Goal: Task Accomplishment & Management: Complete application form

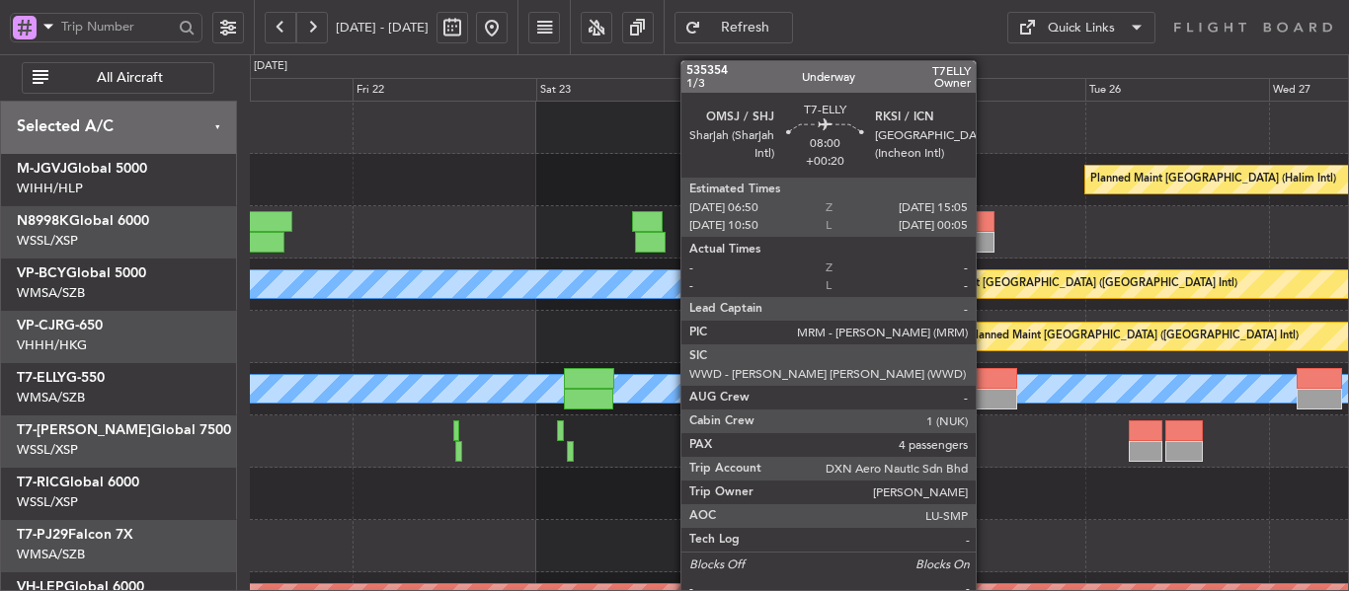
click at [985, 392] on div at bounding box center [984, 399] width 63 height 21
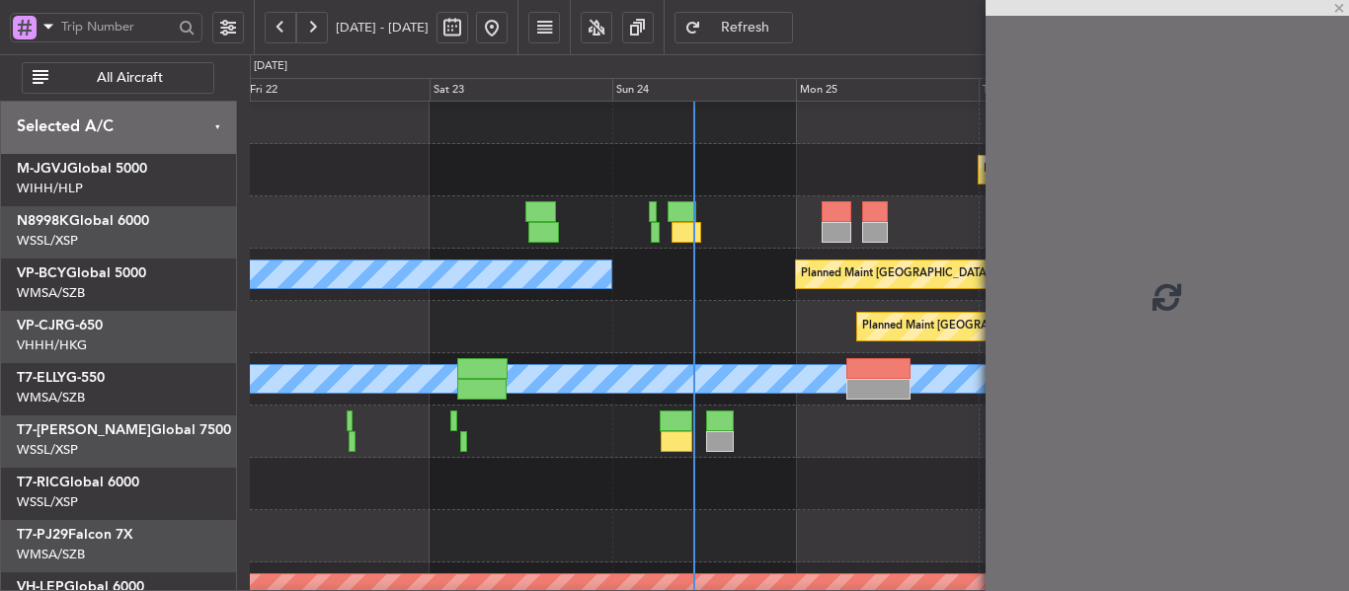
scroll to position [12, 0]
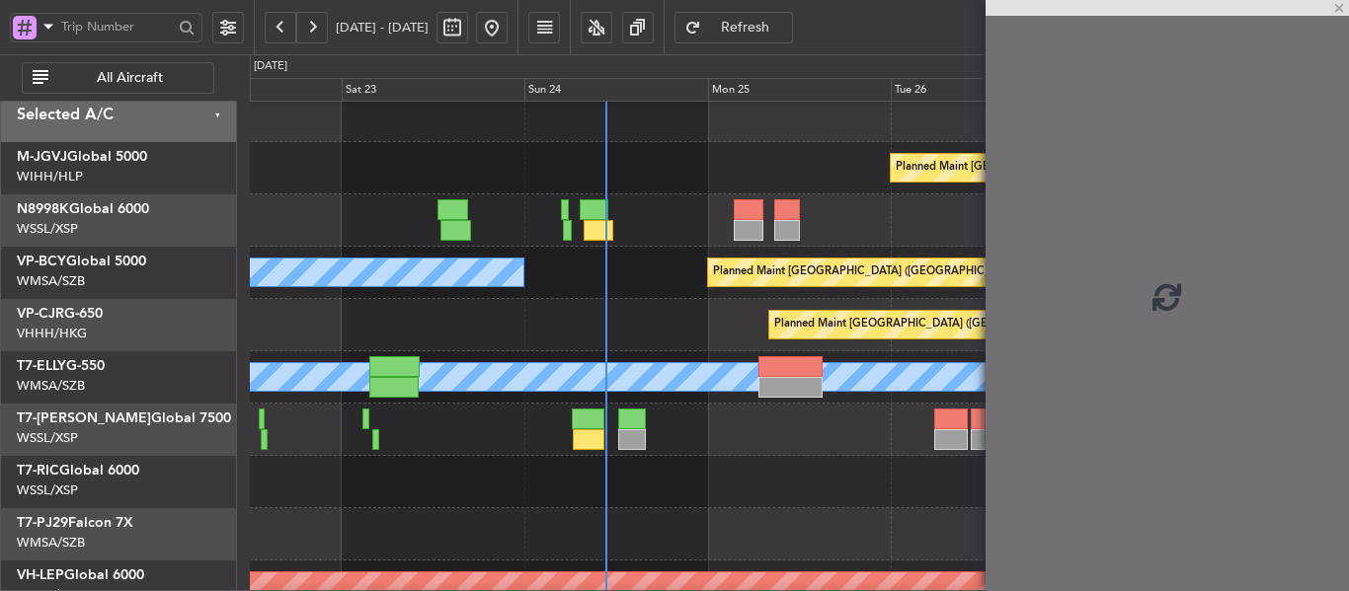
click at [693, 333] on div "Planned Maint [GEOGRAPHIC_DATA] ([GEOGRAPHIC_DATA] Intl)" at bounding box center [799, 325] width 1098 height 52
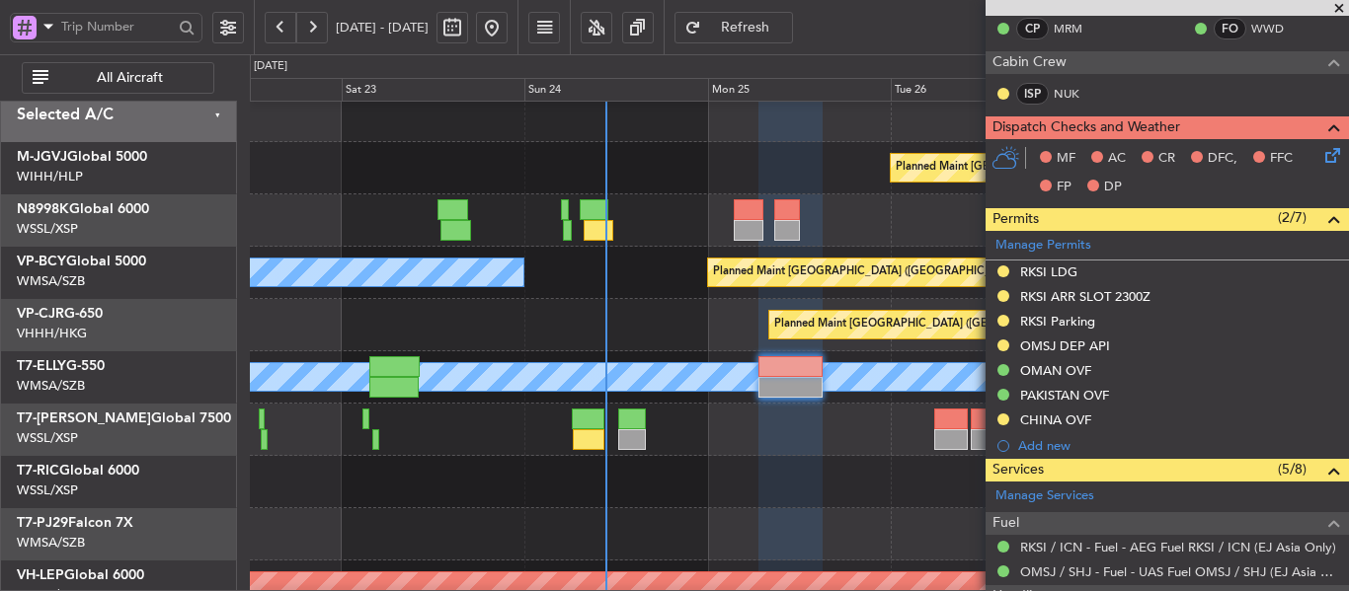
scroll to position [395, 0]
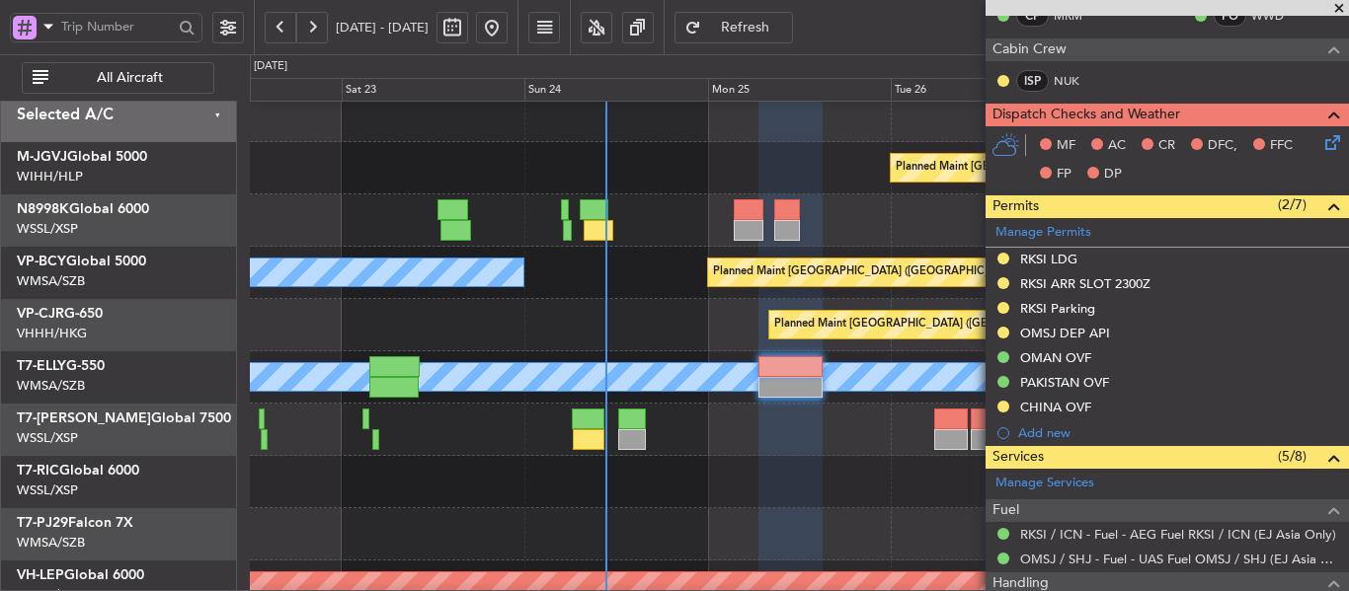
click at [1335, 10] on span at bounding box center [1339, 9] width 20 height 18
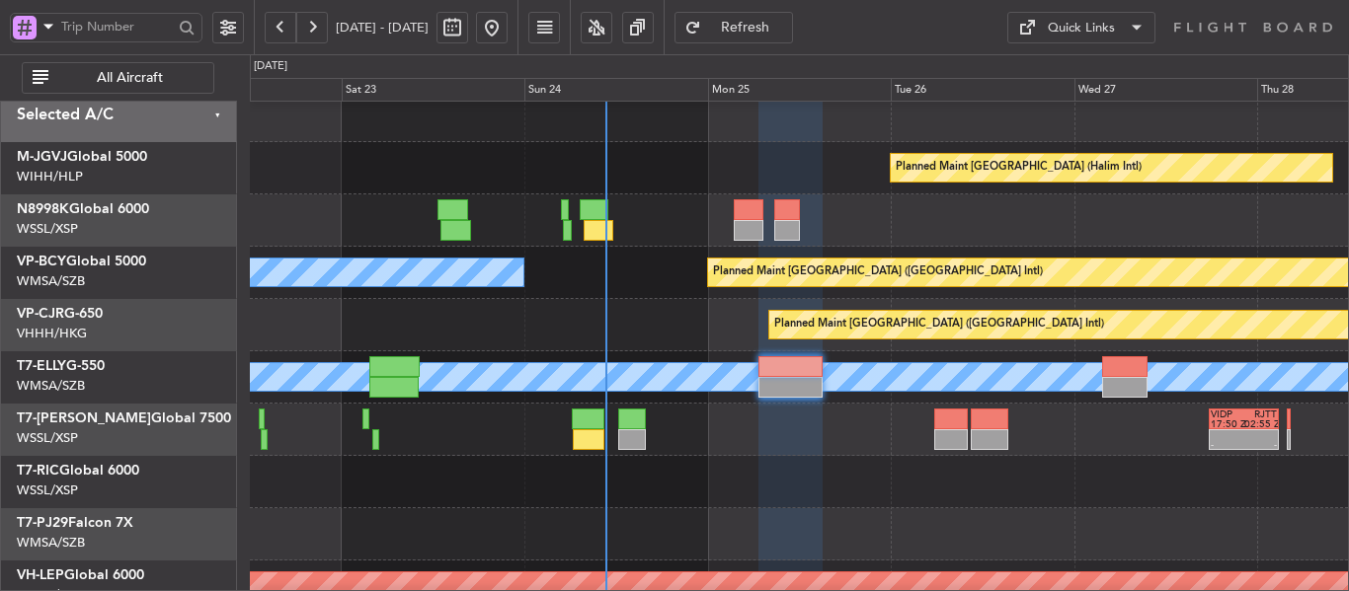
type input "0"
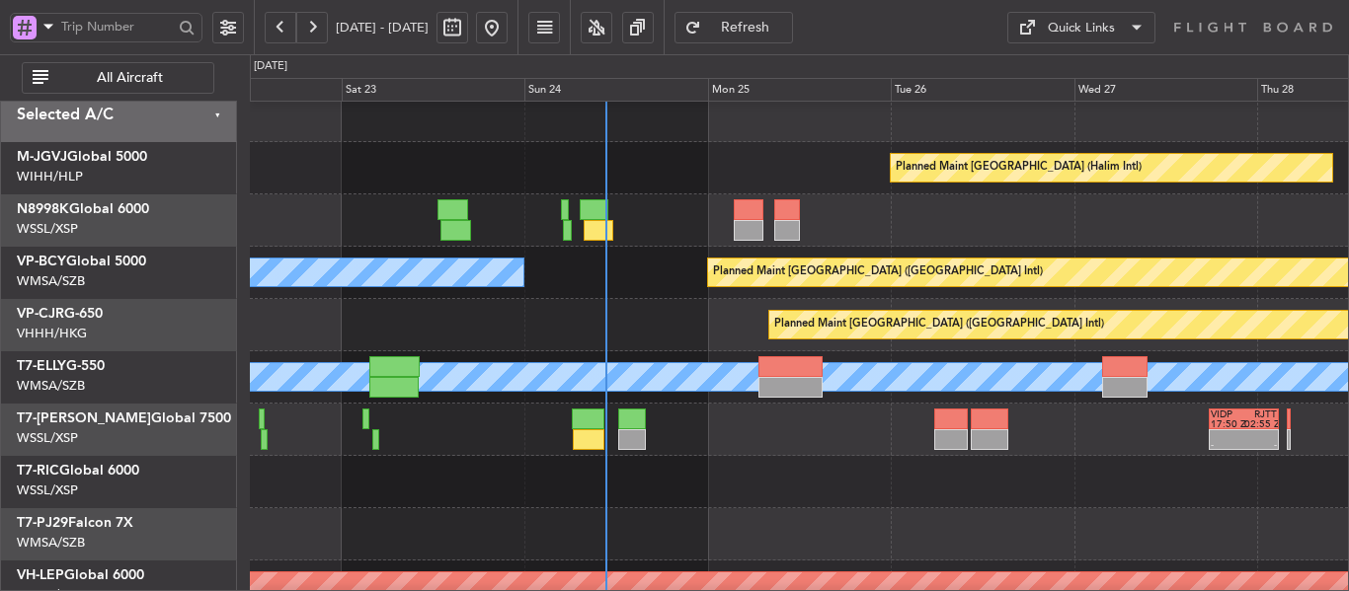
scroll to position [0, 0]
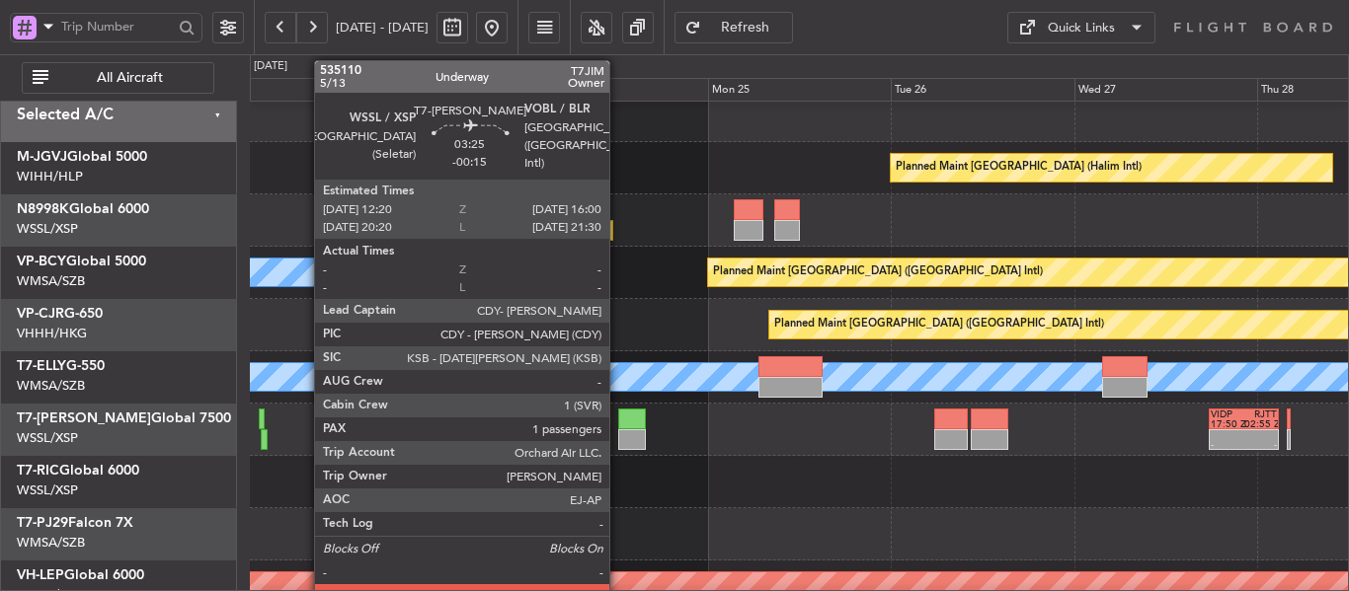
click at [619, 426] on div at bounding box center [632, 419] width 29 height 21
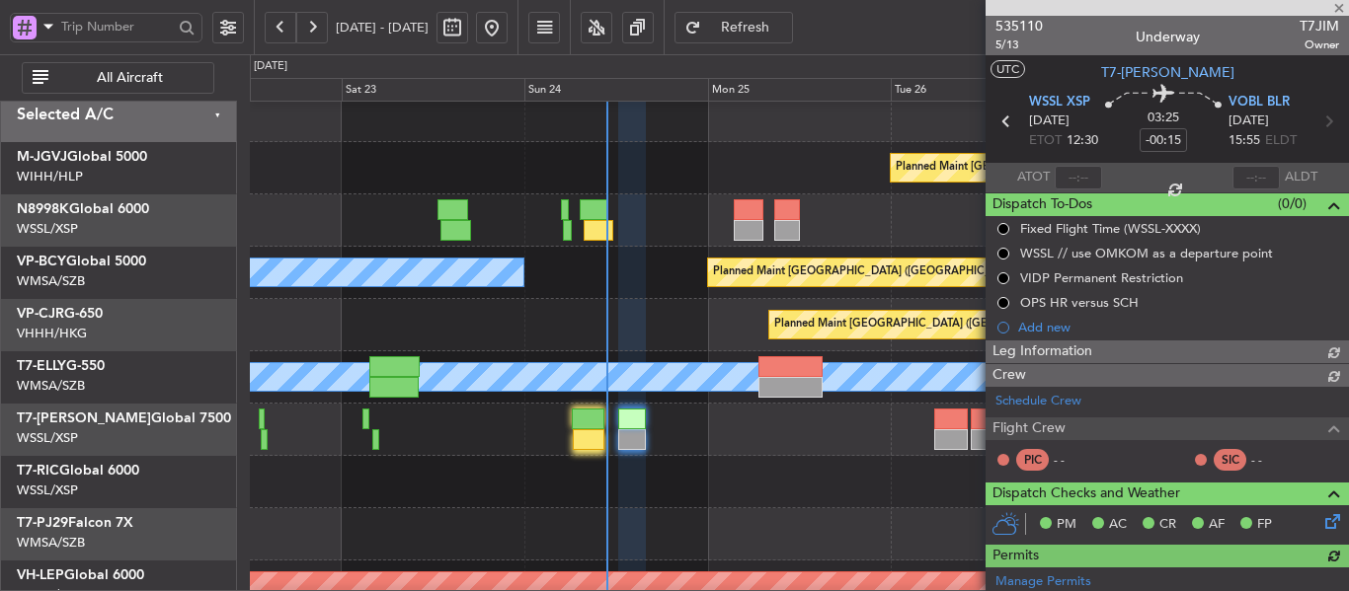
type input "[PERSON_NAME] (BTA)"
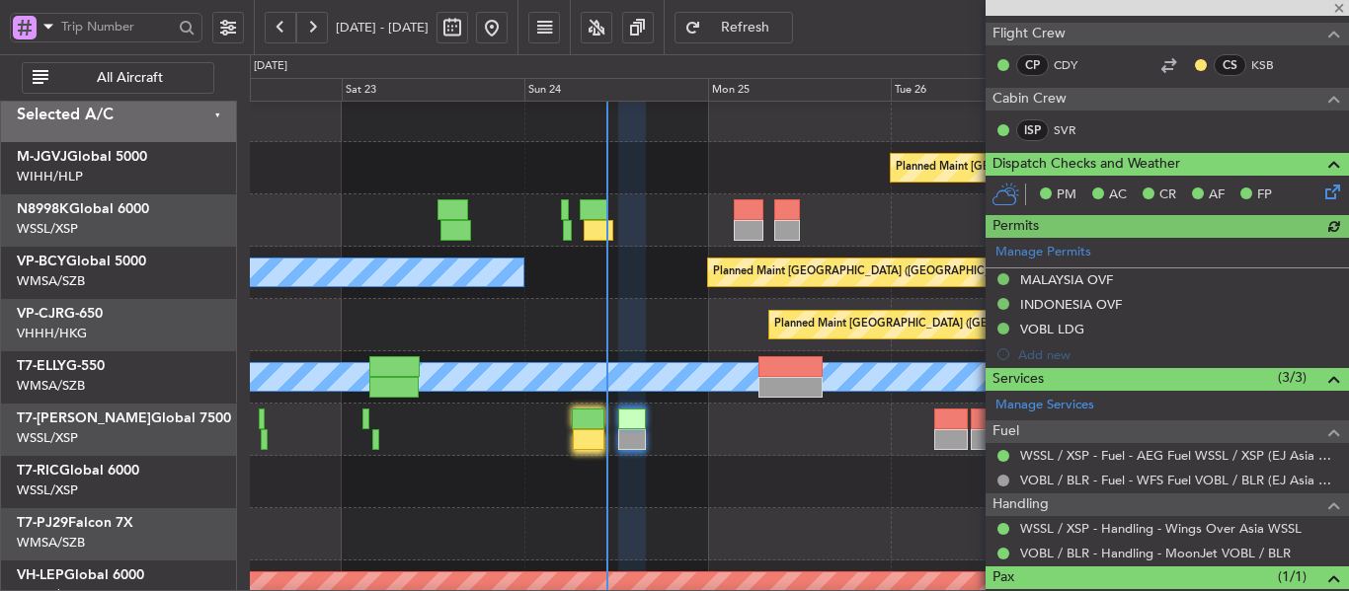
scroll to position [469, 0]
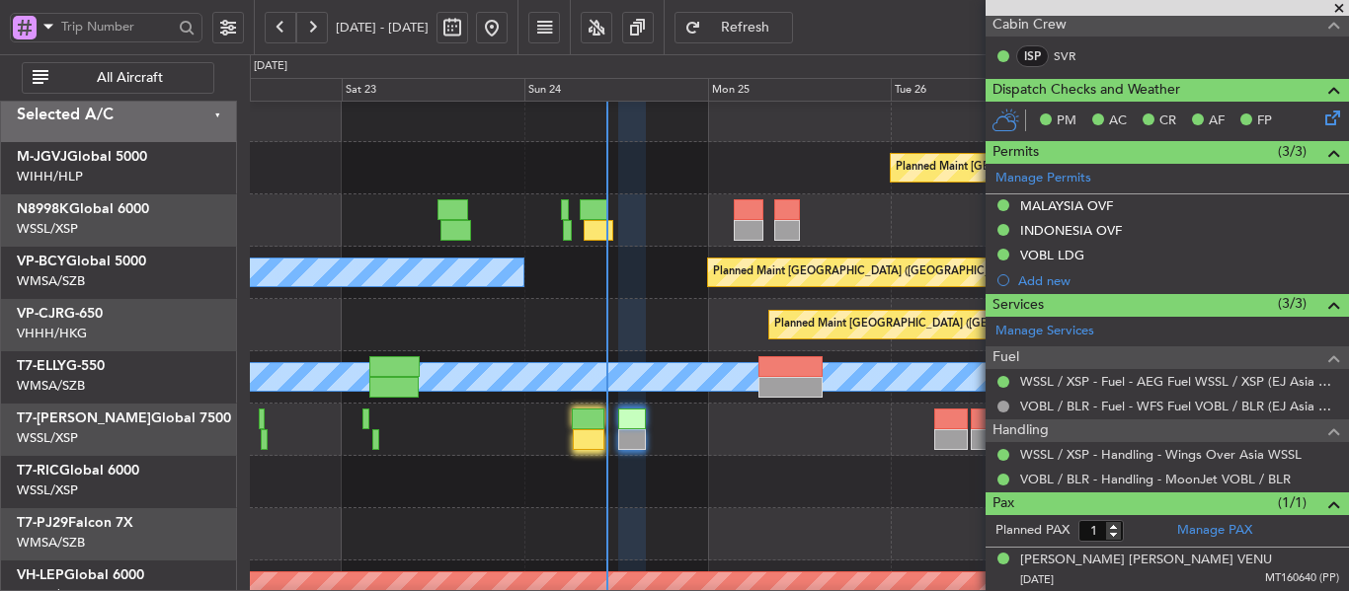
click at [1344, 10] on span at bounding box center [1339, 9] width 20 height 18
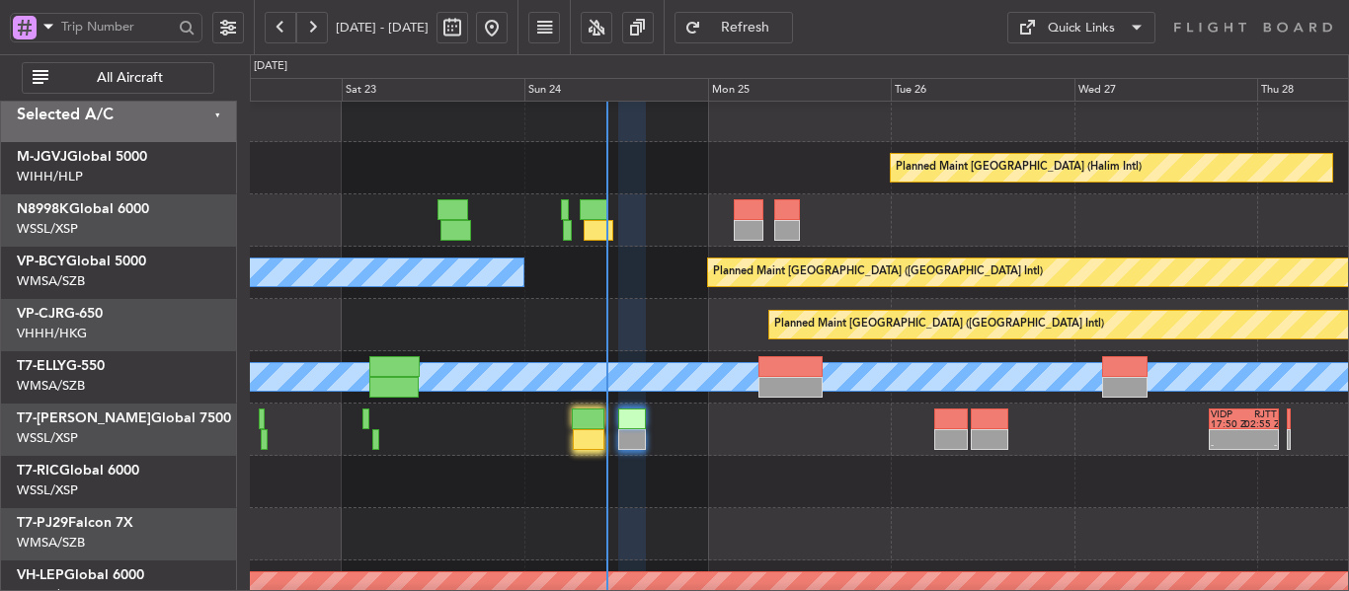
type input "0"
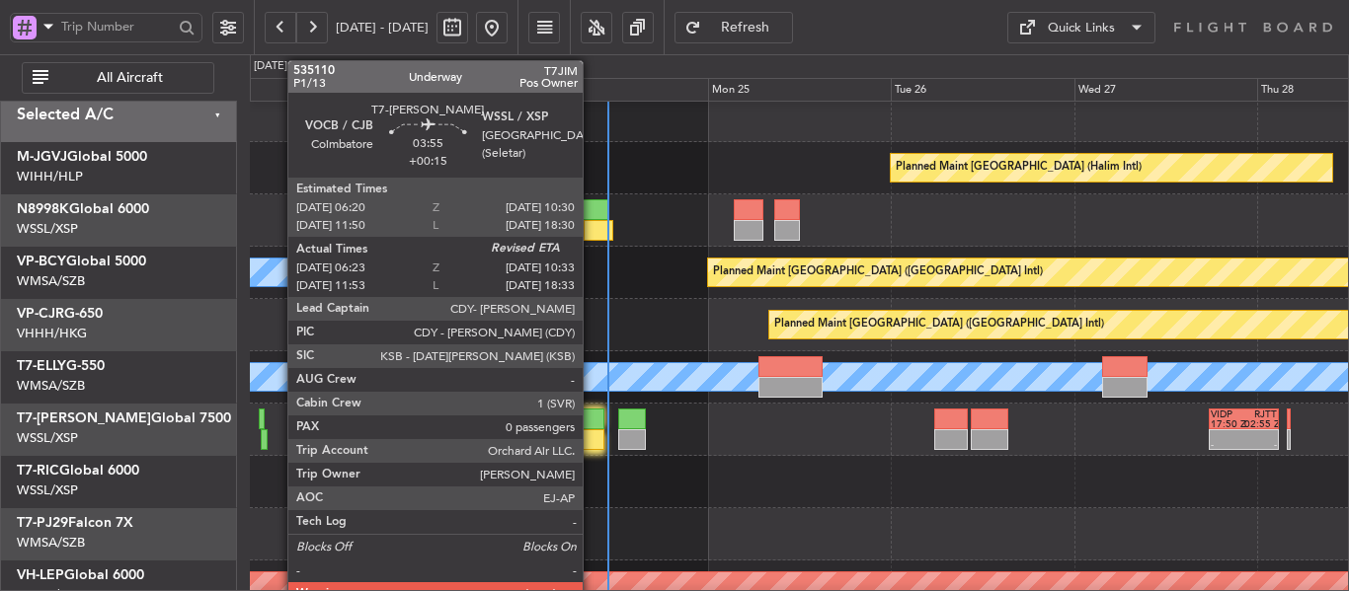
click at [591, 432] on div at bounding box center [589, 440] width 33 height 21
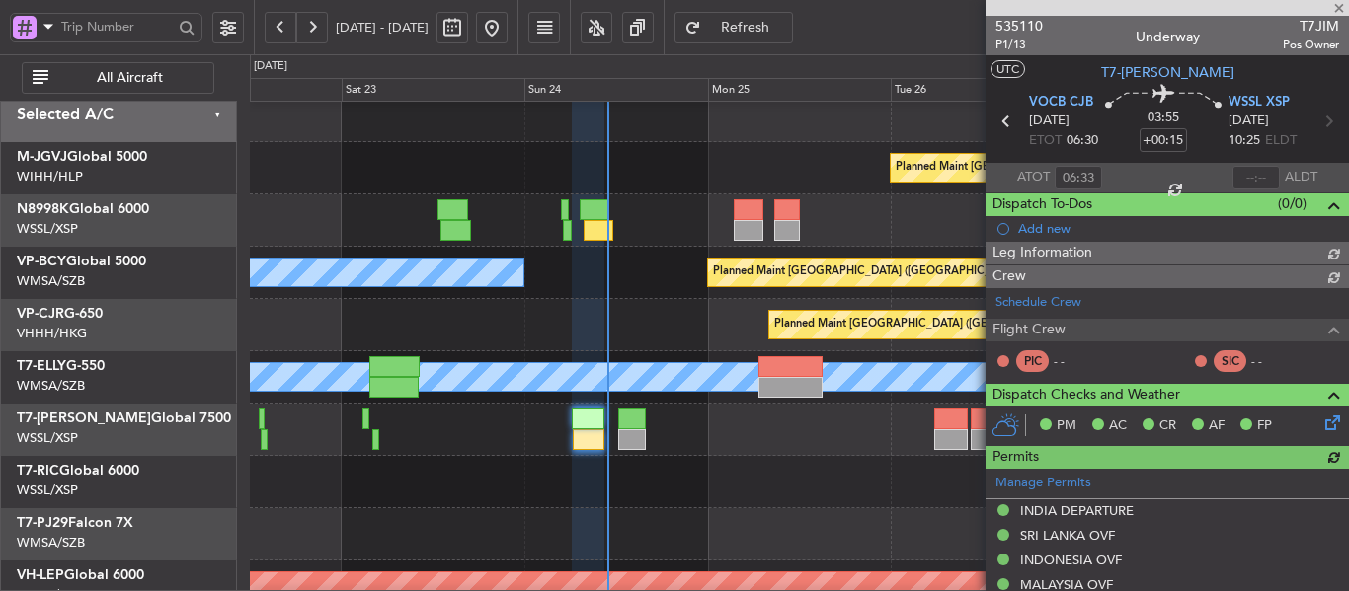
type input "[PERSON_NAME] (BTA)"
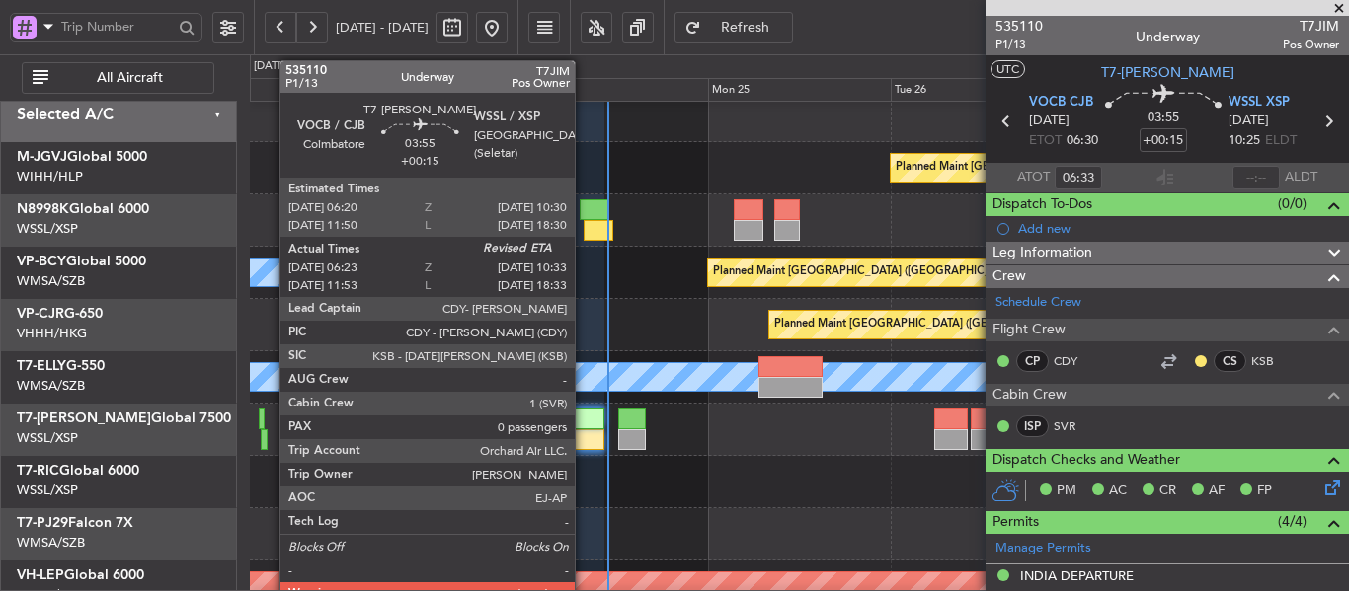
click at [584, 439] on div at bounding box center [589, 440] width 33 height 21
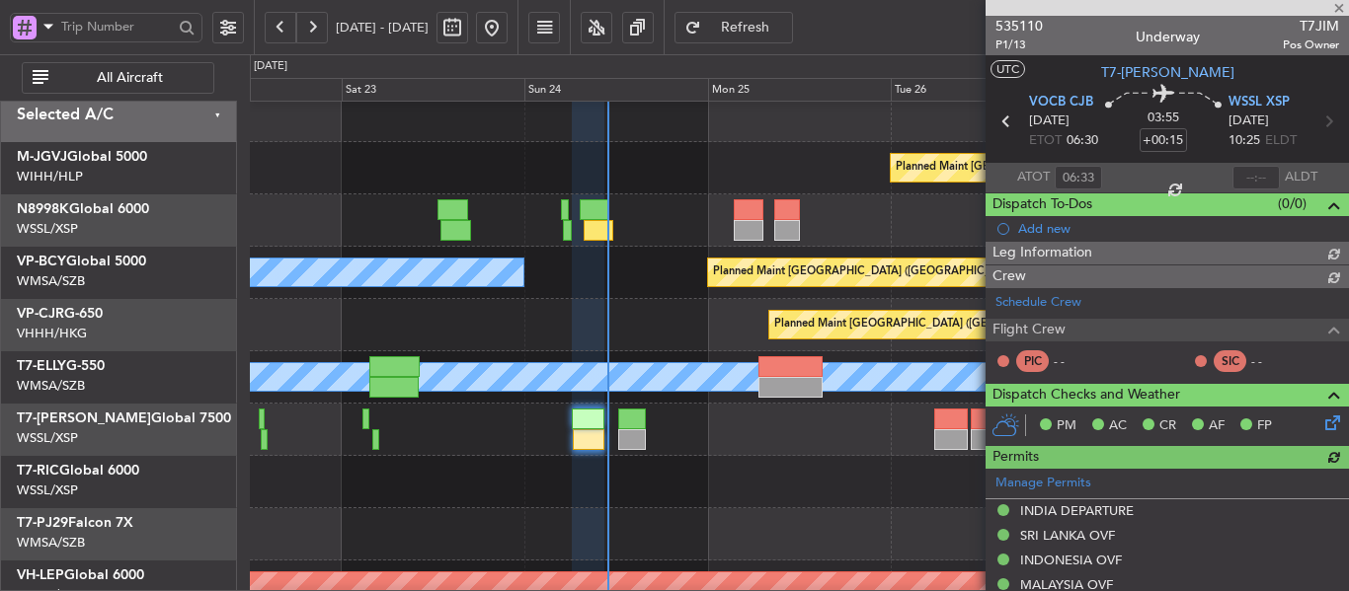
type input "[PERSON_NAME] (BTA)"
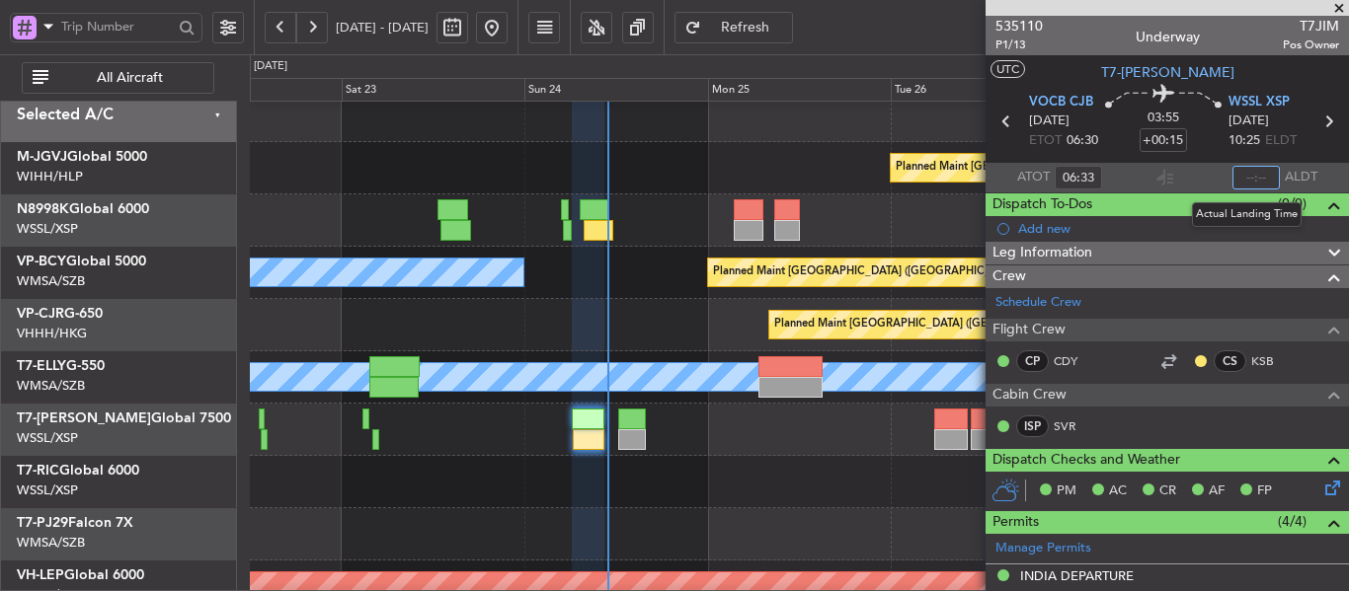
click at [1239, 178] on input "text" at bounding box center [1255, 178] width 47 height 24
click at [1203, 170] on section "ATOT 06:33 1047 ALDT" at bounding box center [1166, 178] width 363 height 30
type input "10:47"
click at [1200, 170] on section "ATOT 06:33 10:47 ALDT" at bounding box center [1166, 178] width 363 height 30
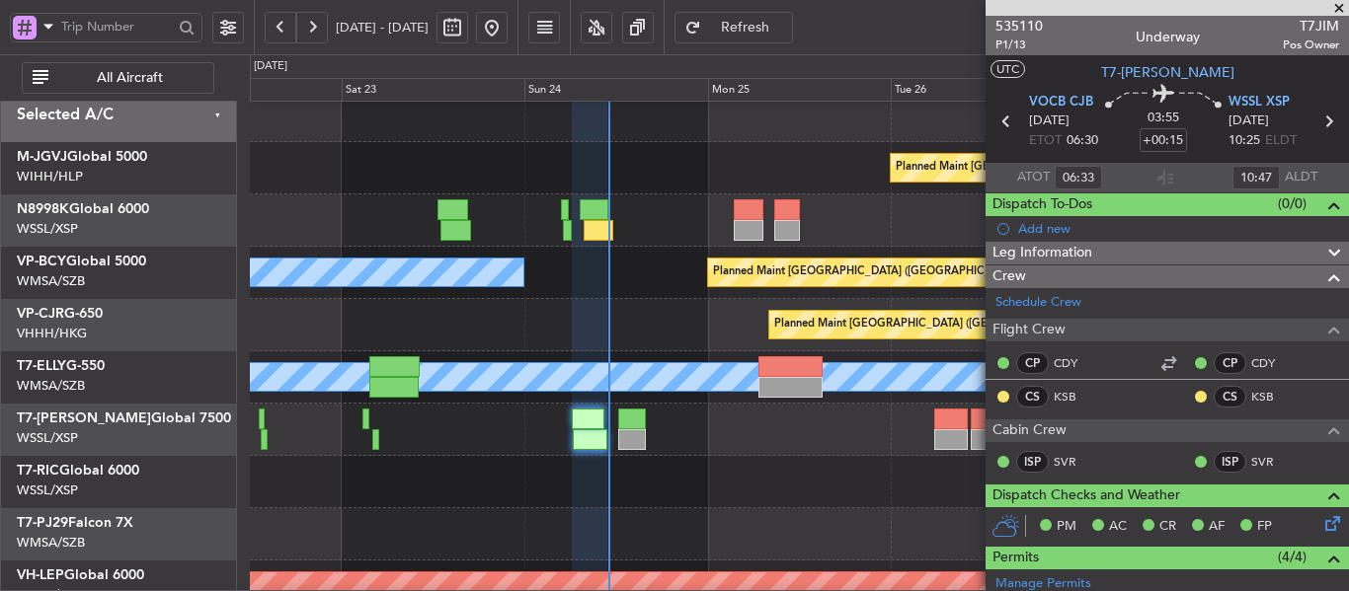
type input "[PERSON_NAME] (BTA)"
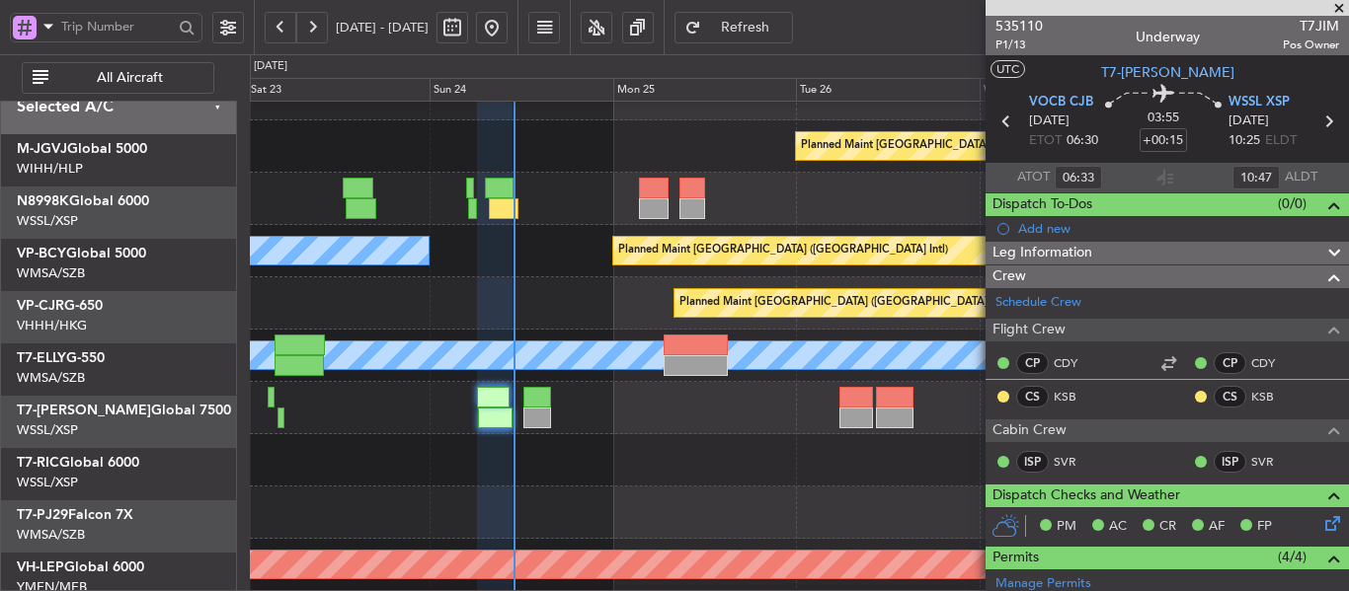
scroll to position [36, 0]
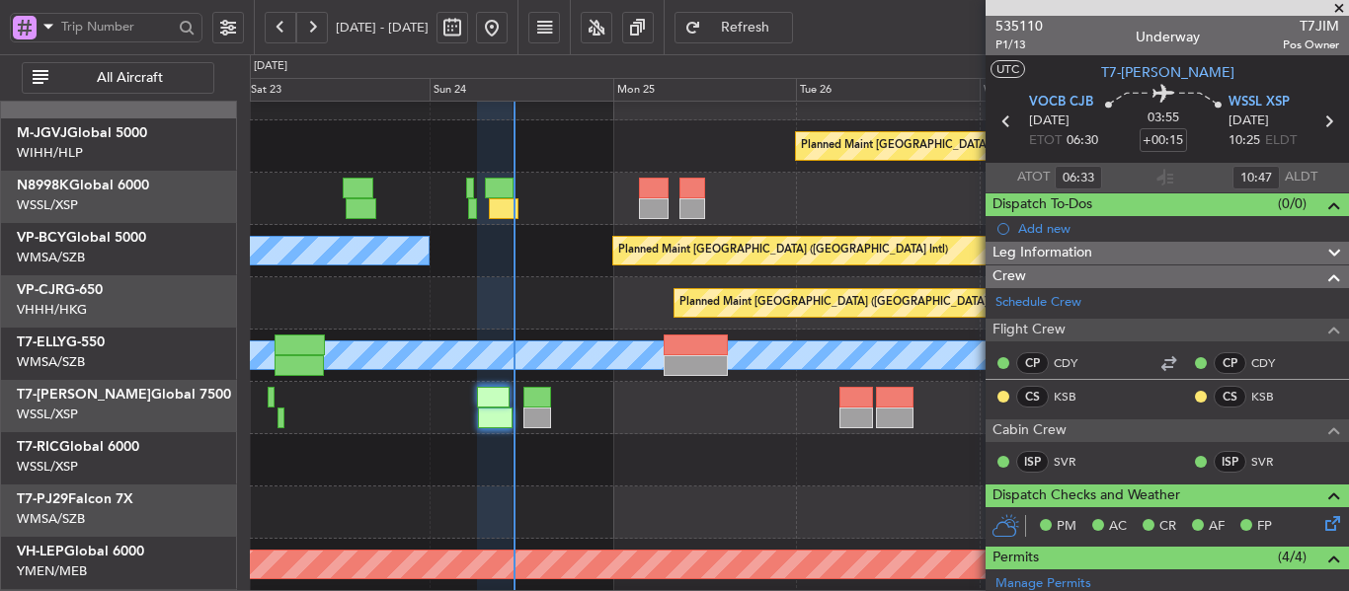
click at [706, 458] on div at bounding box center [799, 460] width 1098 height 52
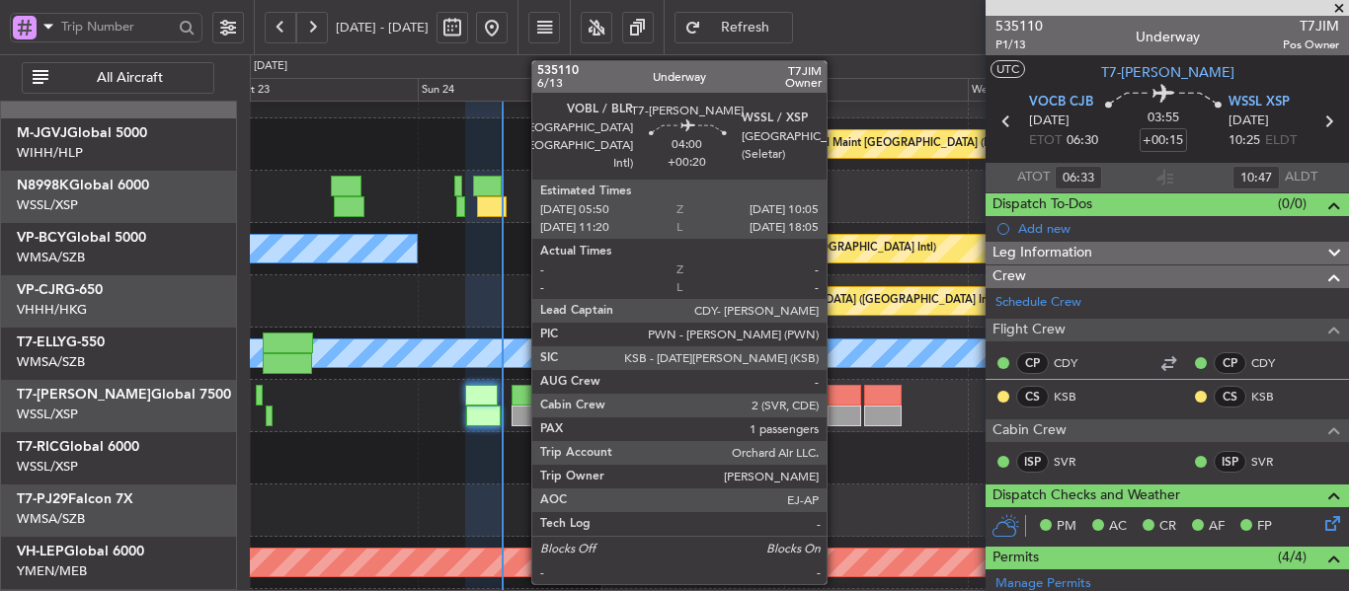
click at [835, 408] on div at bounding box center [844, 416] width 33 height 21
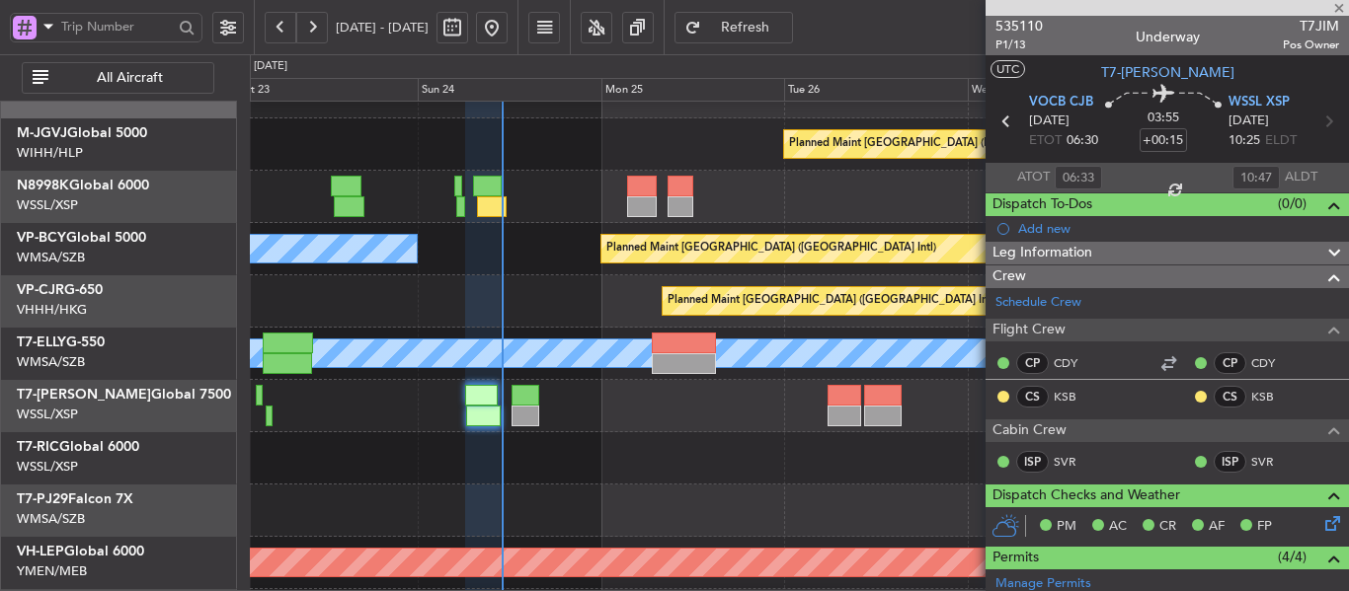
type input "+00:20"
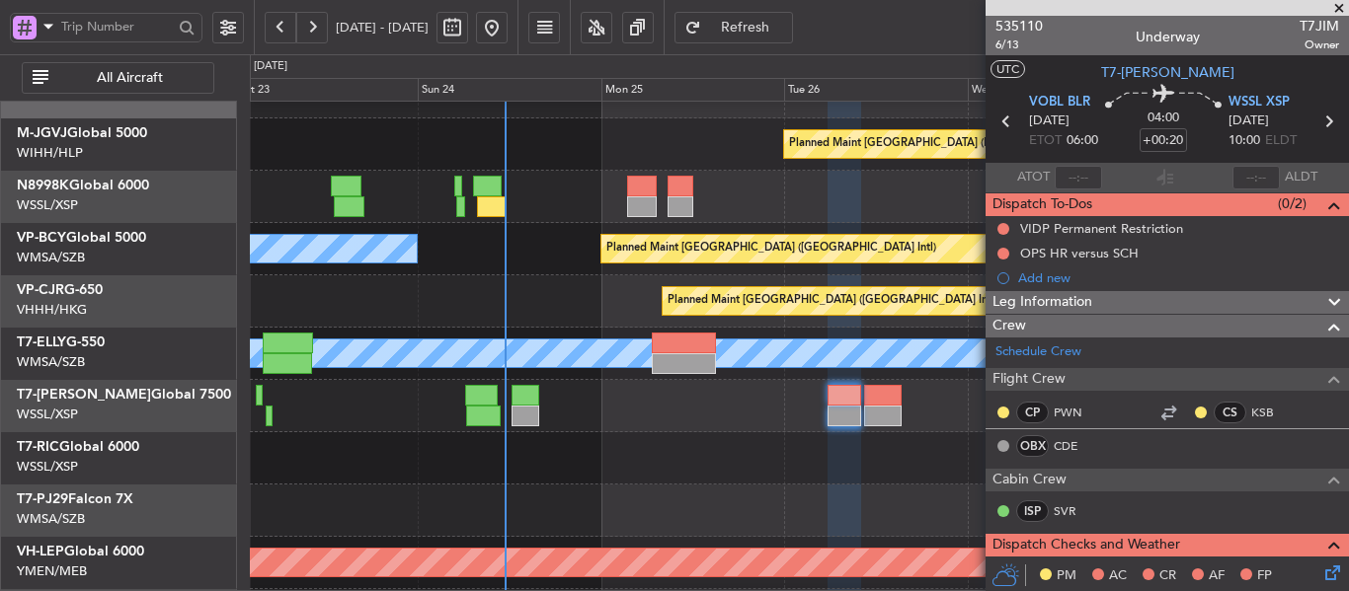
click at [1340, 6] on span at bounding box center [1339, 9] width 20 height 18
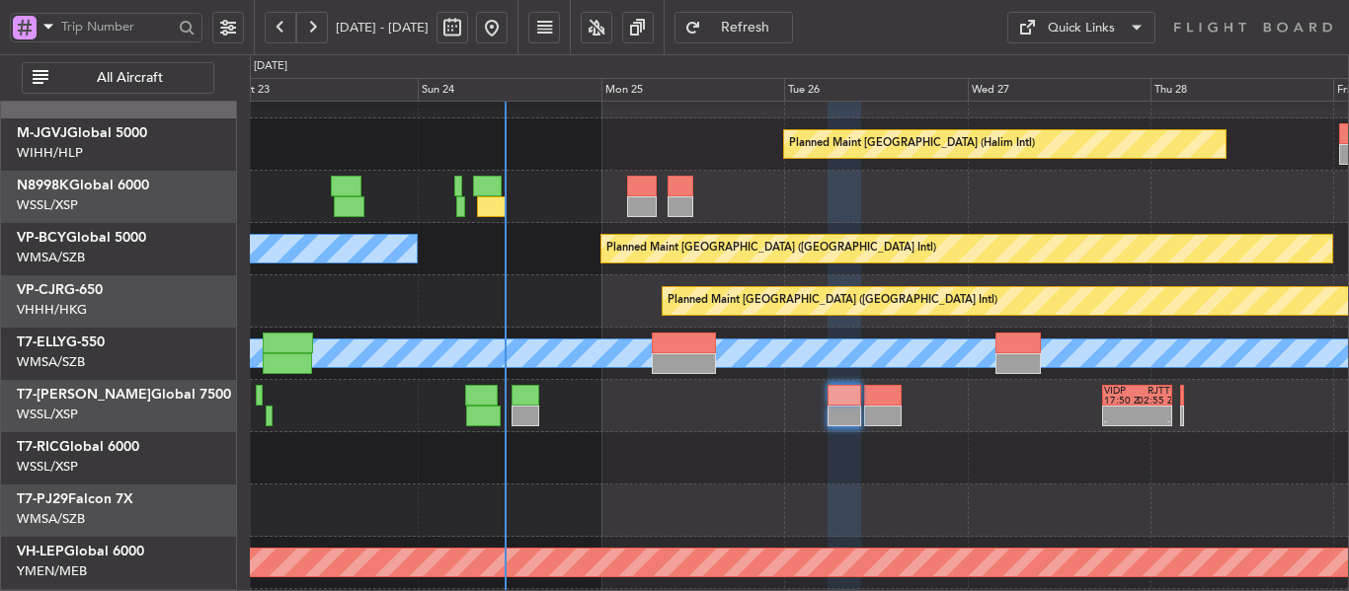
type input "0"
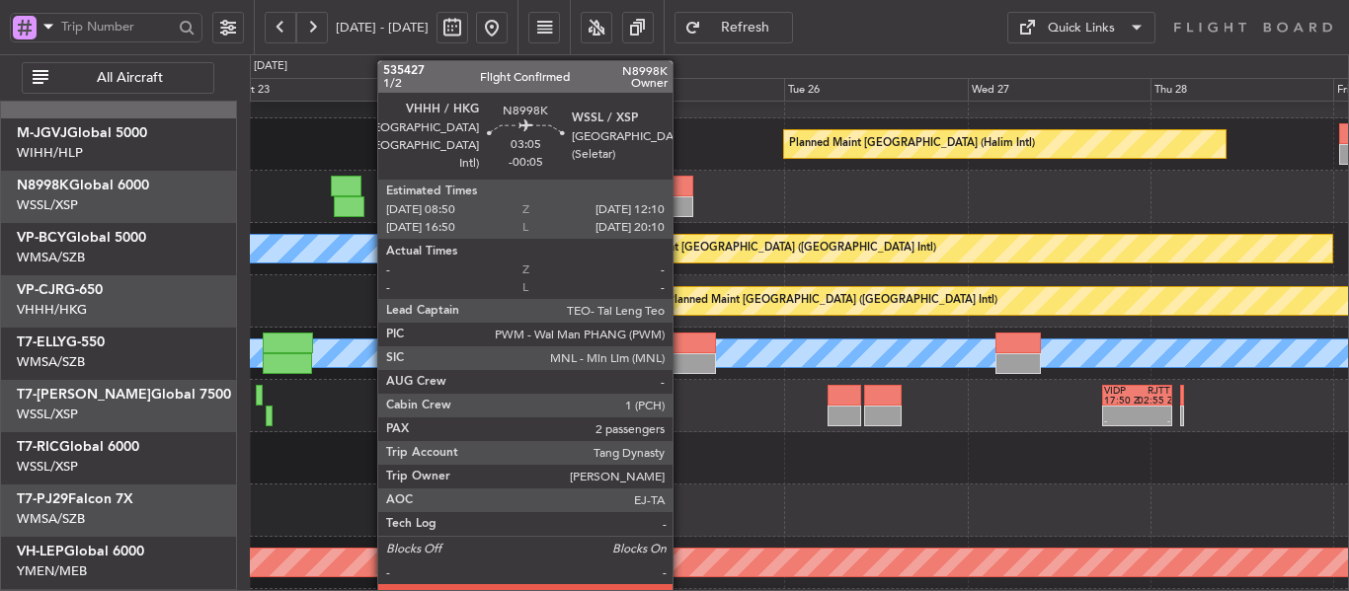
click at [678, 194] on div at bounding box center [681, 186] width 26 height 21
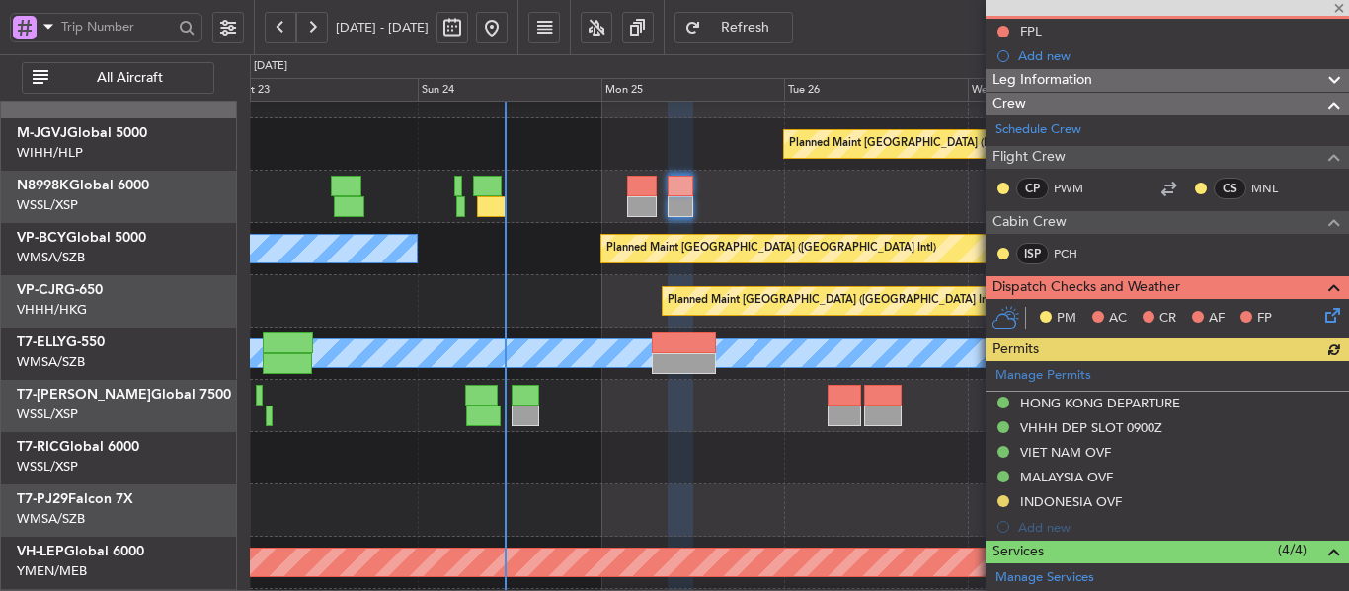
scroll to position [395, 0]
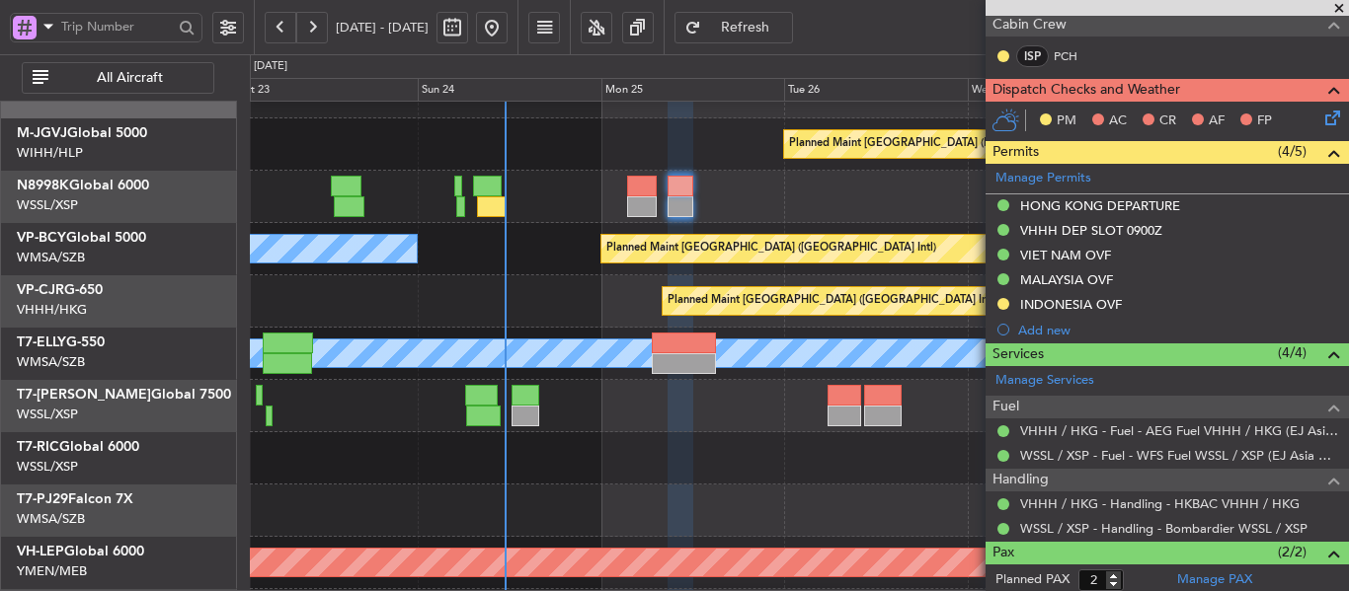
click at [1337, 7] on span at bounding box center [1339, 9] width 20 height 18
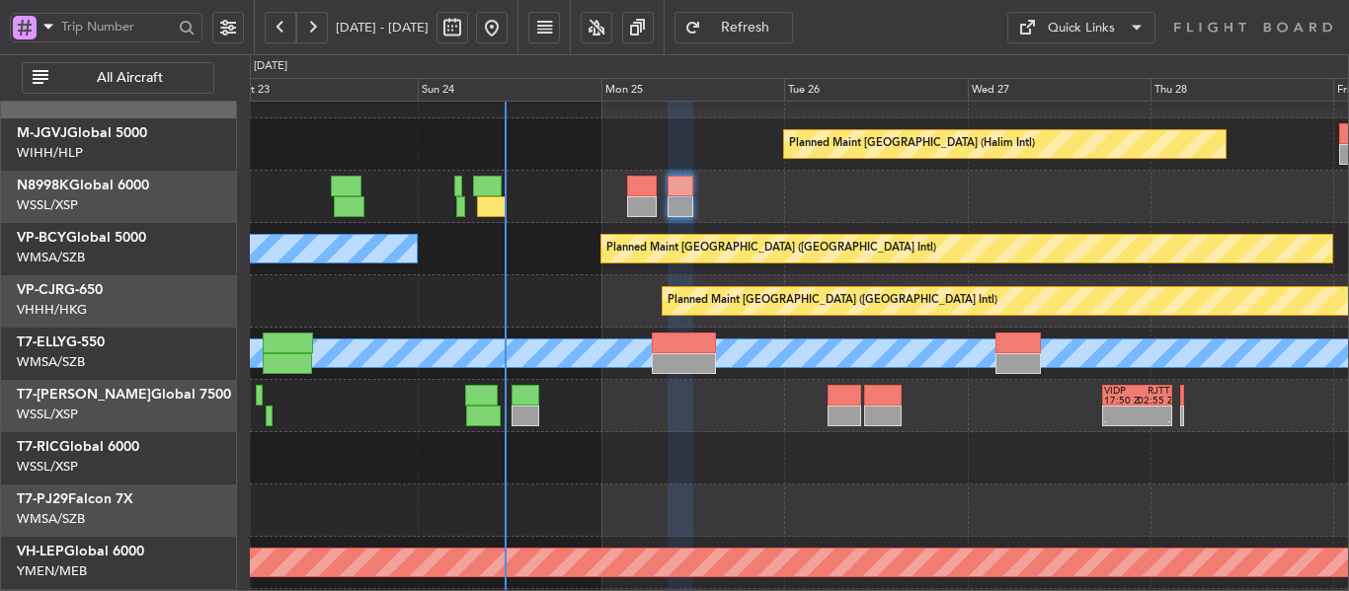
type input "0"
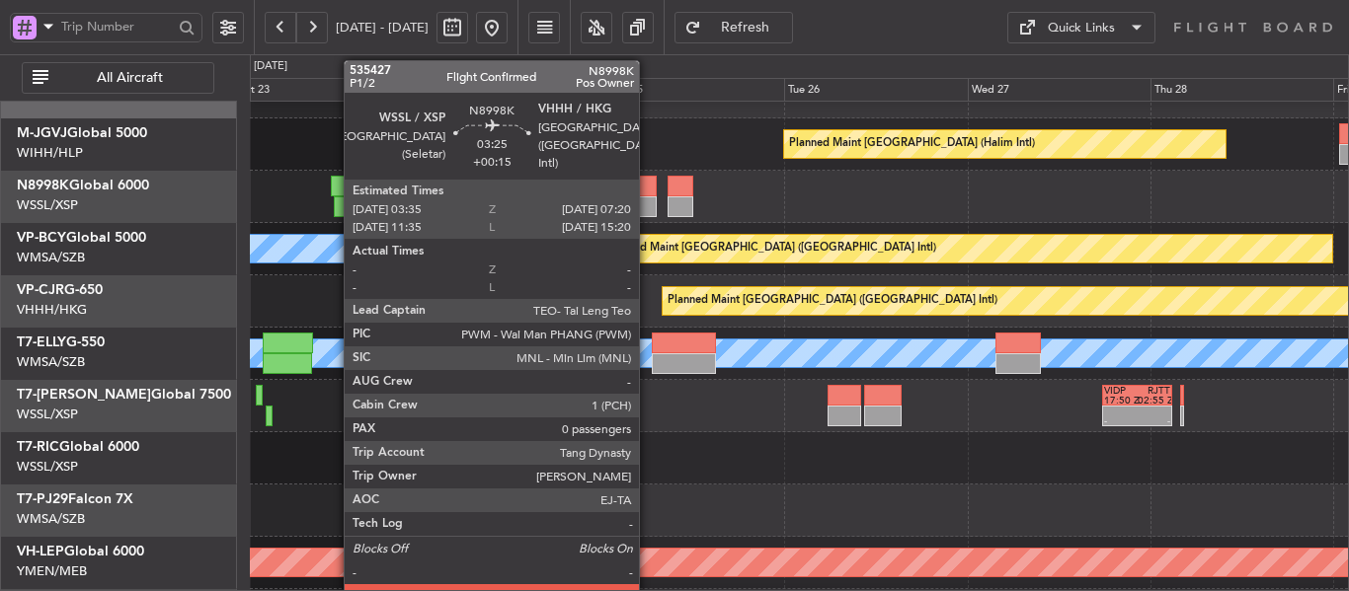
click at [648, 177] on div at bounding box center [641, 186] width 29 height 21
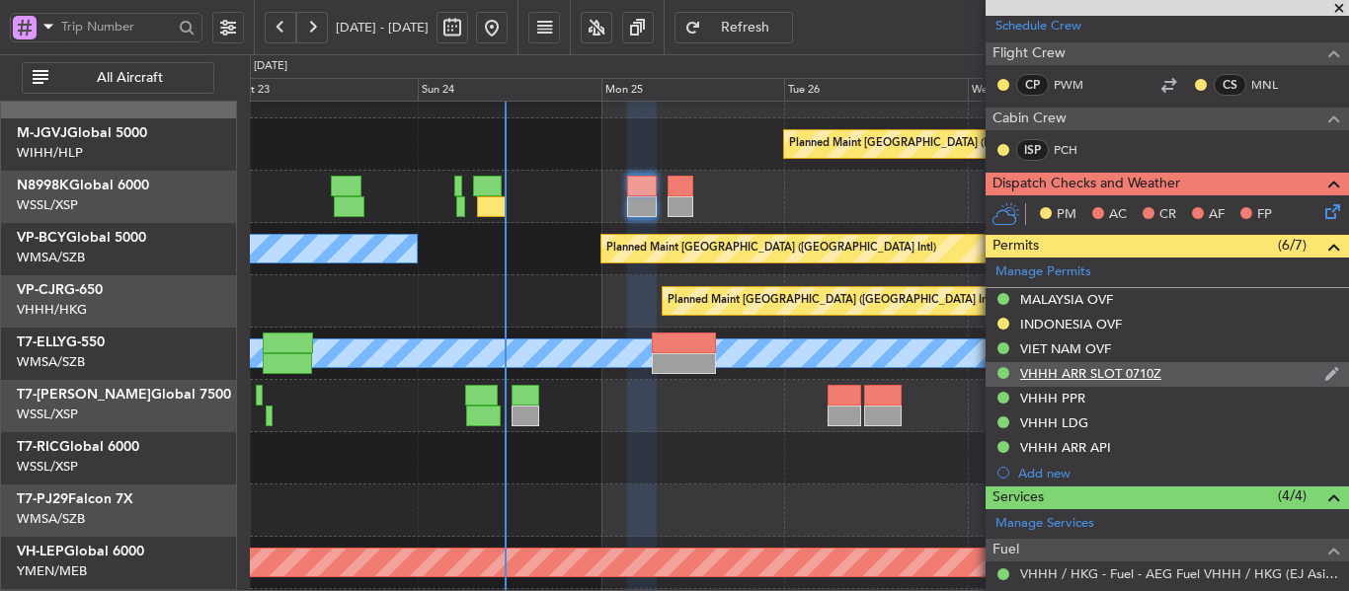
scroll to position [494, 0]
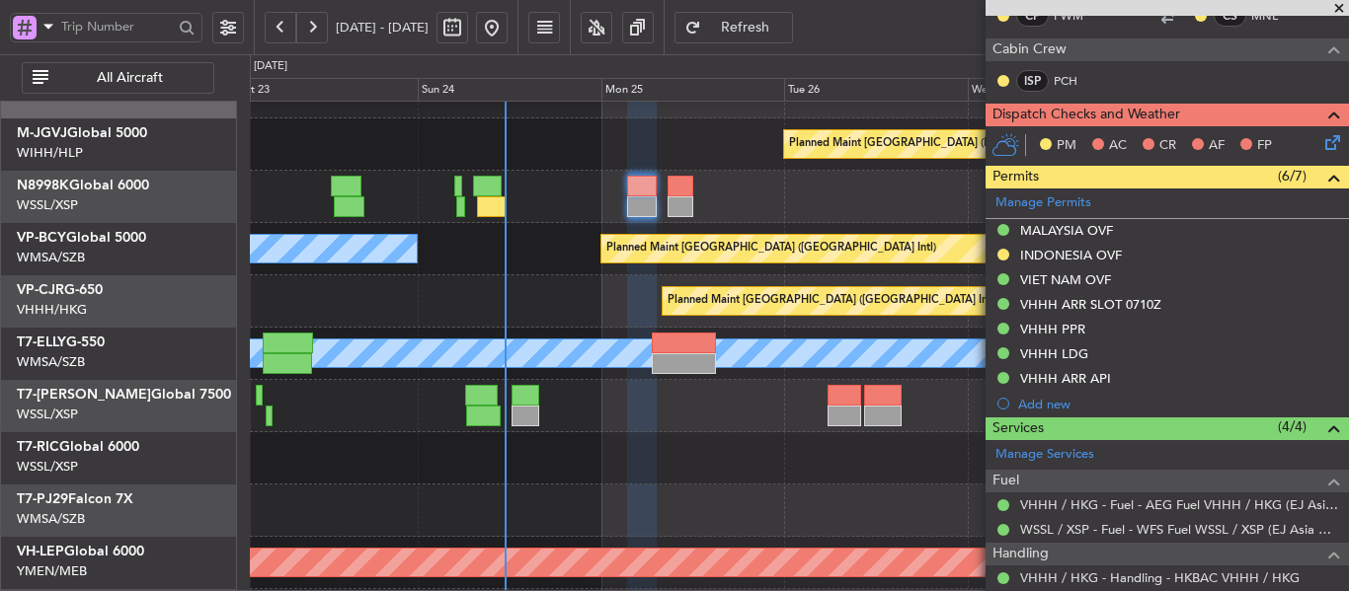
click at [1336, 6] on span at bounding box center [1339, 9] width 20 height 18
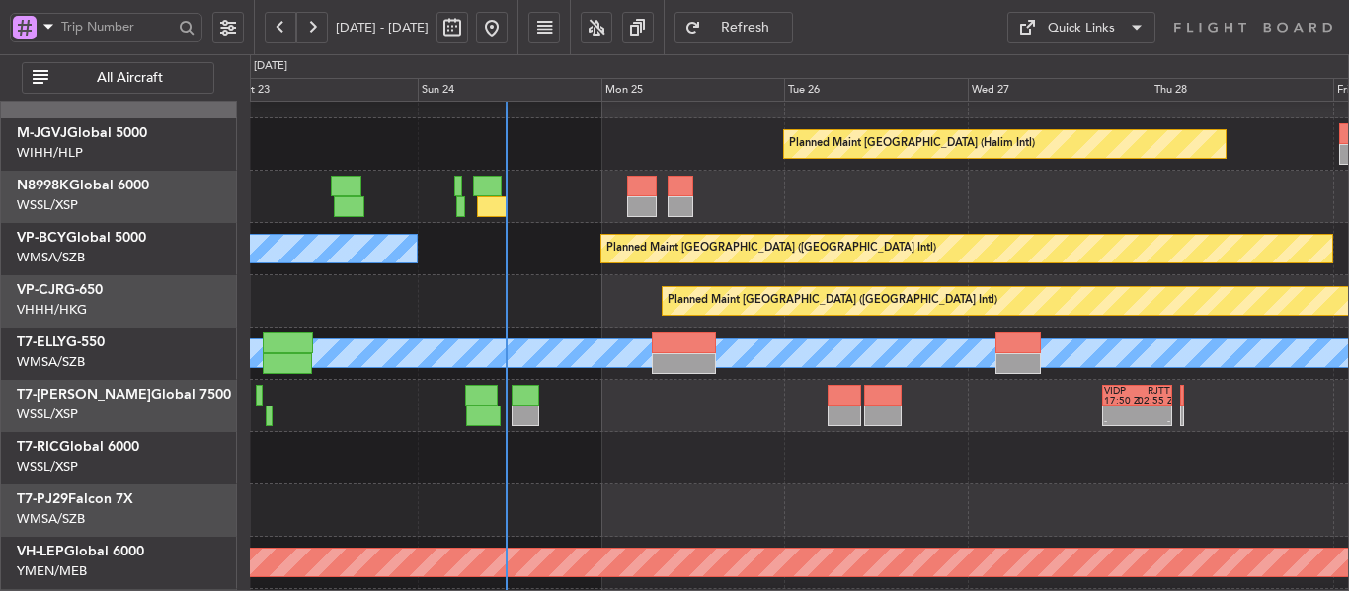
scroll to position [0, 0]
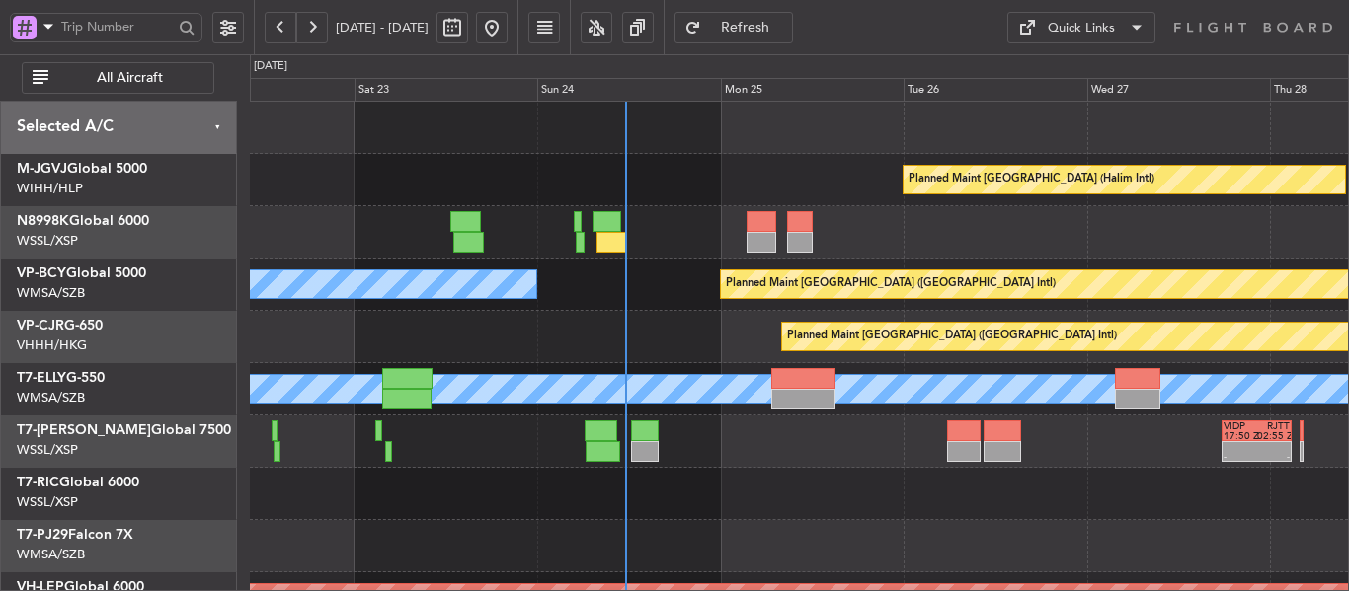
click at [628, 353] on div "Planned Maint [GEOGRAPHIC_DATA] ([GEOGRAPHIC_DATA] Intl)" at bounding box center [799, 337] width 1098 height 52
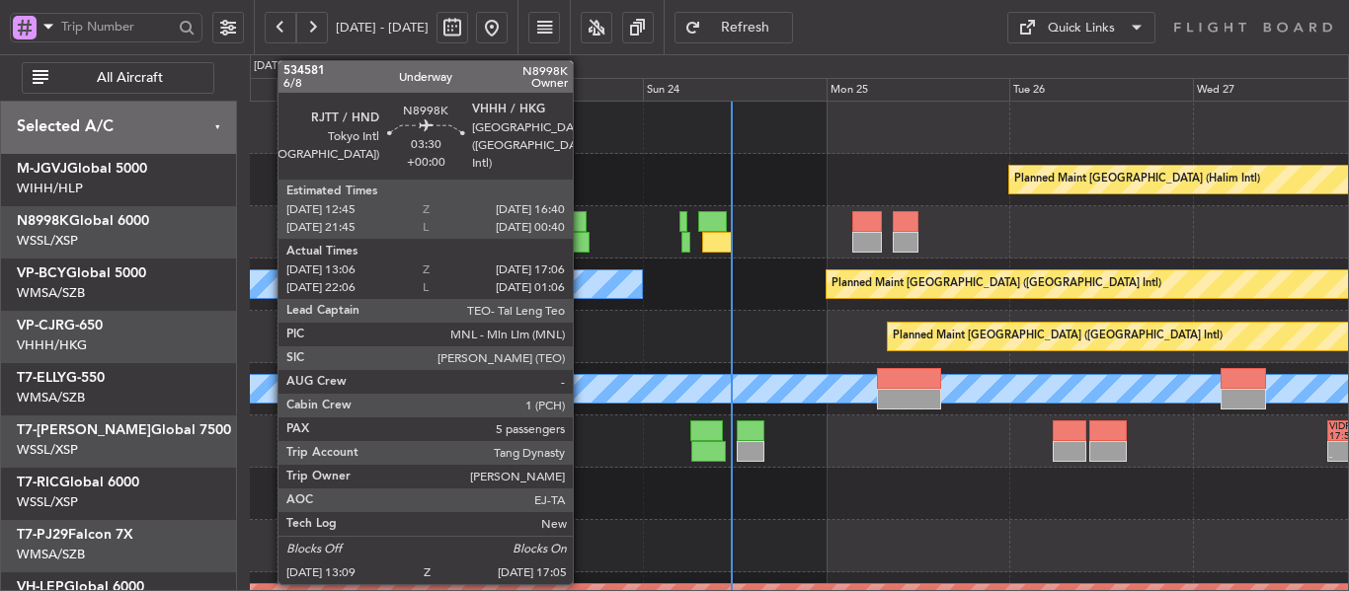
click at [582, 224] on div at bounding box center [571, 221] width 31 height 21
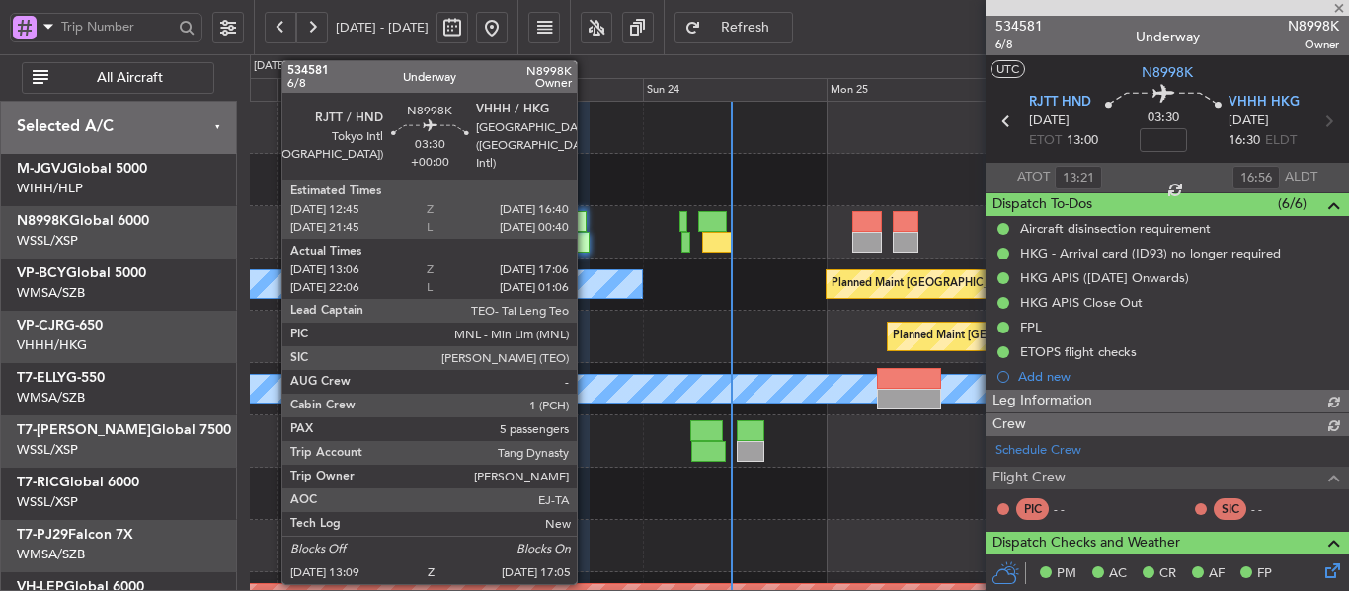
type input "[PERSON_NAME] (LEU)"
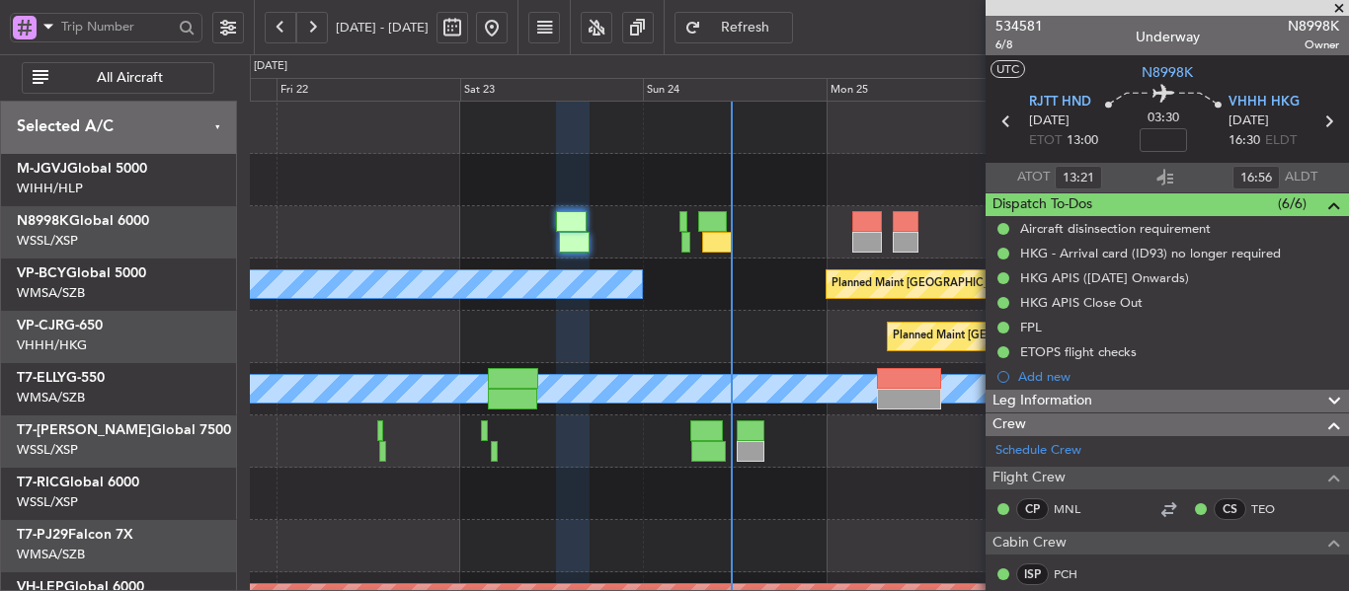
click at [1341, 2] on span at bounding box center [1339, 9] width 20 height 18
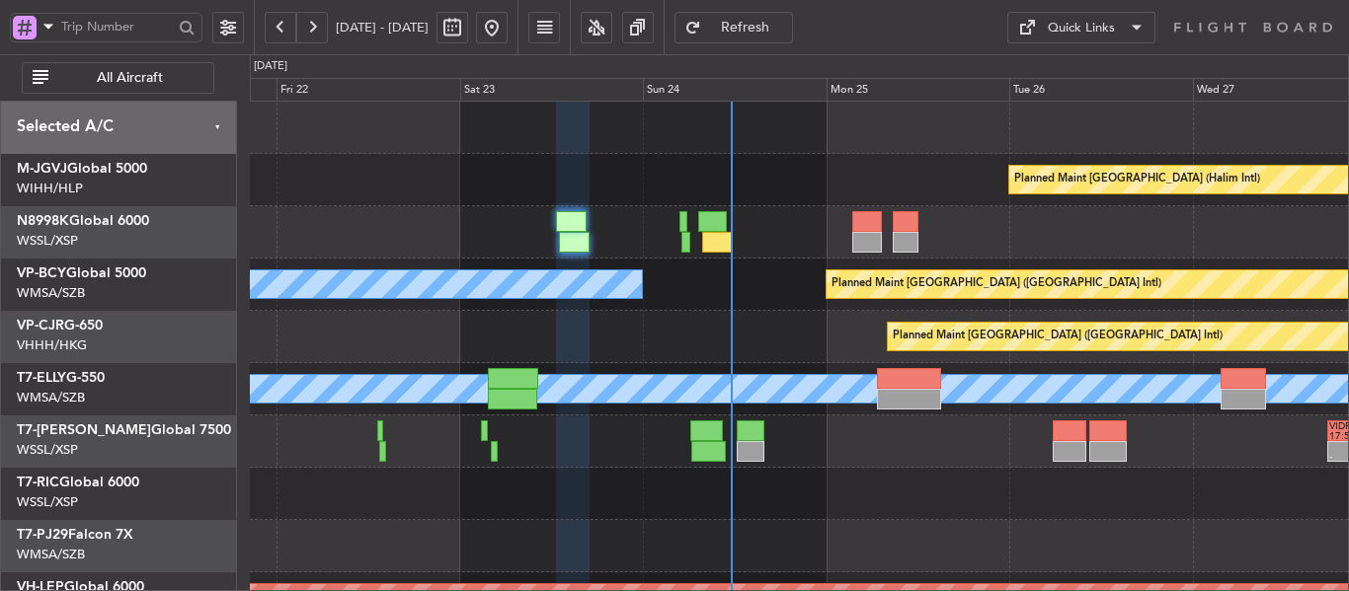
type input "0"
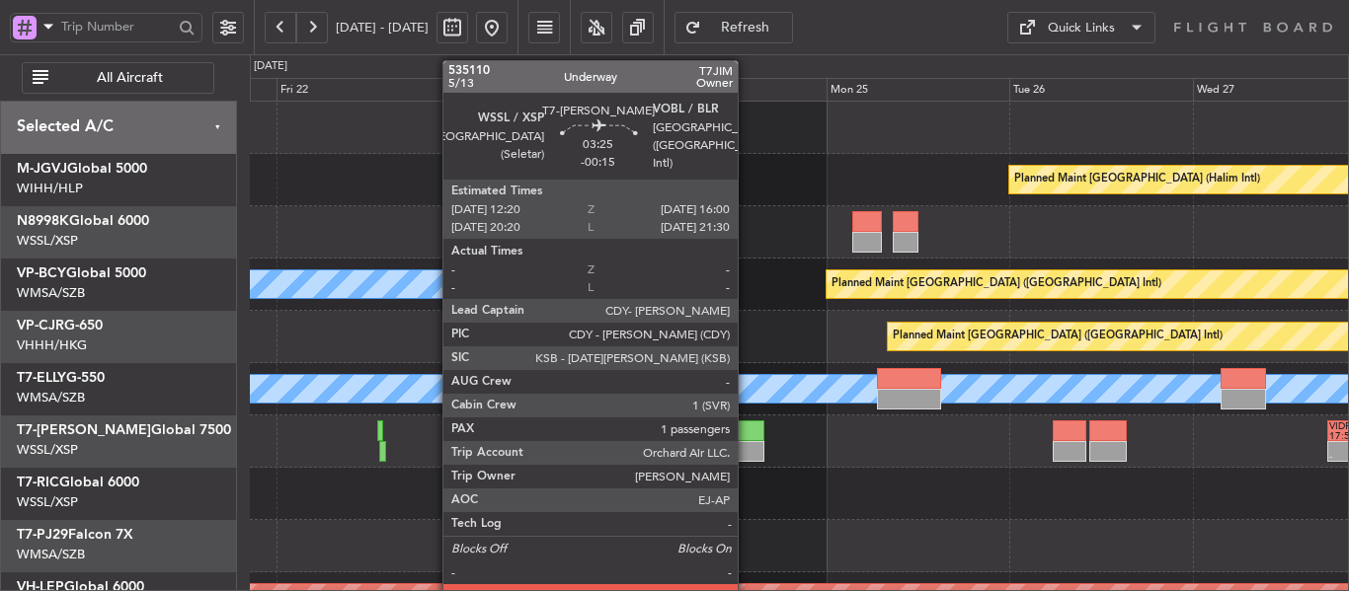
click at [747, 441] on div at bounding box center [751, 451] width 29 height 21
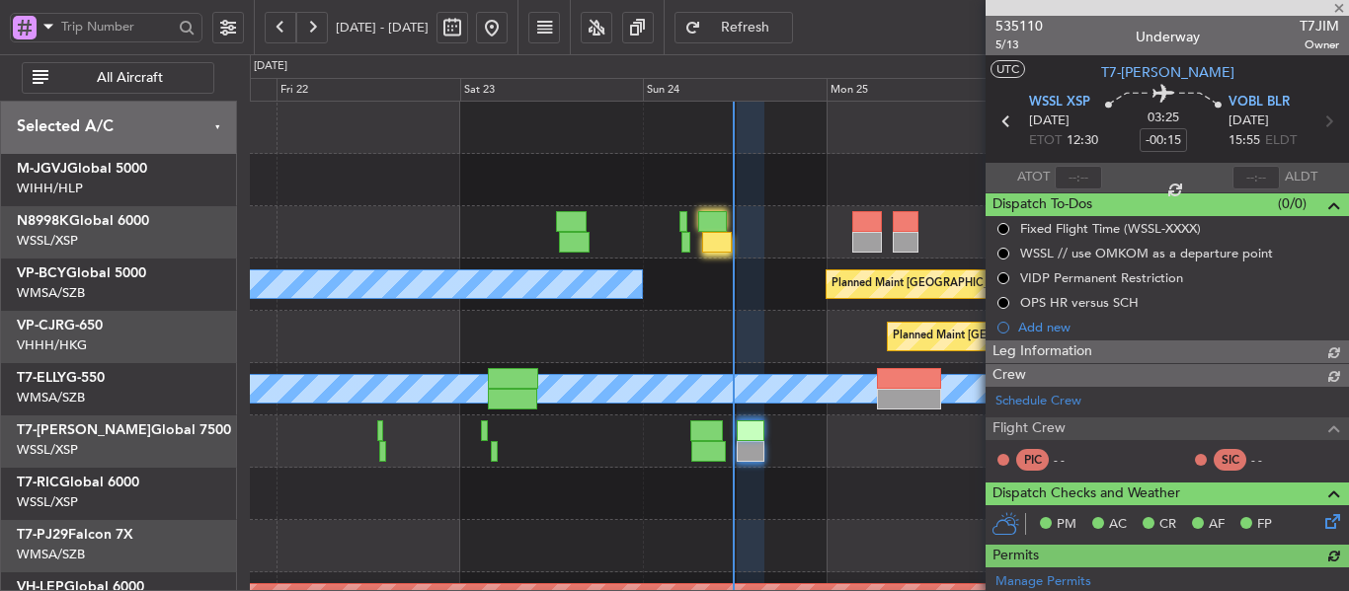
type input "[PERSON_NAME] (BTA)"
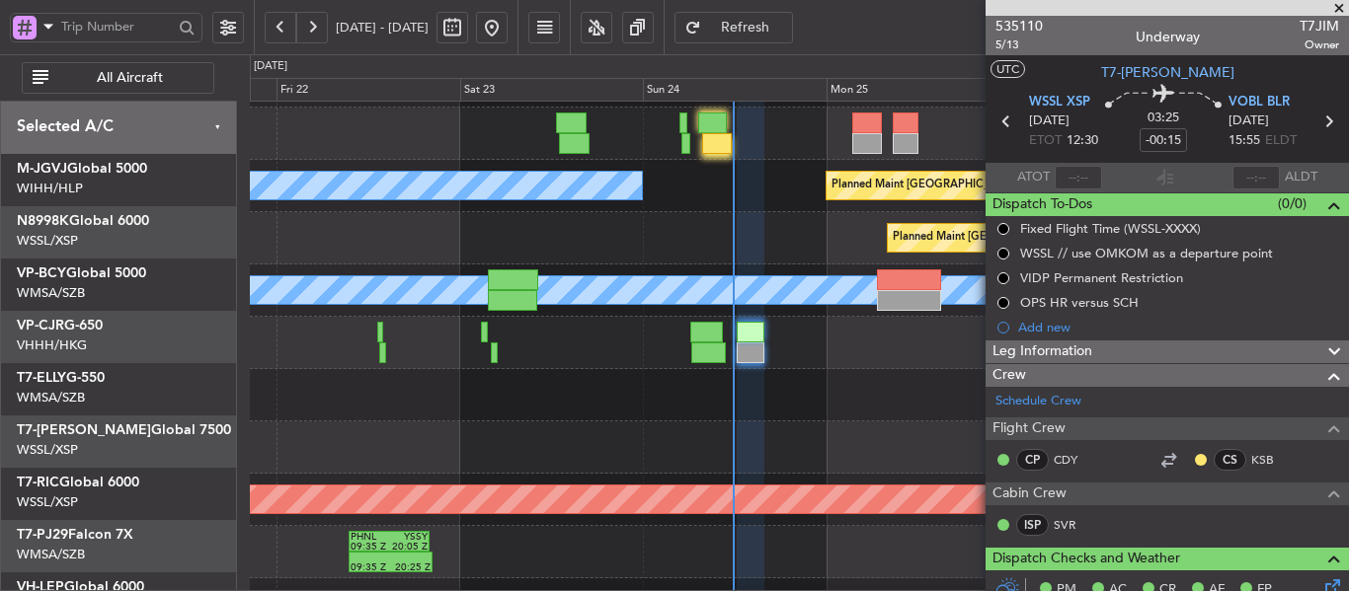
scroll to position [99, 0]
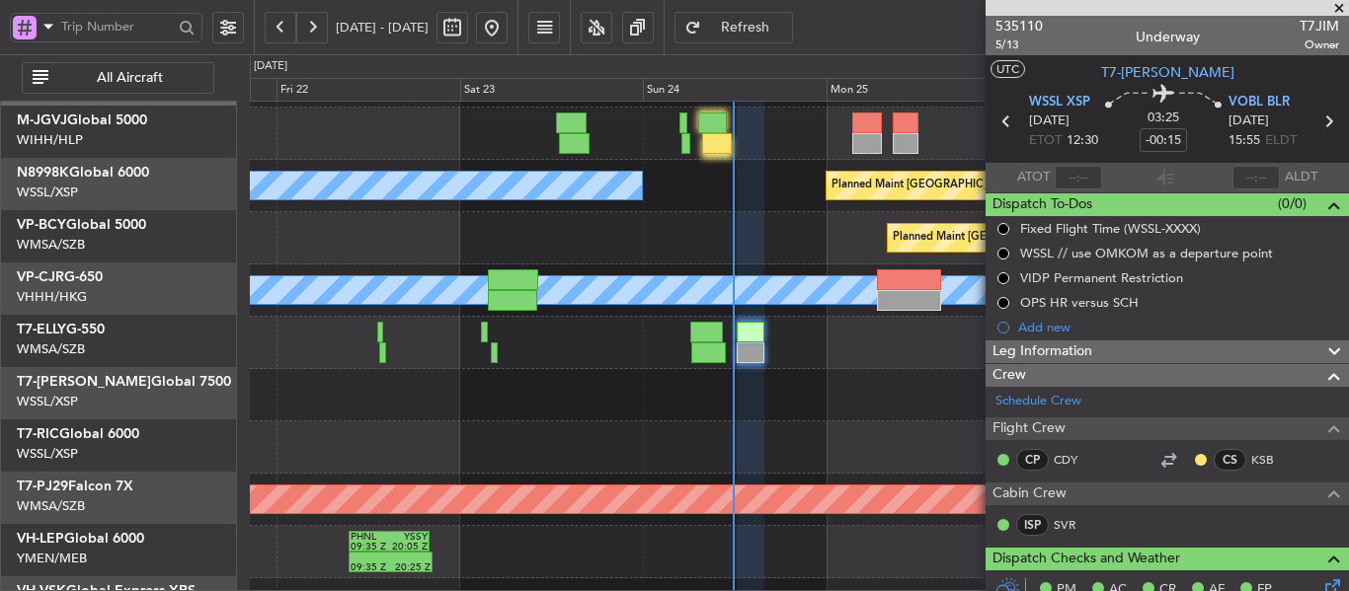
click at [389, 422] on div at bounding box center [799, 395] width 1098 height 52
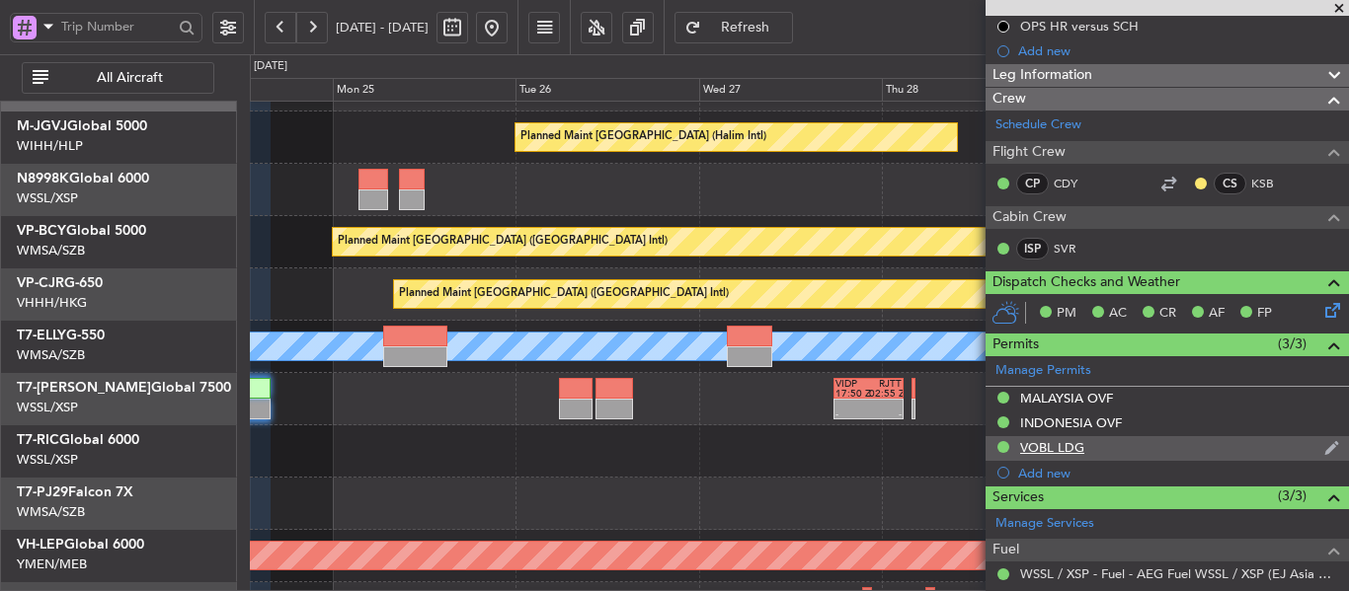
scroll to position [296, 0]
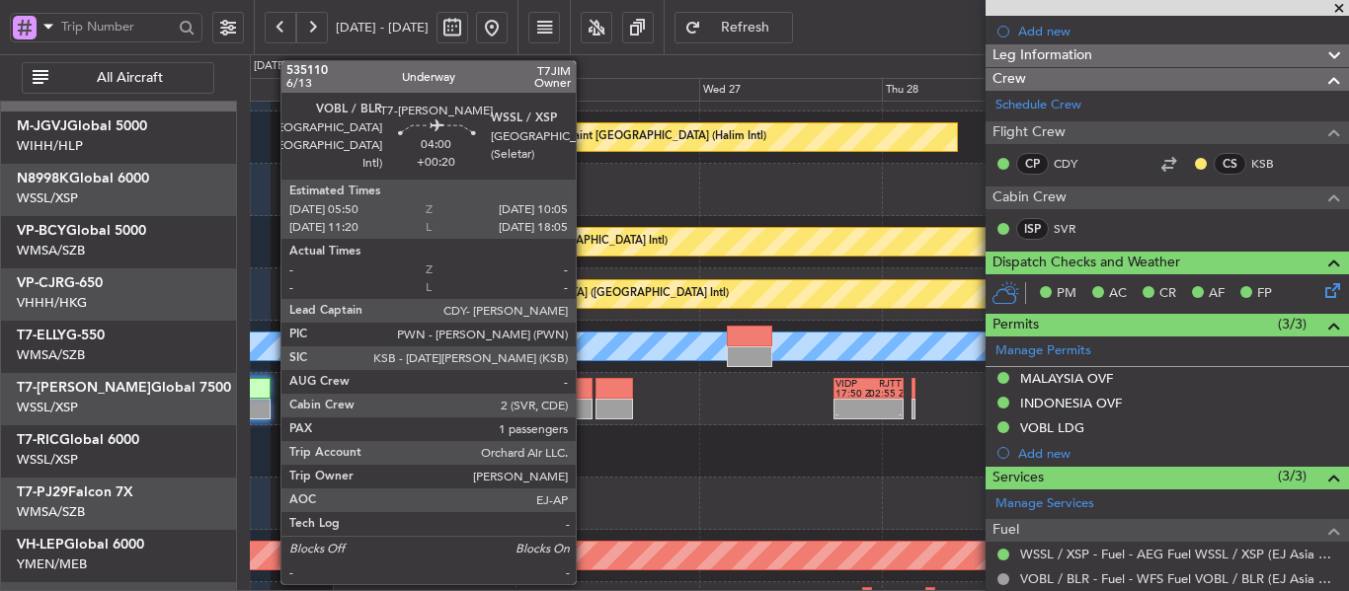
click at [585, 392] on div at bounding box center [575, 388] width 33 height 21
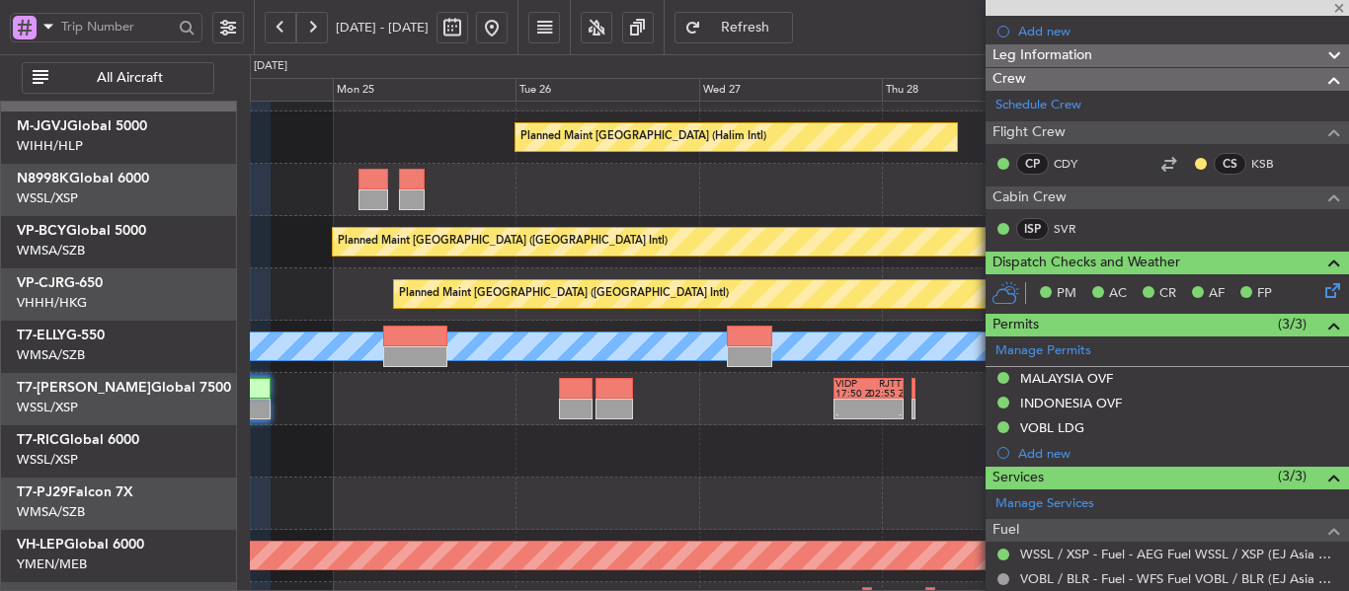
type input "+00:20"
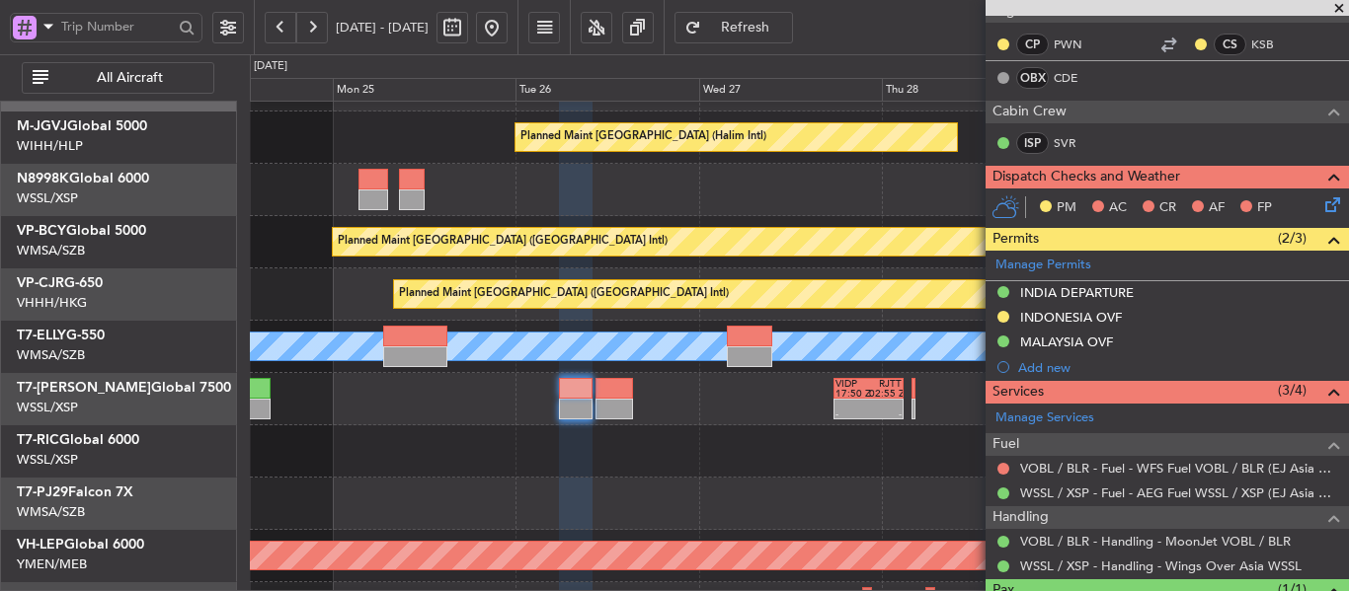
scroll to position [395, 0]
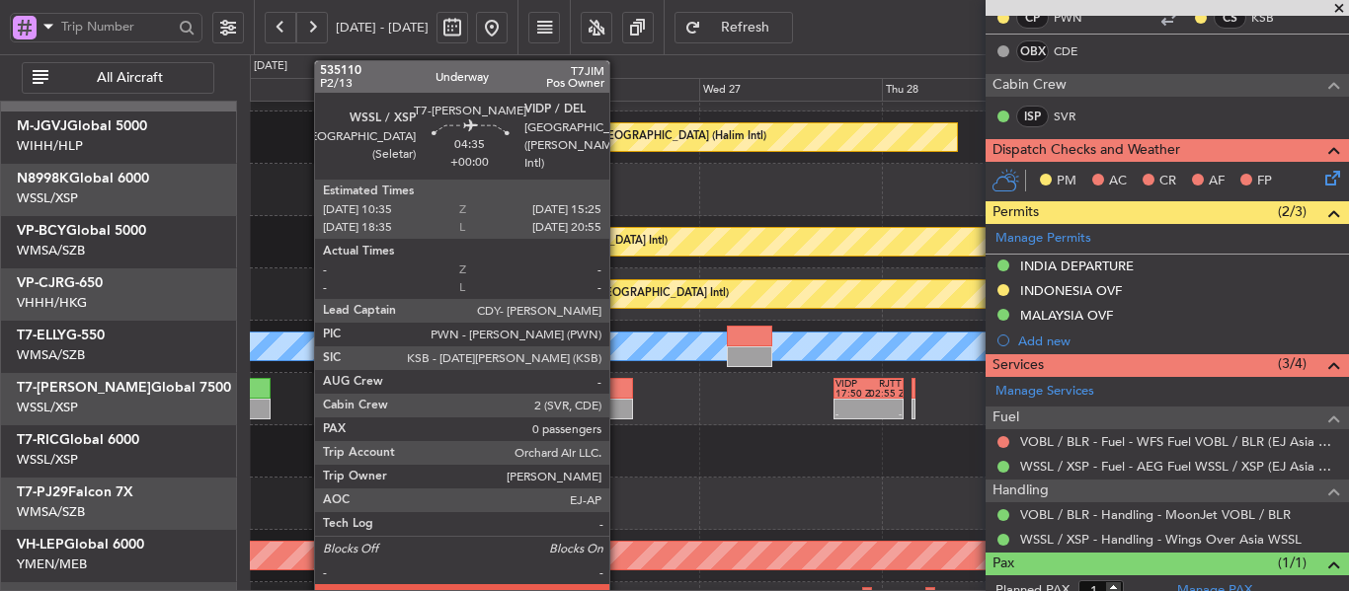
click at [618, 402] on div at bounding box center [614, 409] width 38 height 21
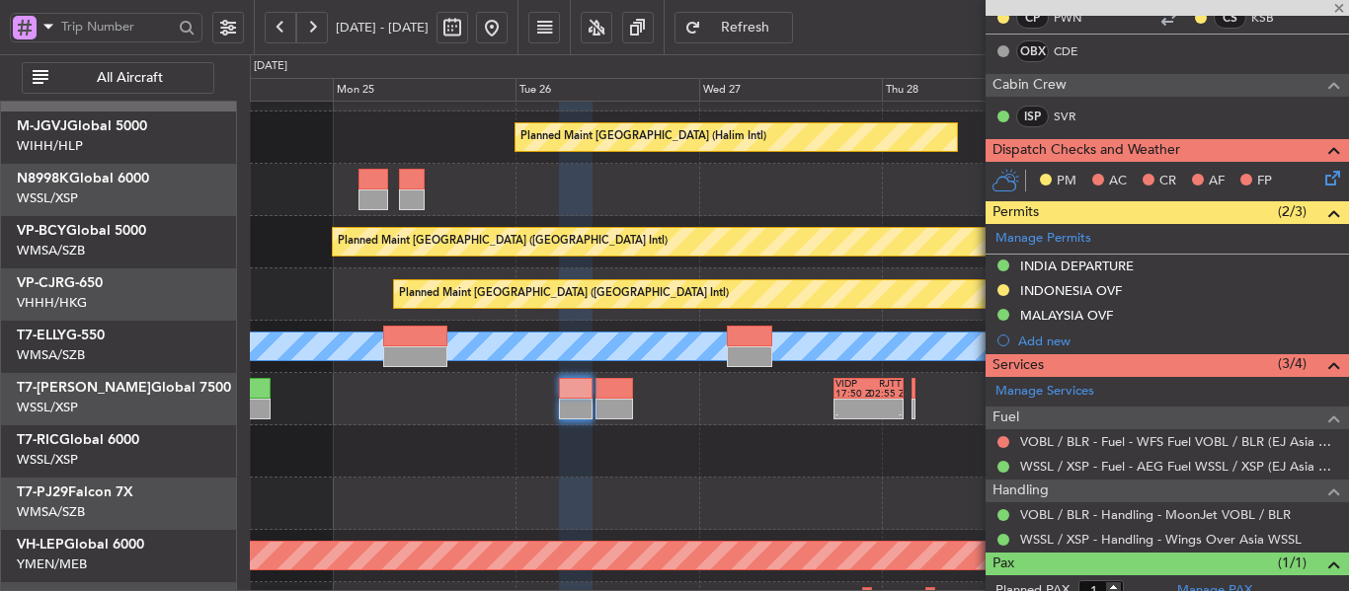
type input "0"
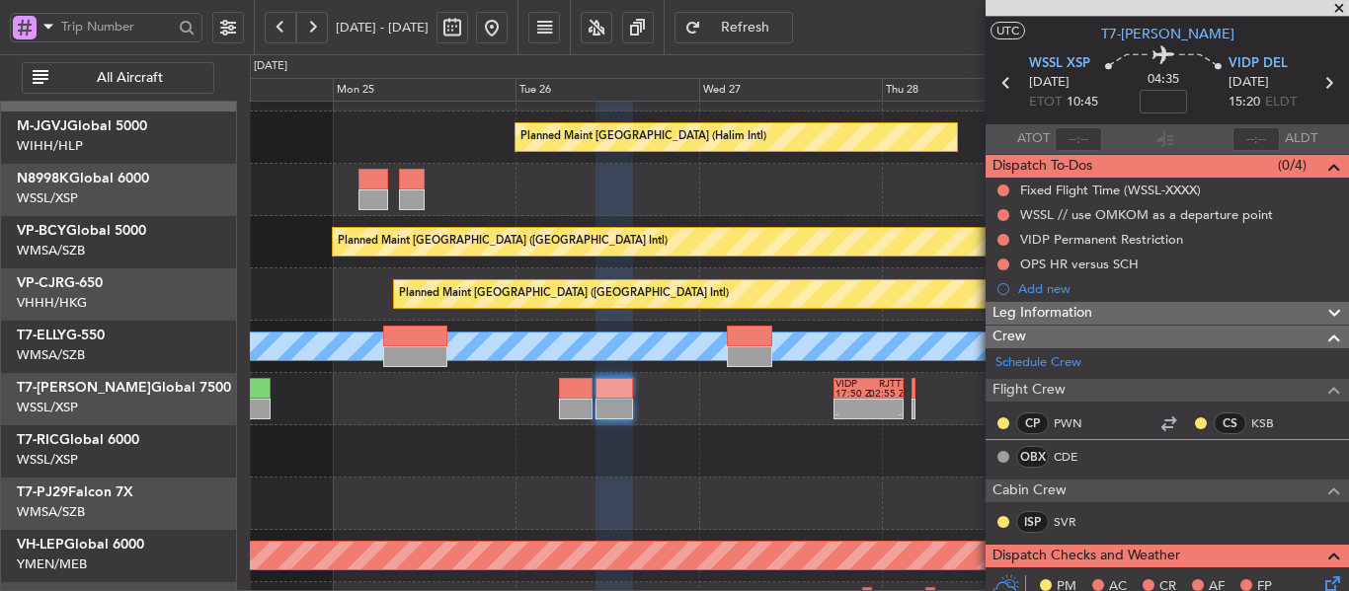
scroll to position [0, 0]
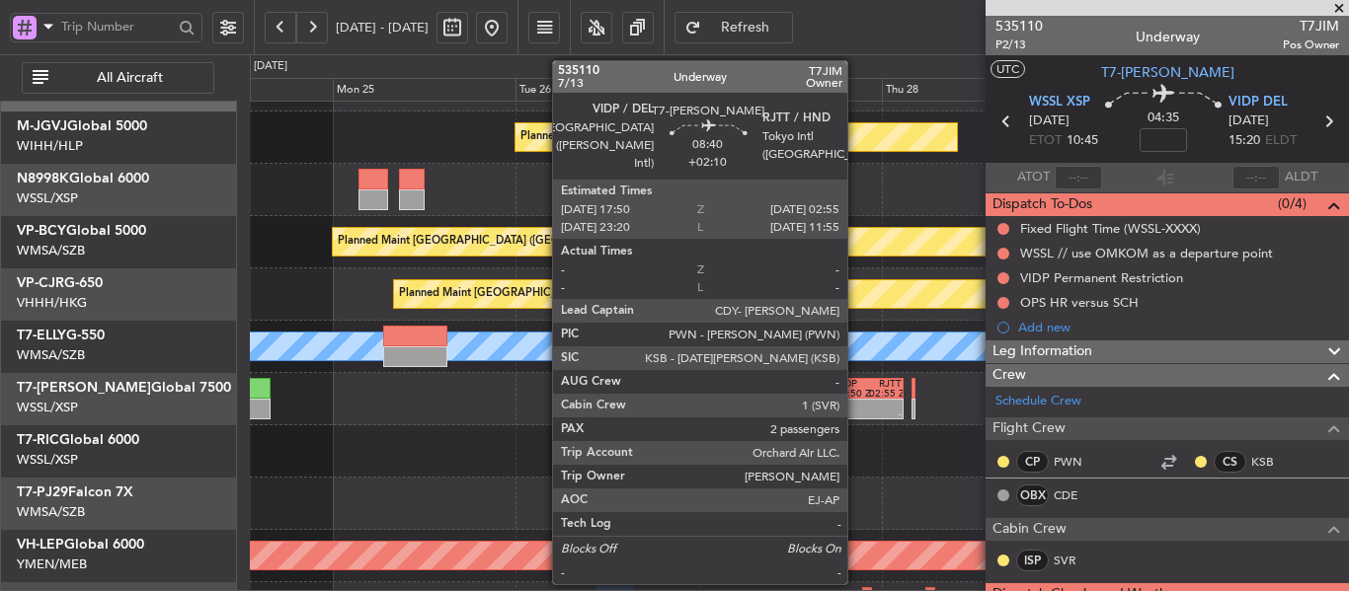
click at [856, 399] on div "- -" at bounding box center [868, 409] width 70 height 21
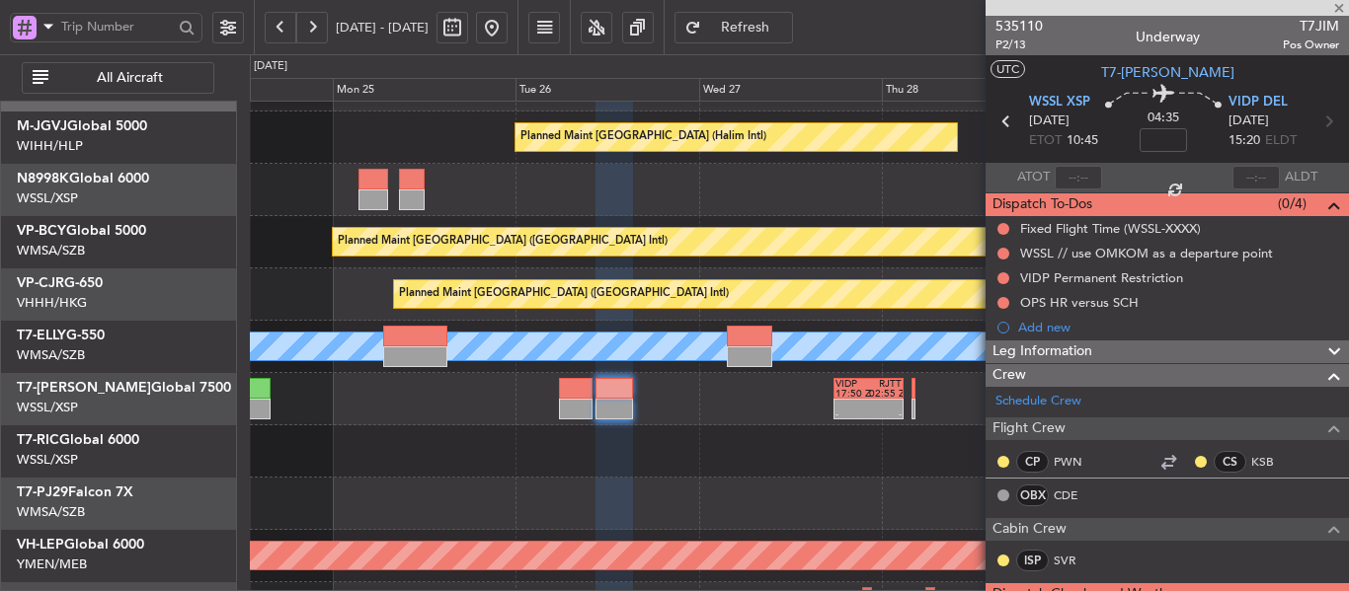
type input "+02:10"
type input "2"
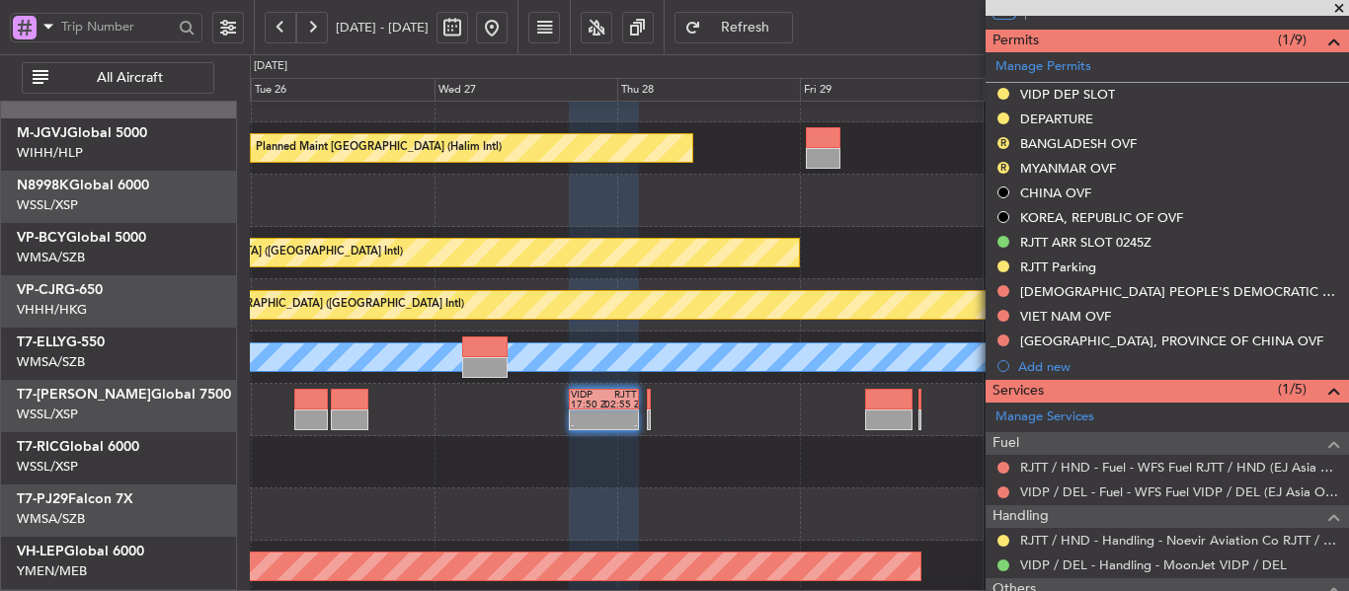
scroll to position [30, 0]
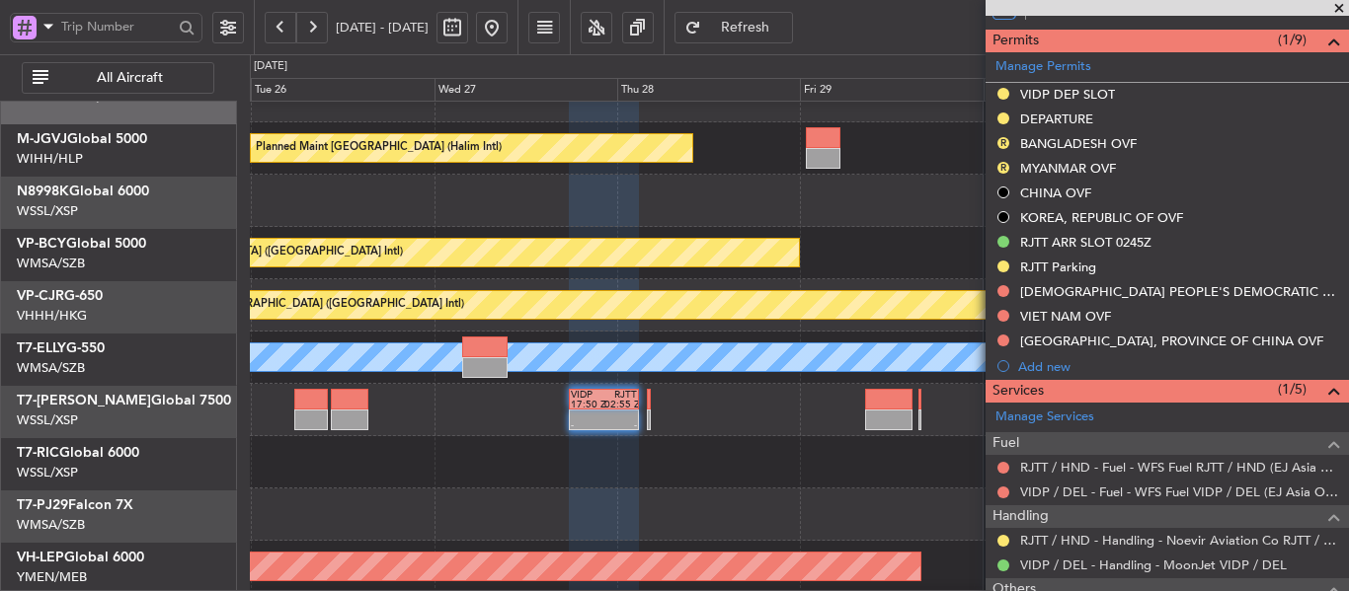
click at [651, 412] on div "- - VIDP 17:50 Z RJTT 02:55 Z" at bounding box center [799, 410] width 1098 height 52
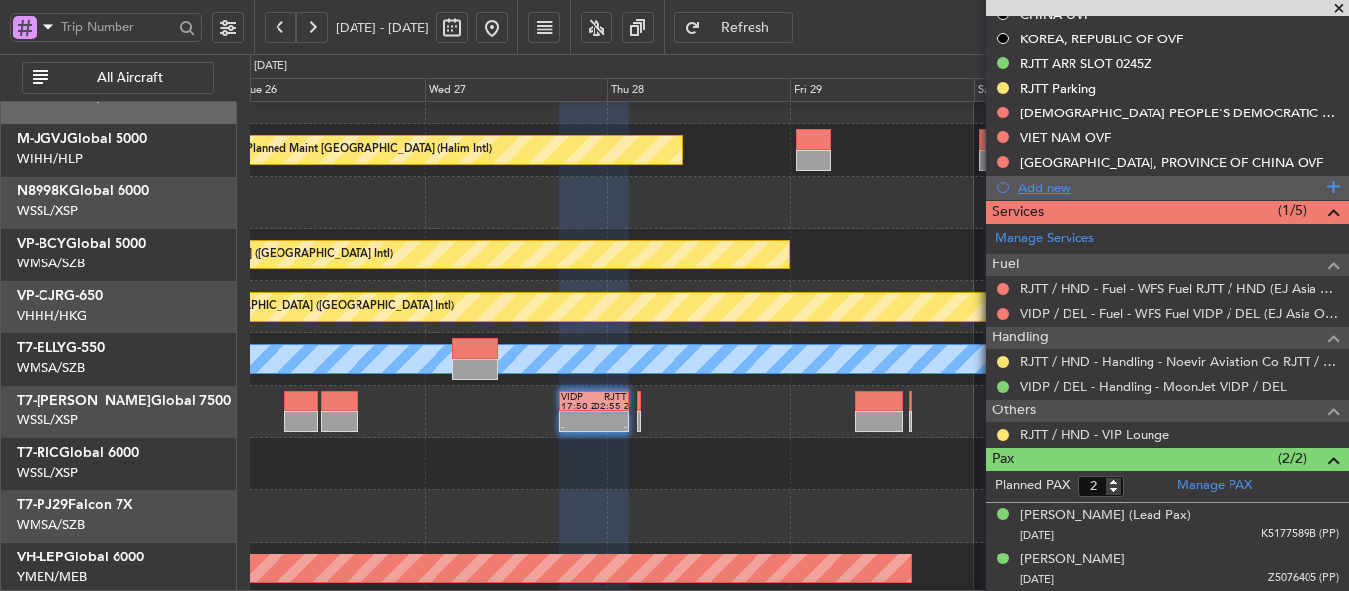
scroll to position [636, 0]
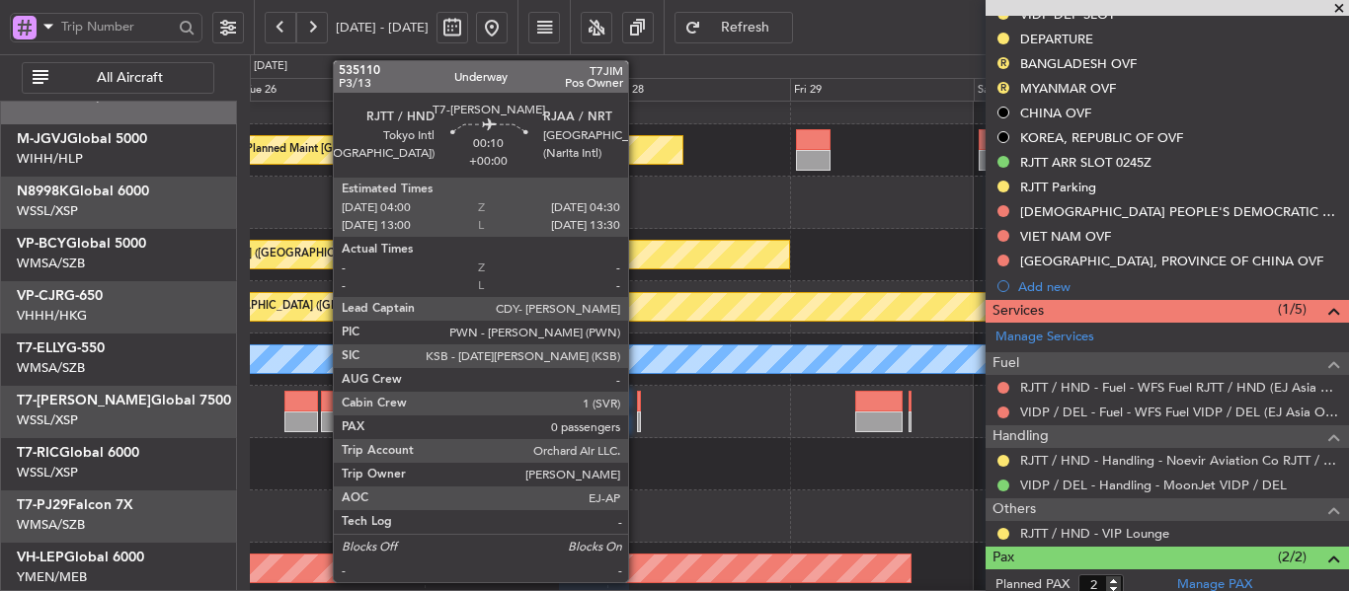
click at [637, 412] on div at bounding box center [639, 422] width 4 height 21
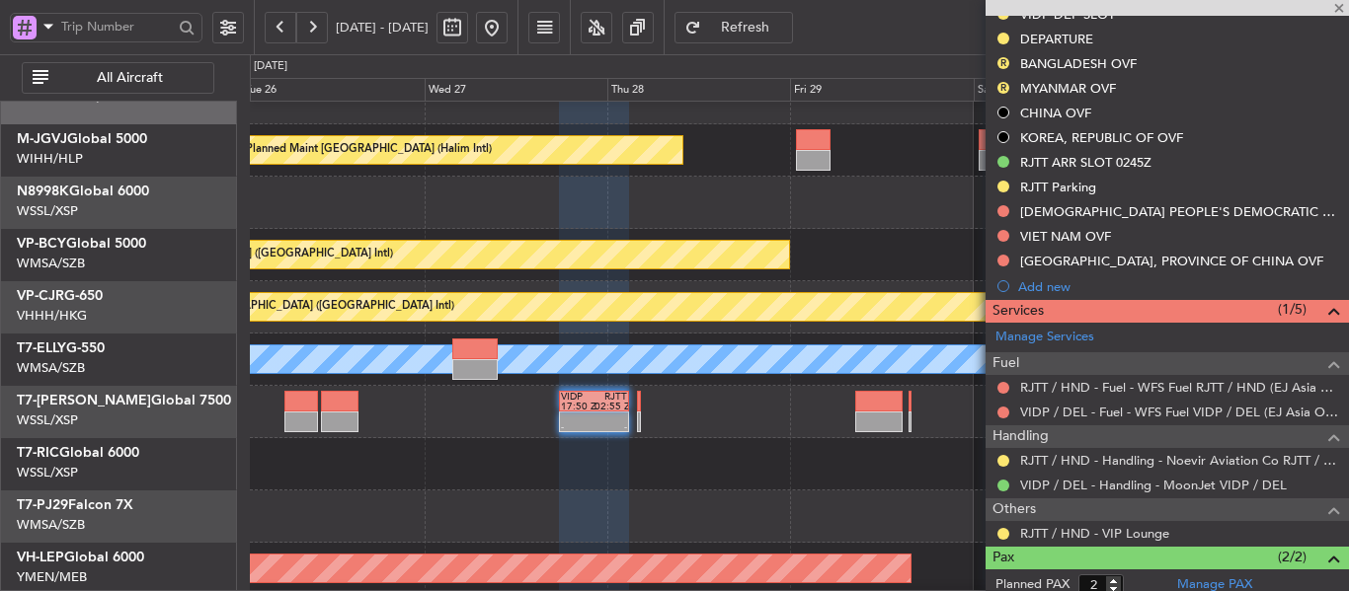
type input "0"
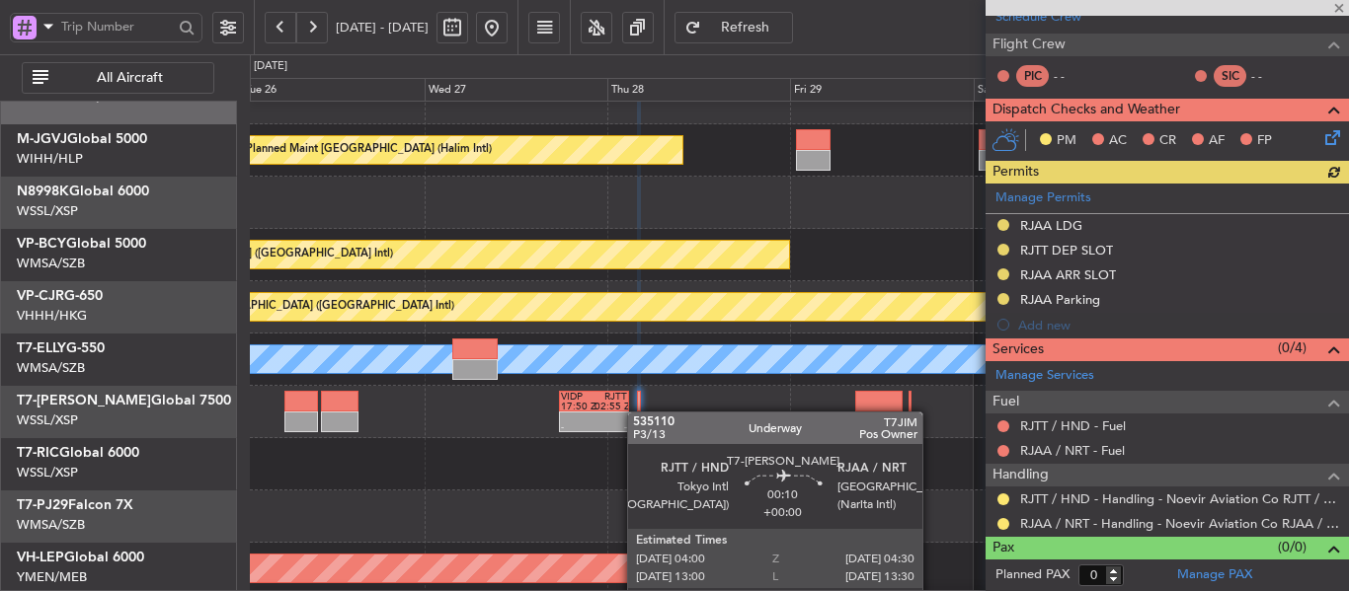
scroll to position [351, 0]
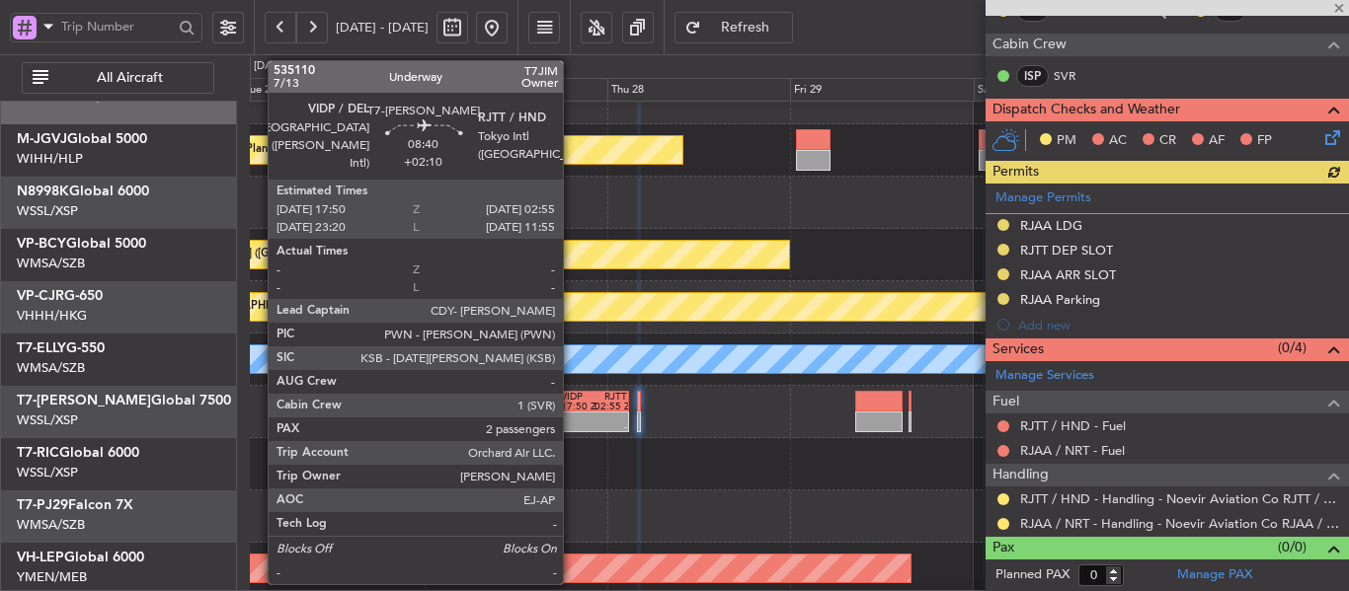
click at [572, 414] on div at bounding box center [577, 418] width 33 height 10
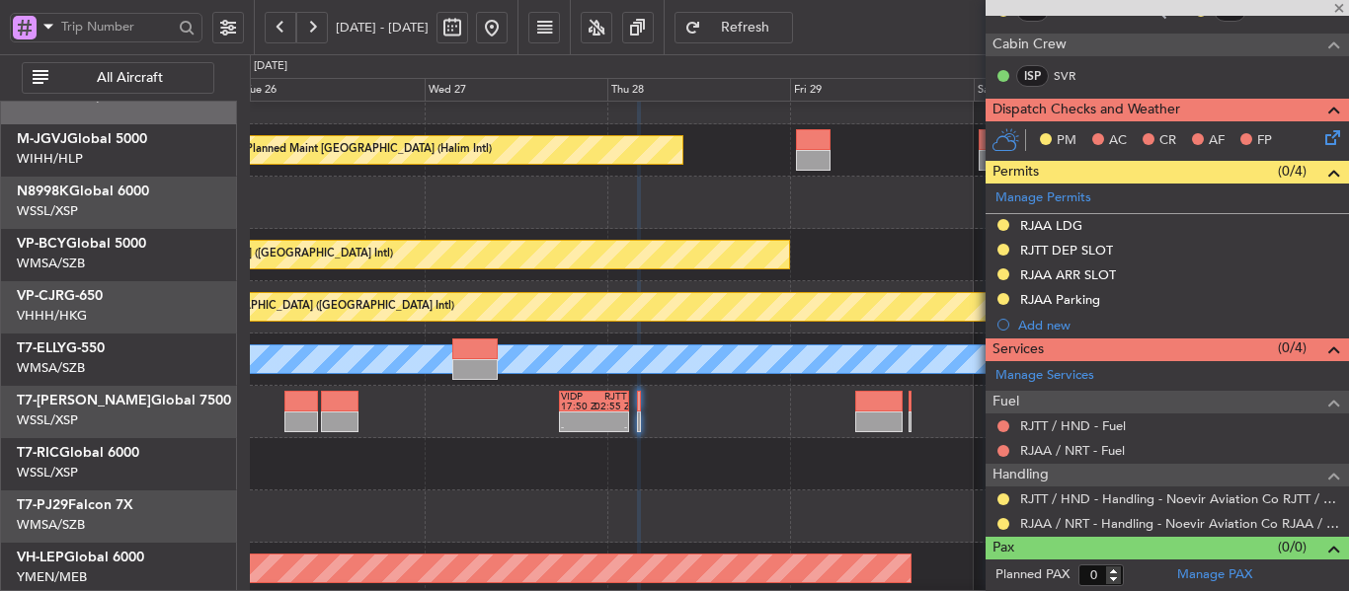
type input "+02:10"
type input "2"
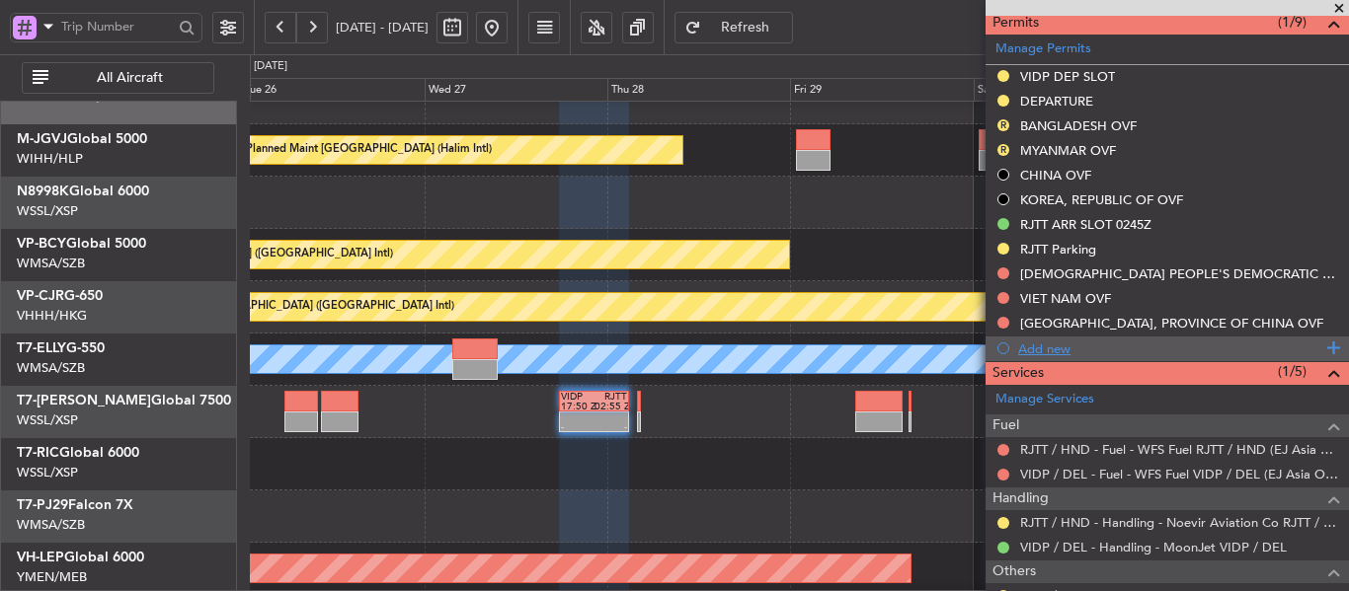
scroll to position [636, 0]
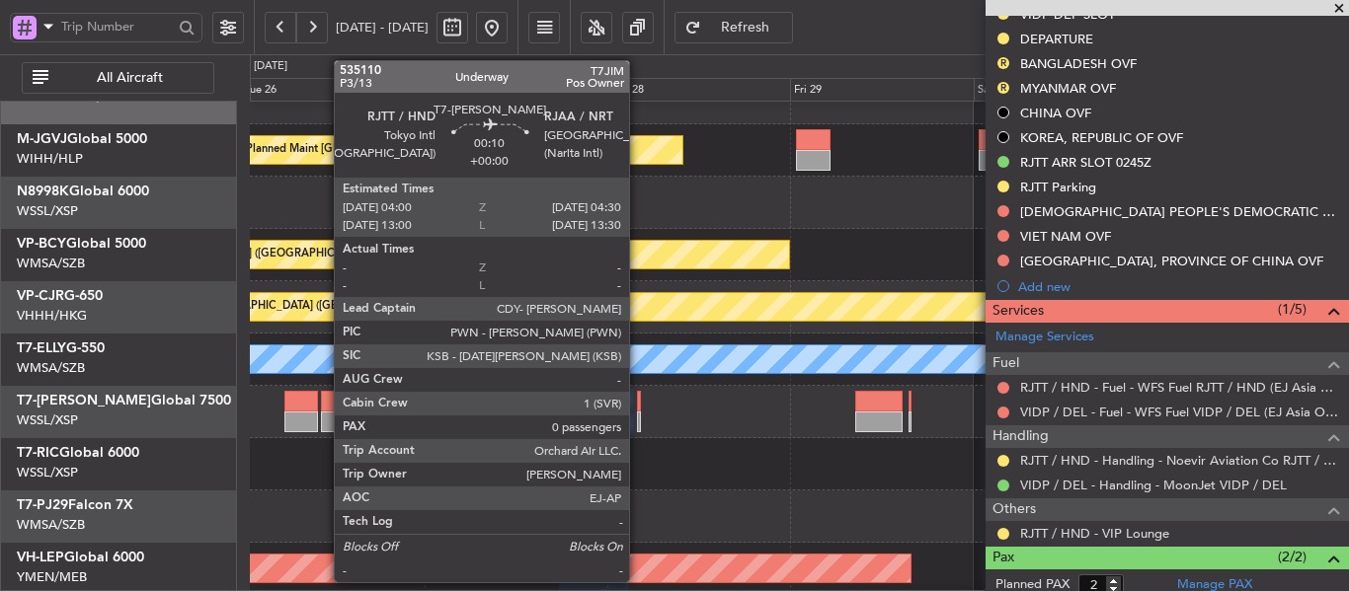
click at [638, 413] on div at bounding box center [639, 422] width 4 height 21
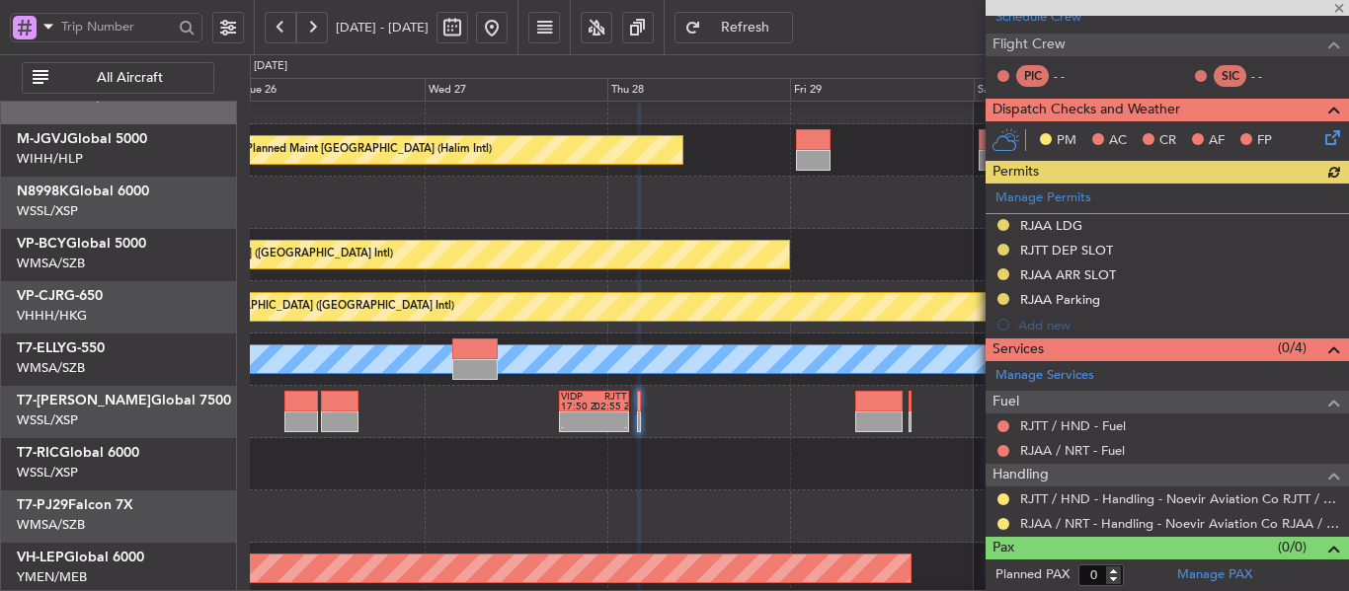
scroll to position [351, 0]
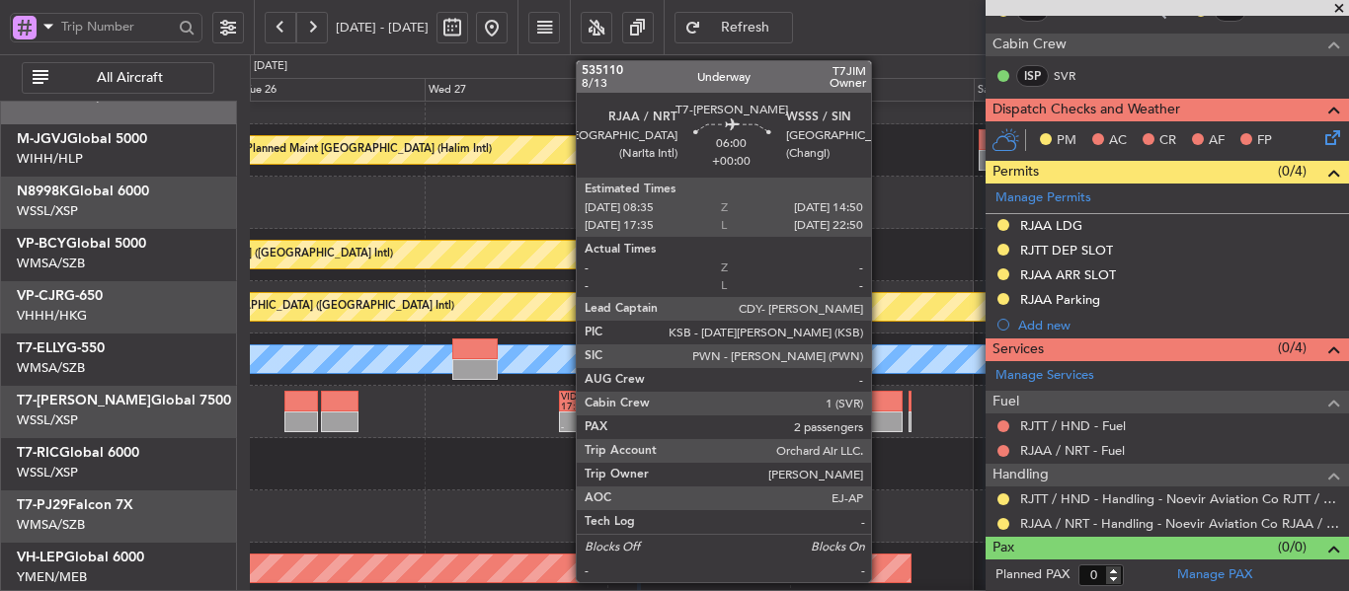
click at [880, 406] on div at bounding box center [879, 401] width 48 height 21
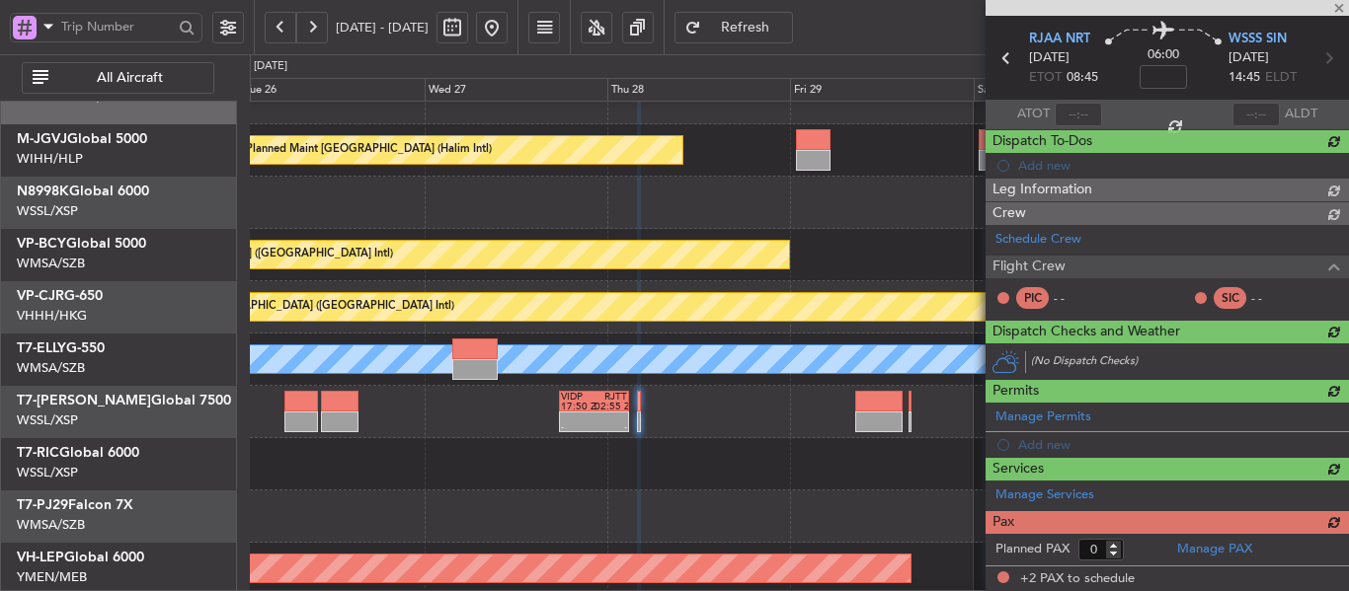
type input "2"
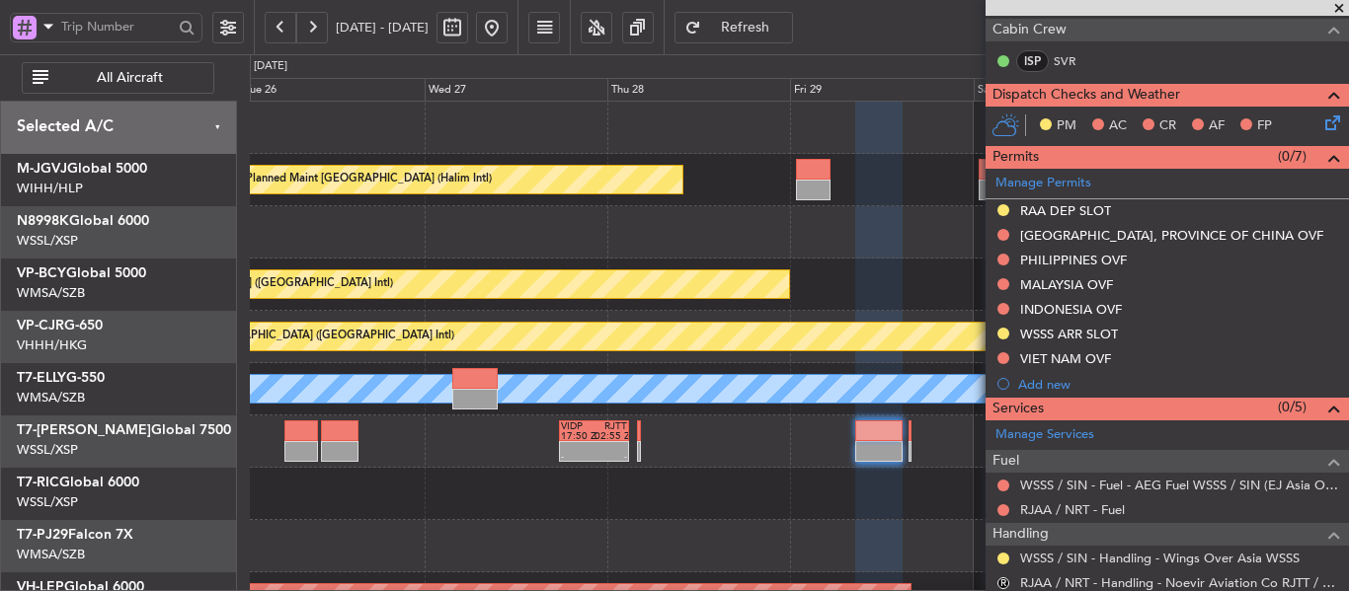
scroll to position [364, 0]
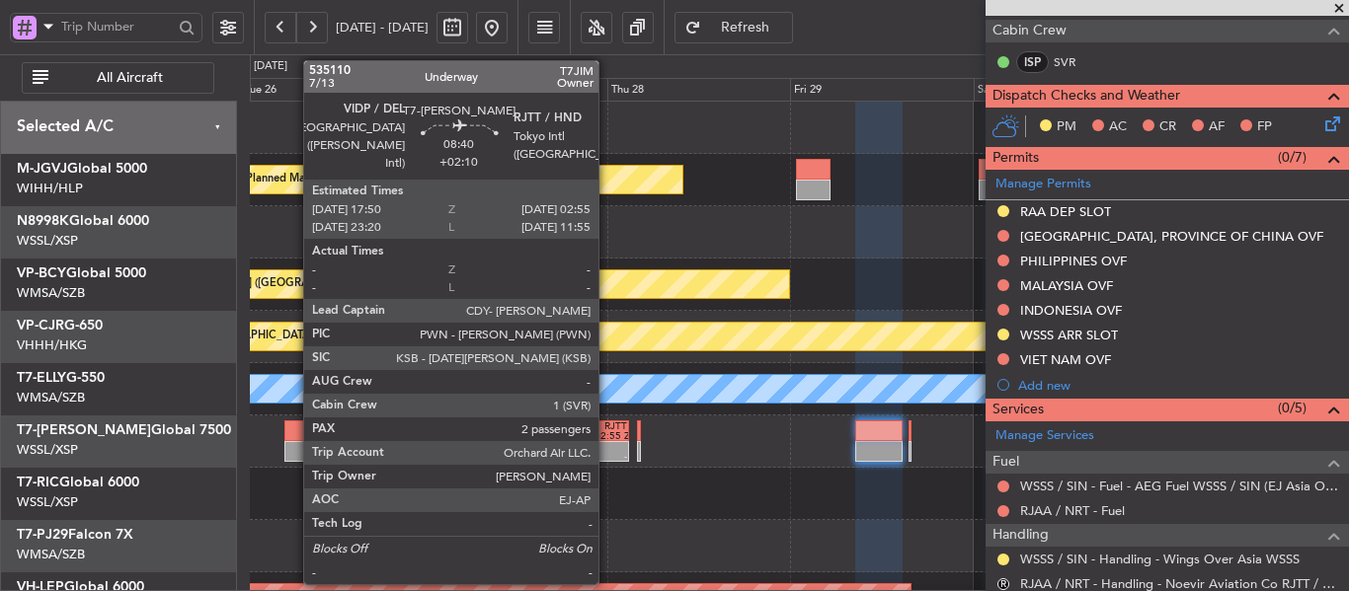
click at [607, 435] on div "02:55 Z" at bounding box center [610, 437] width 33 height 10
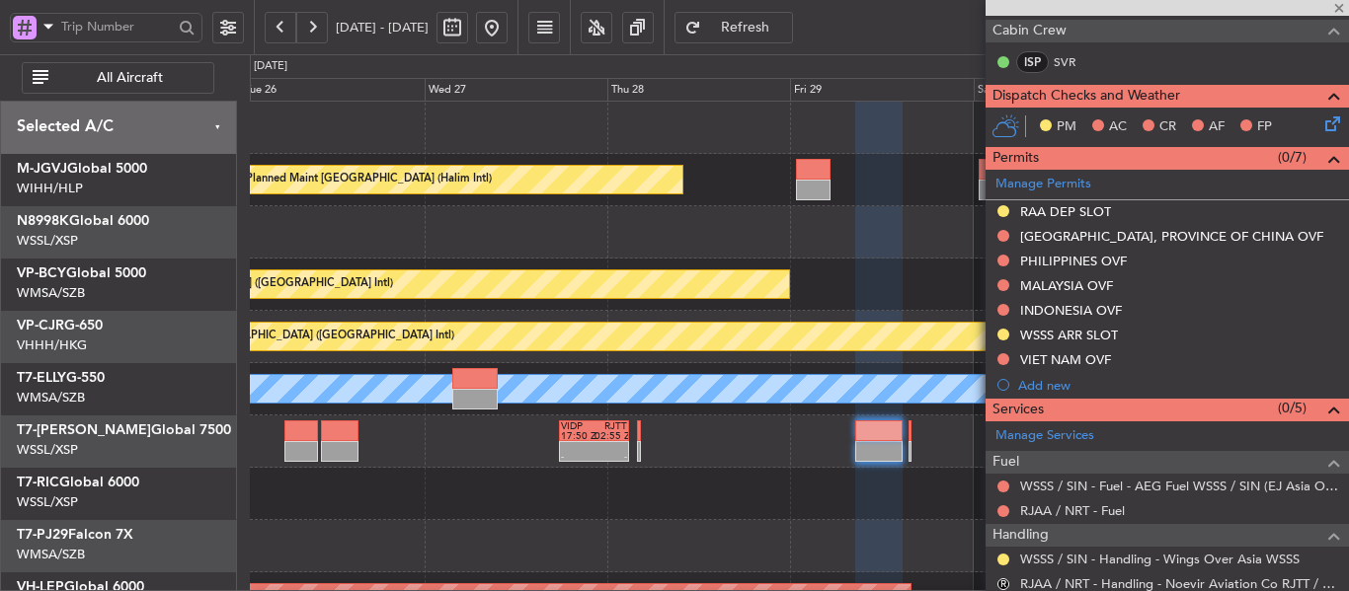
type input "+02:10"
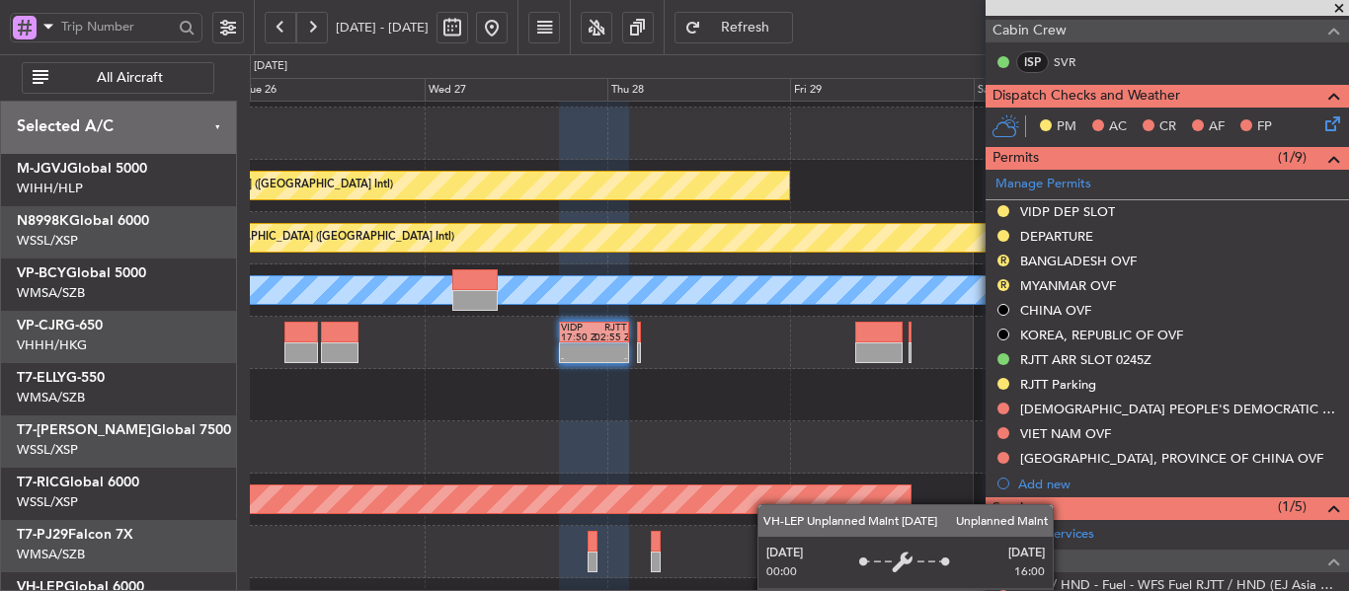
scroll to position [99, 0]
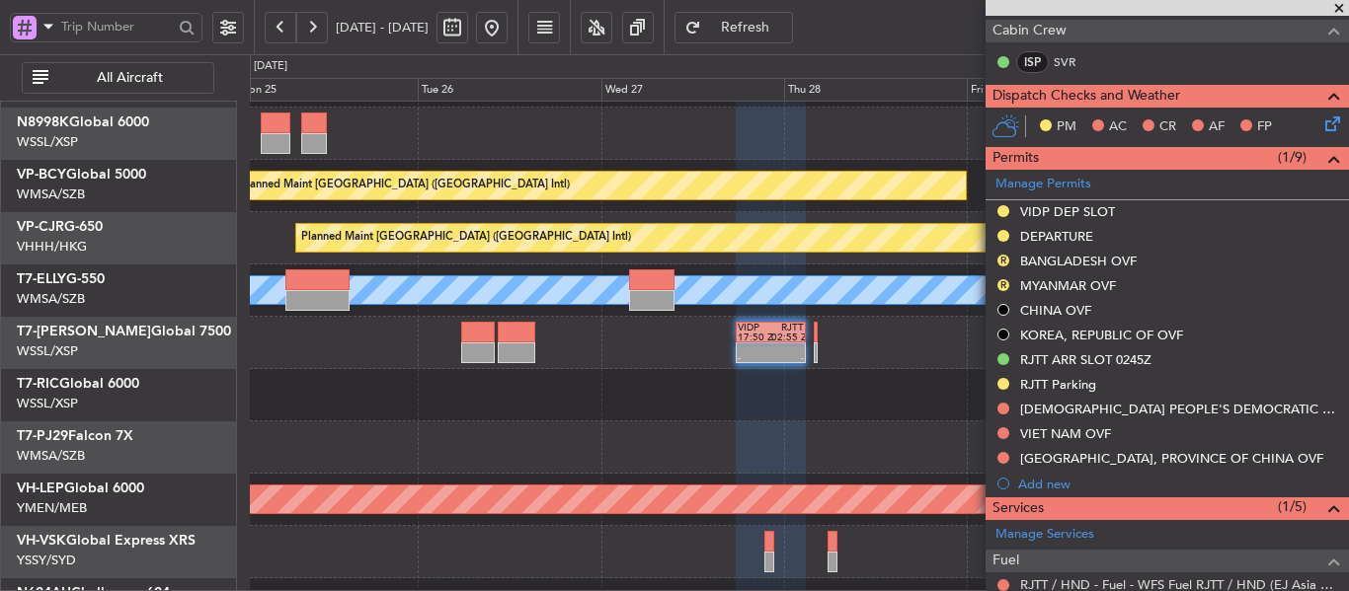
click at [673, 445] on div at bounding box center [799, 448] width 1098 height 52
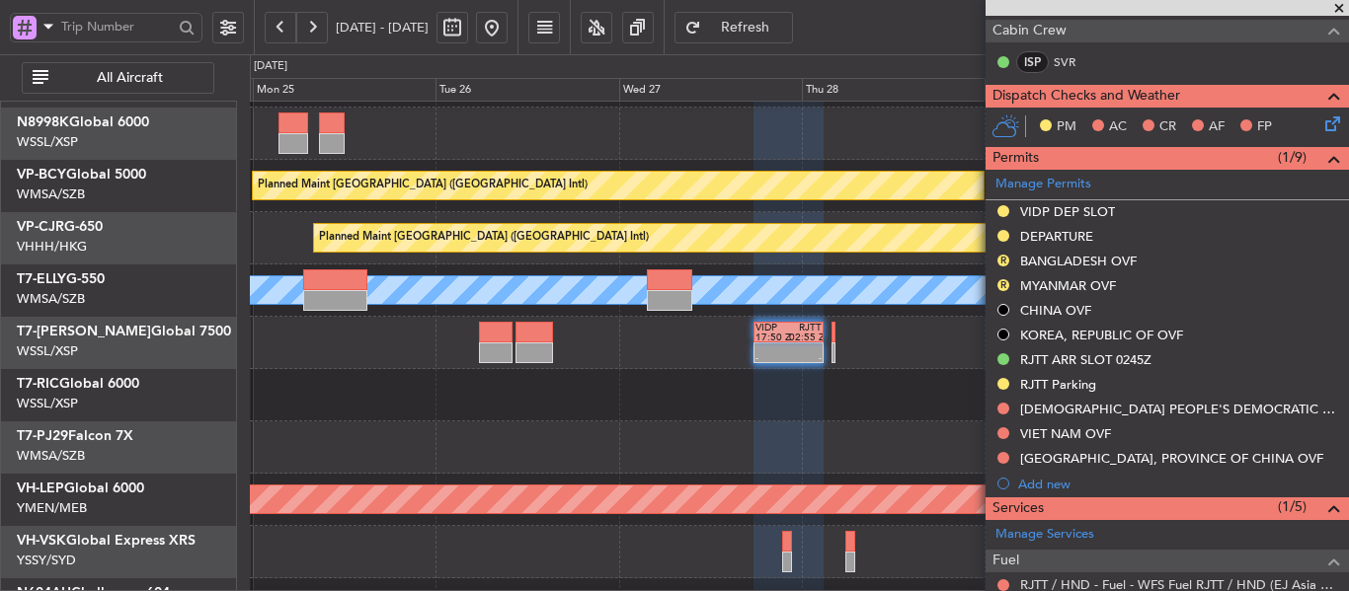
click at [1342, 8] on span at bounding box center [1339, 9] width 20 height 18
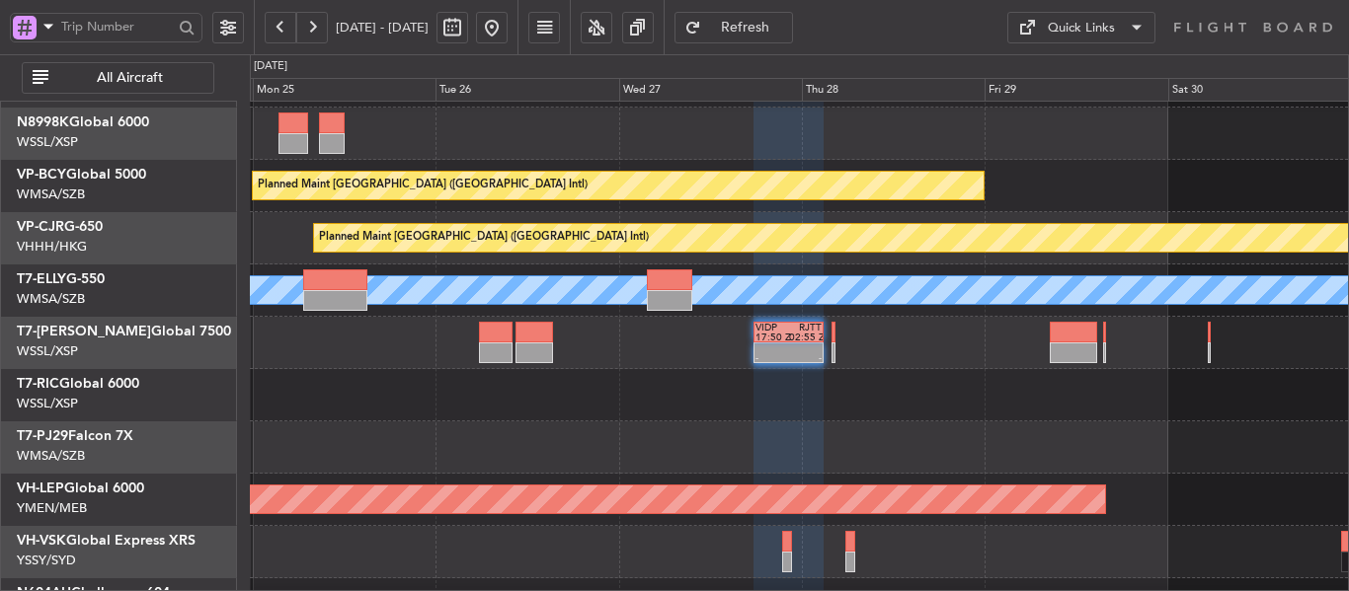
type input "0"
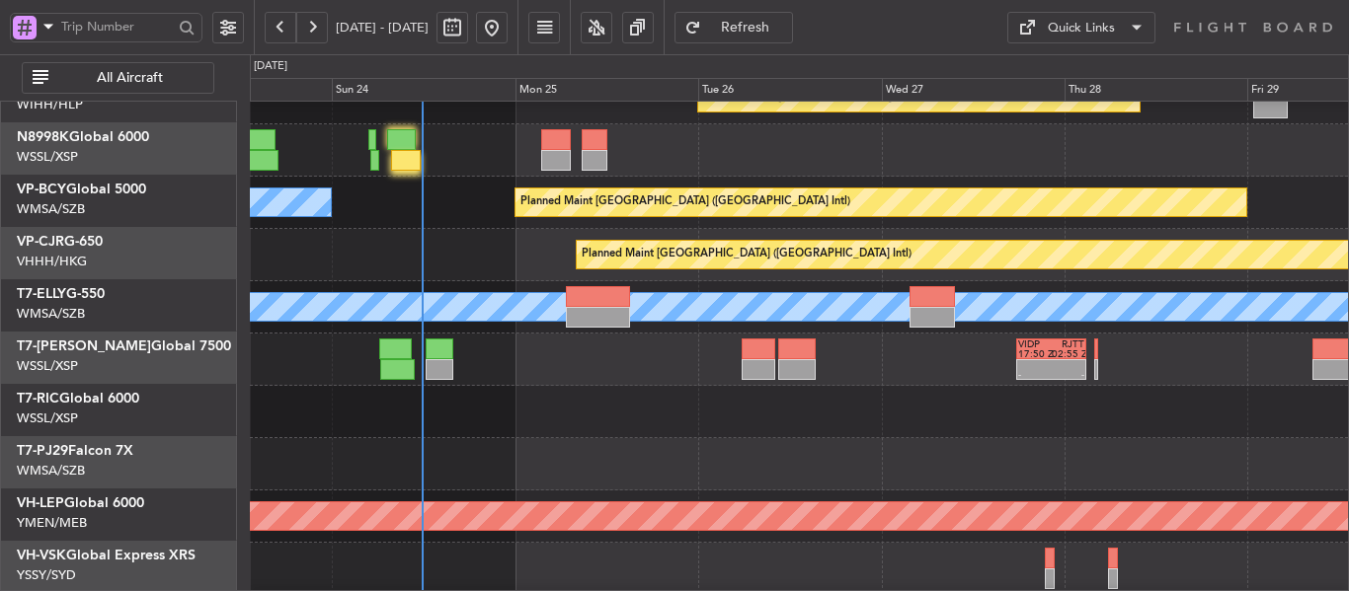
scroll to position [81, 0]
click at [874, 455] on div at bounding box center [799, 464] width 1098 height 52
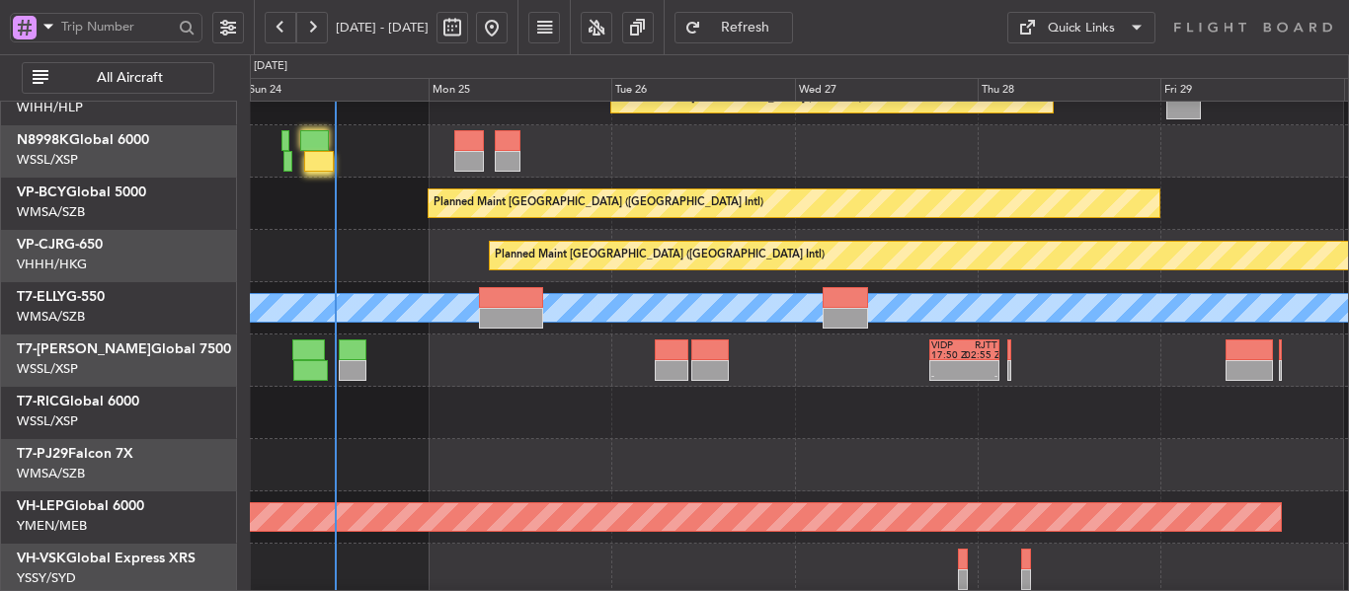
click at [827, 423] on div at bounding box center [799, 413] width 1098 height 52
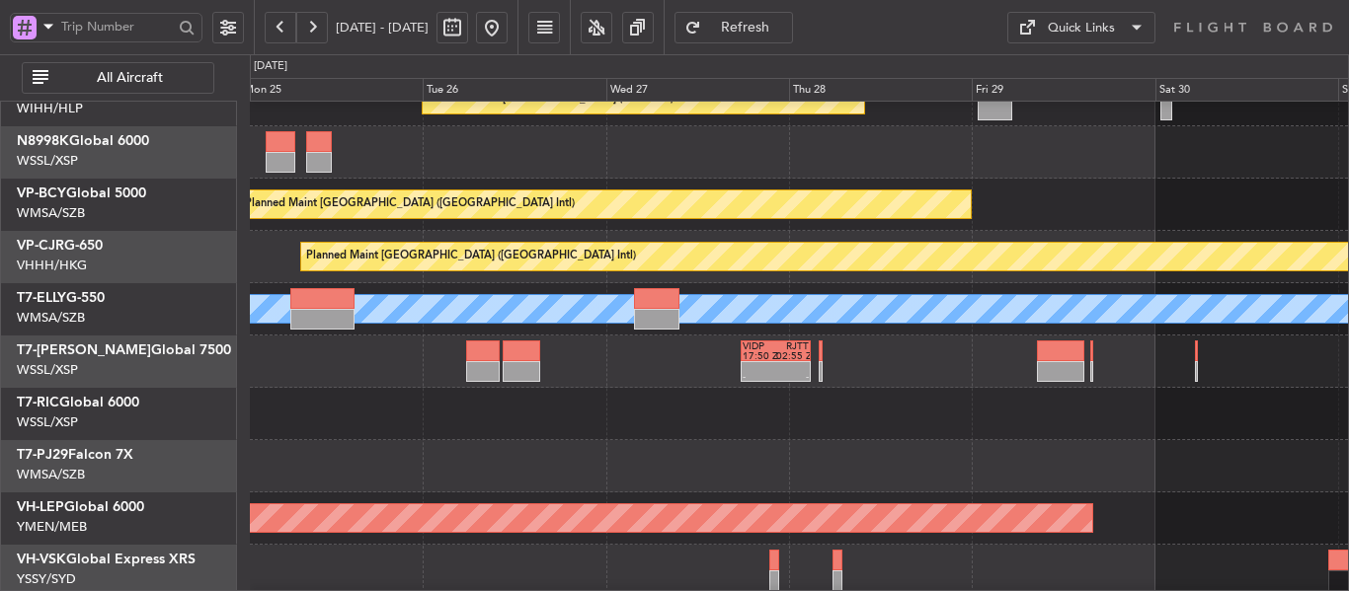
click at [699, 445] on div at bounding box center [799, 466] width 1098 height 52
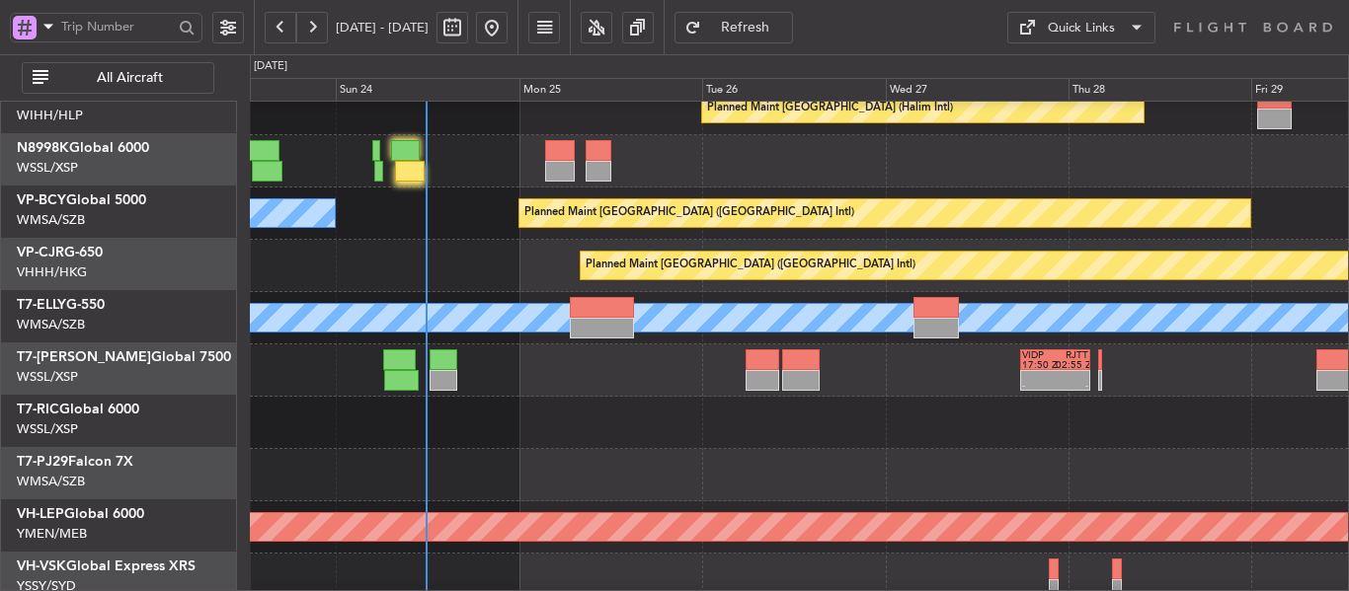
scroll to position [71, 0]
click at [890, 428] on div at bounding box center [799, 423] width 1098 height 52
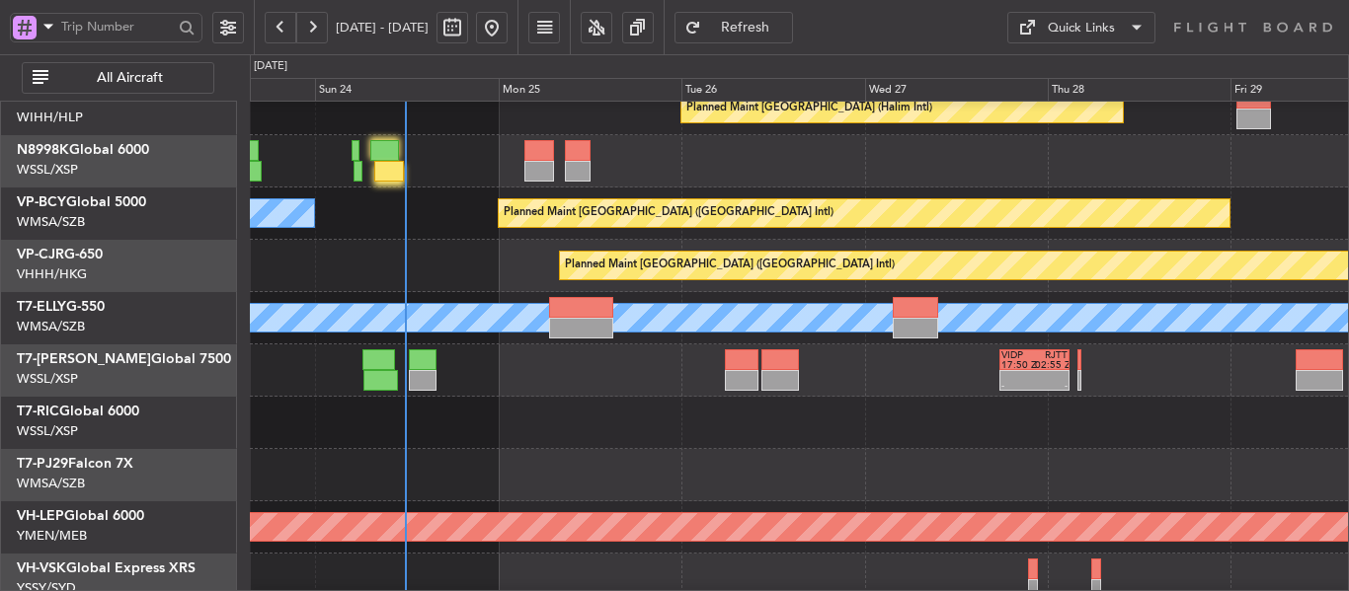
scroll to position [74, 0]
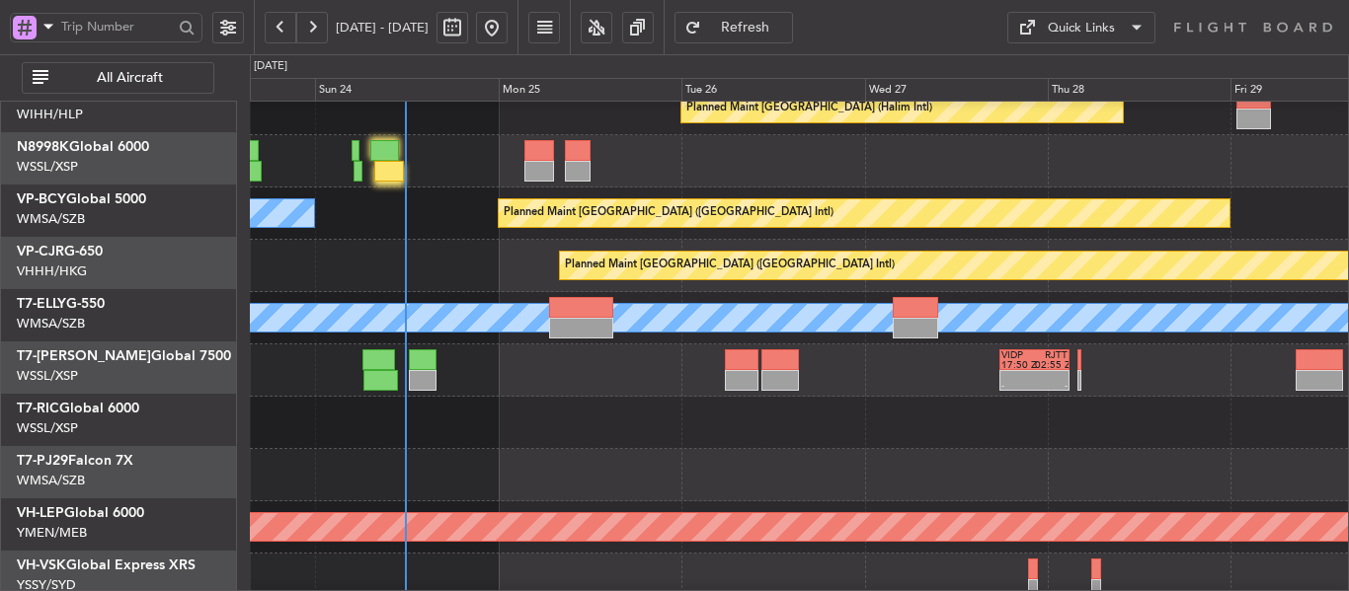
click at [765, 463] on div at bounding box center [799, 475] width 1098 height 52
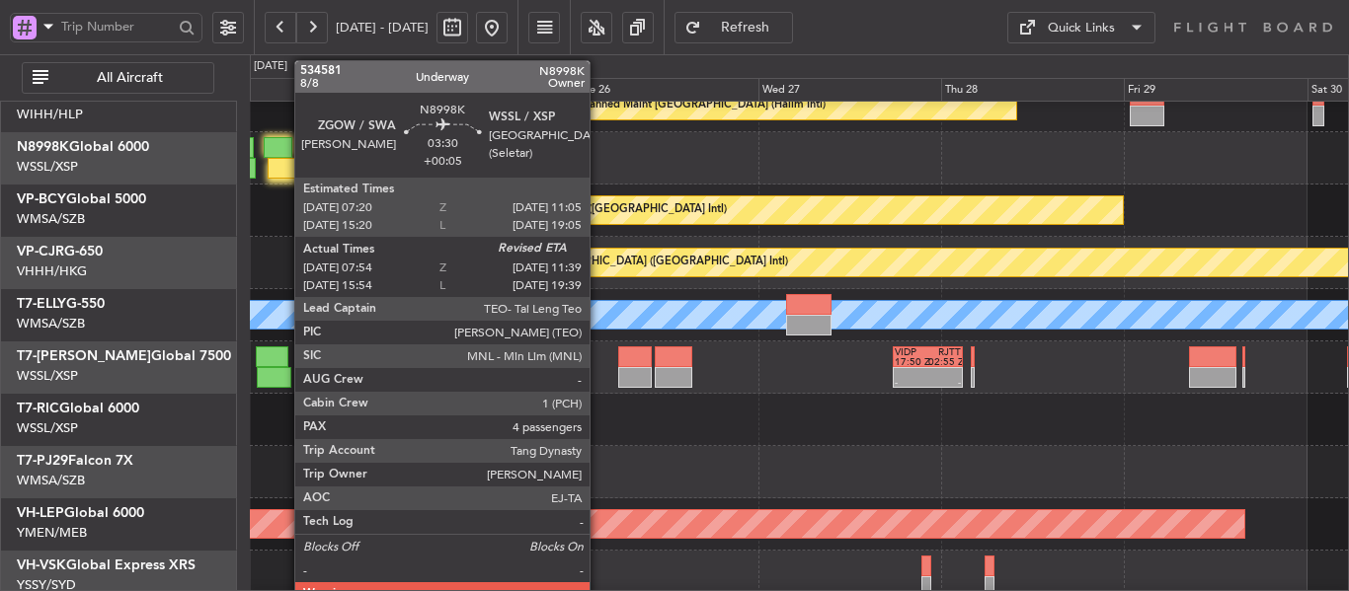
click at [284, 164] on div at bounding box center [282, 168] width 29 height 21
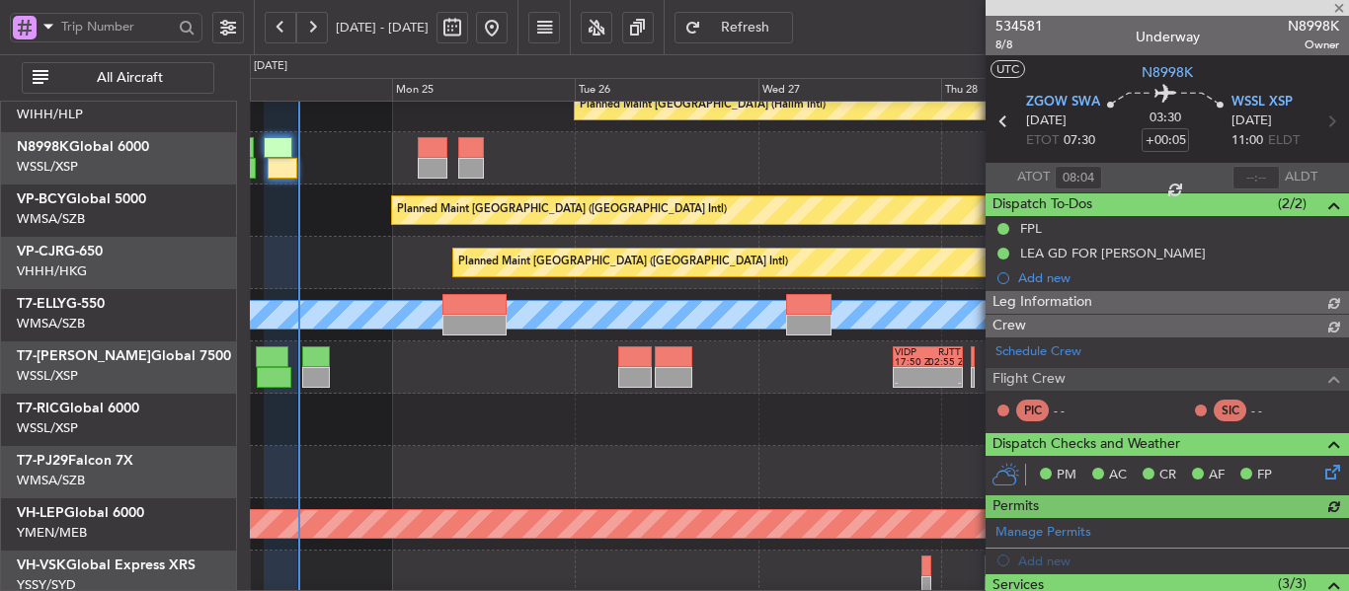
type input "[PERSON_NAME] (BTA)"
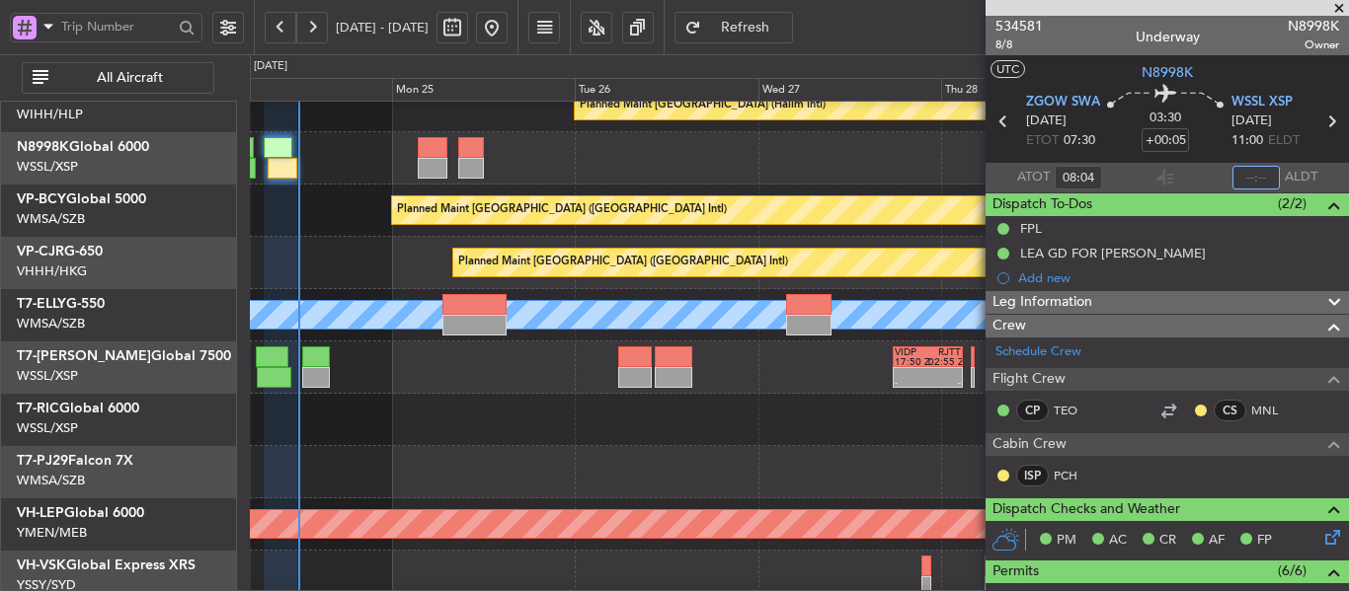
click at [1246, 177] on input "text" at bounding box center [1255, 178] width 47 height 24
click at [1207, 181] on section "ATOT 08:04 1151 ALDT" at bounding box center [1166, 178] width 363 height 30
type input "11:51"
type input "[PERSON_NAME] (BTA)"
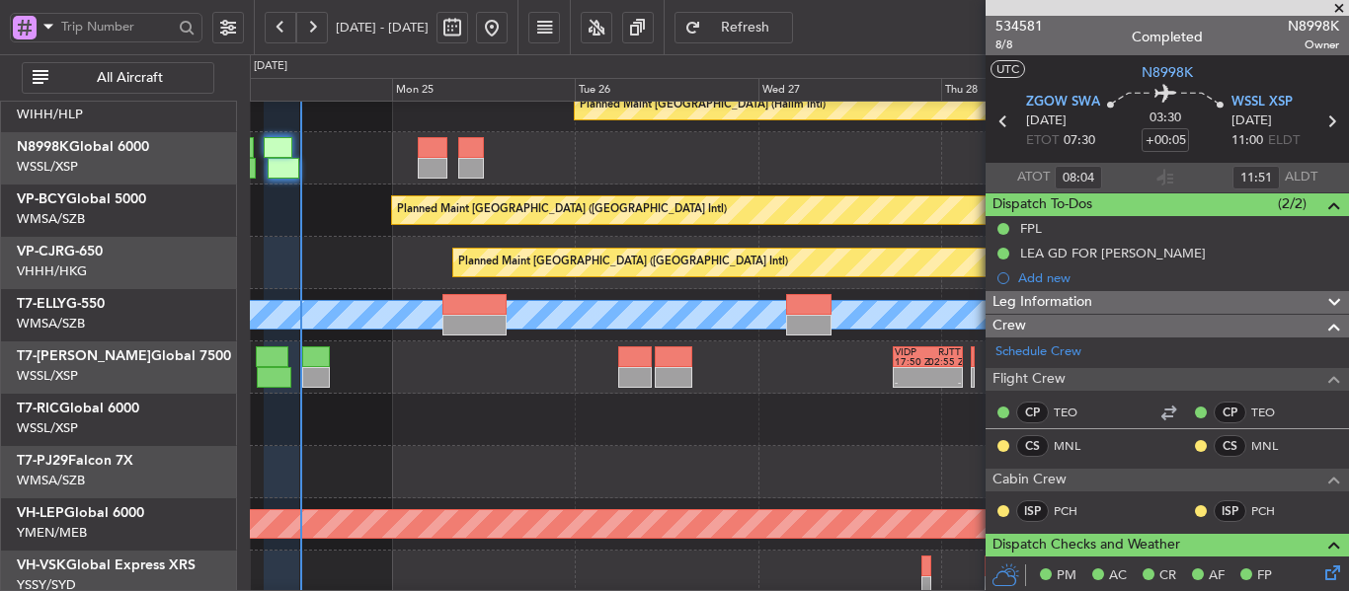
type input "[PERSON_NAME] (BTA)"
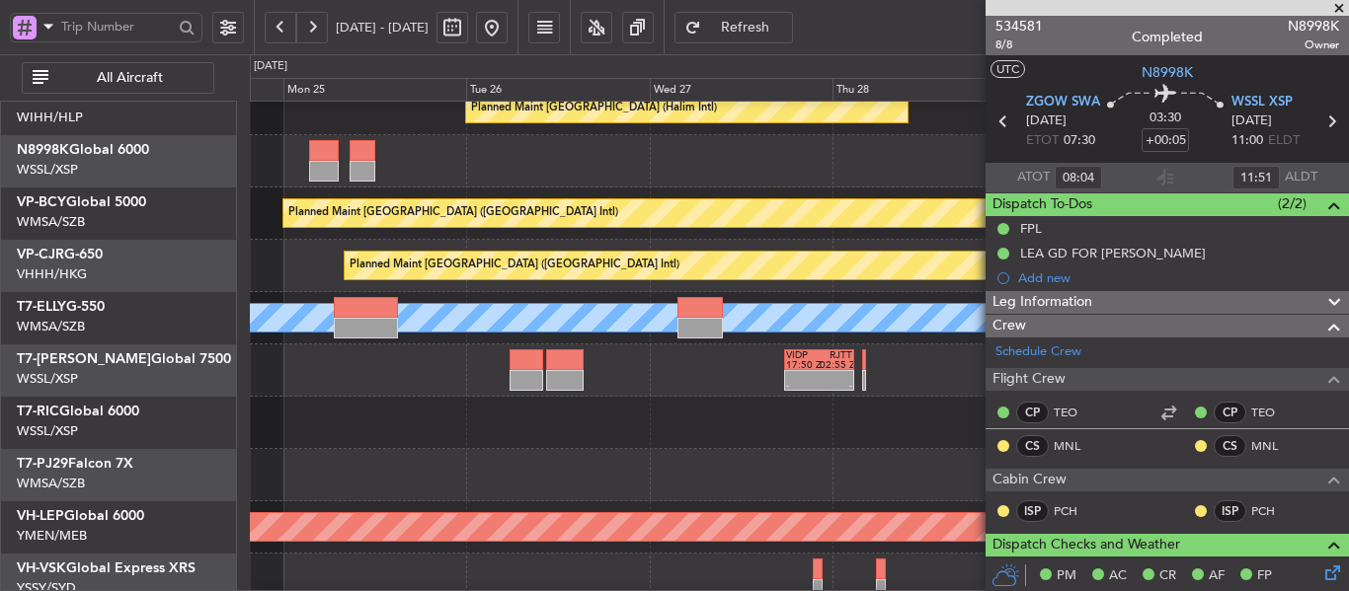
scroll to position [68, 0]
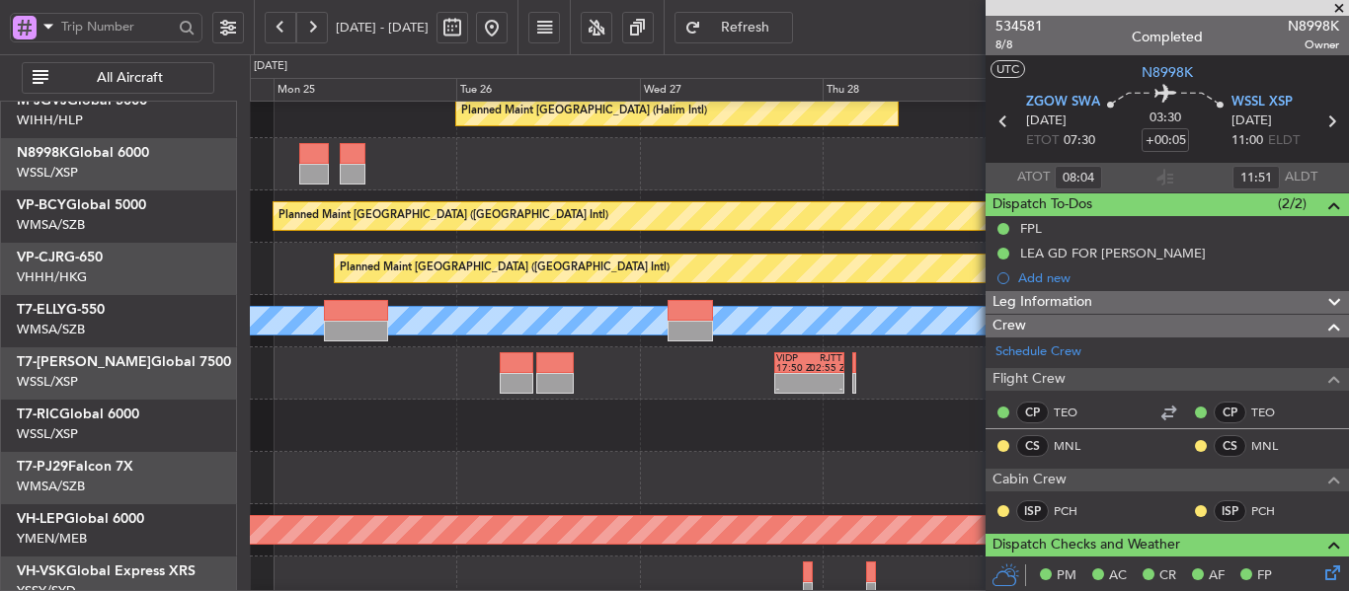
click at [721, 460] on div at bounding box center [799, 478] width 1098 height 52
click at [666, 452] on div at bounding box center [799, 478] width 1098 height 52
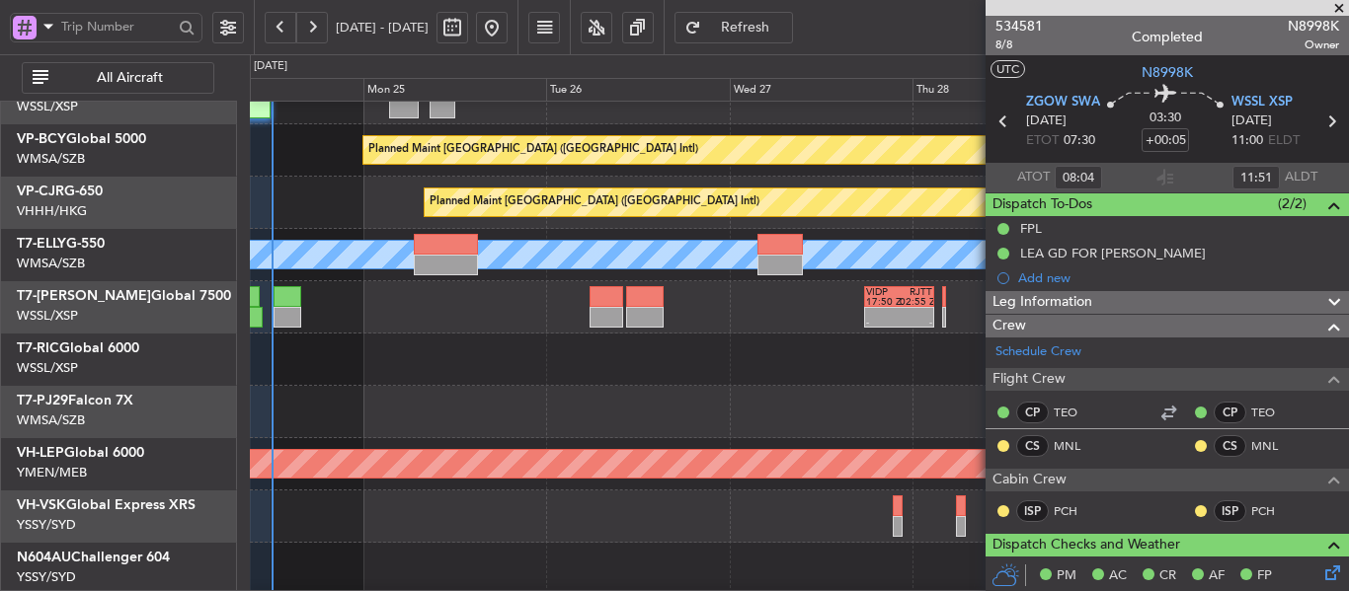
click at [1333, 12] on span at bounding box center [1339, 9] width 20 height 18
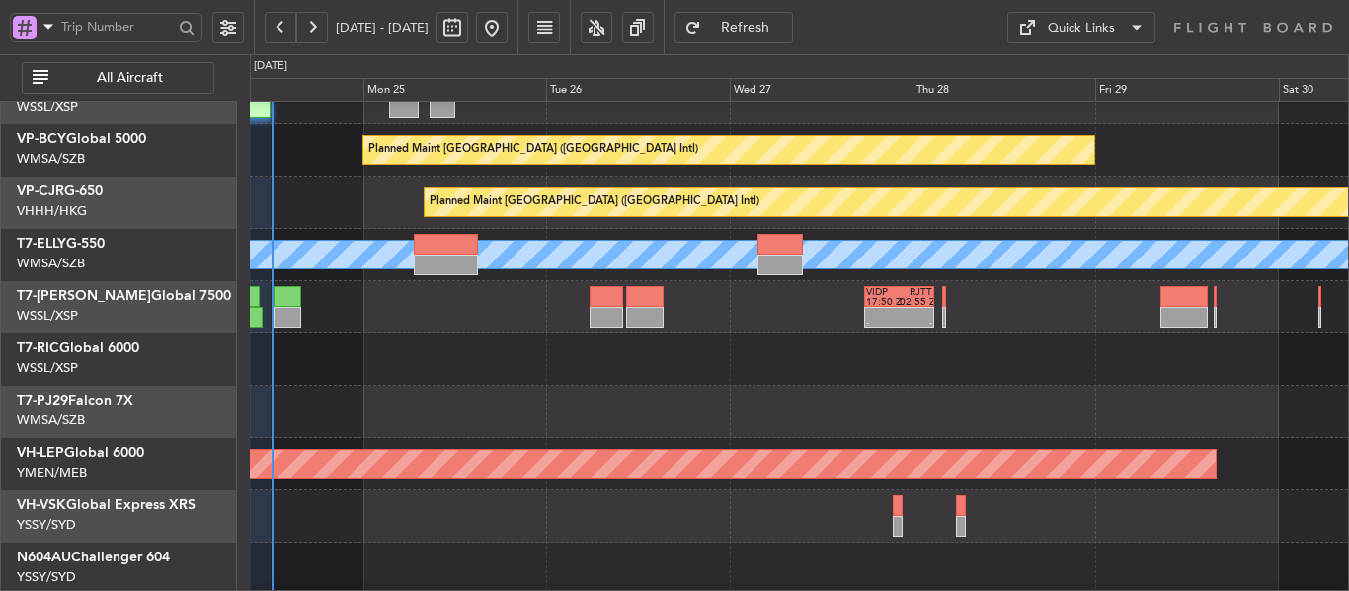
type input "0"
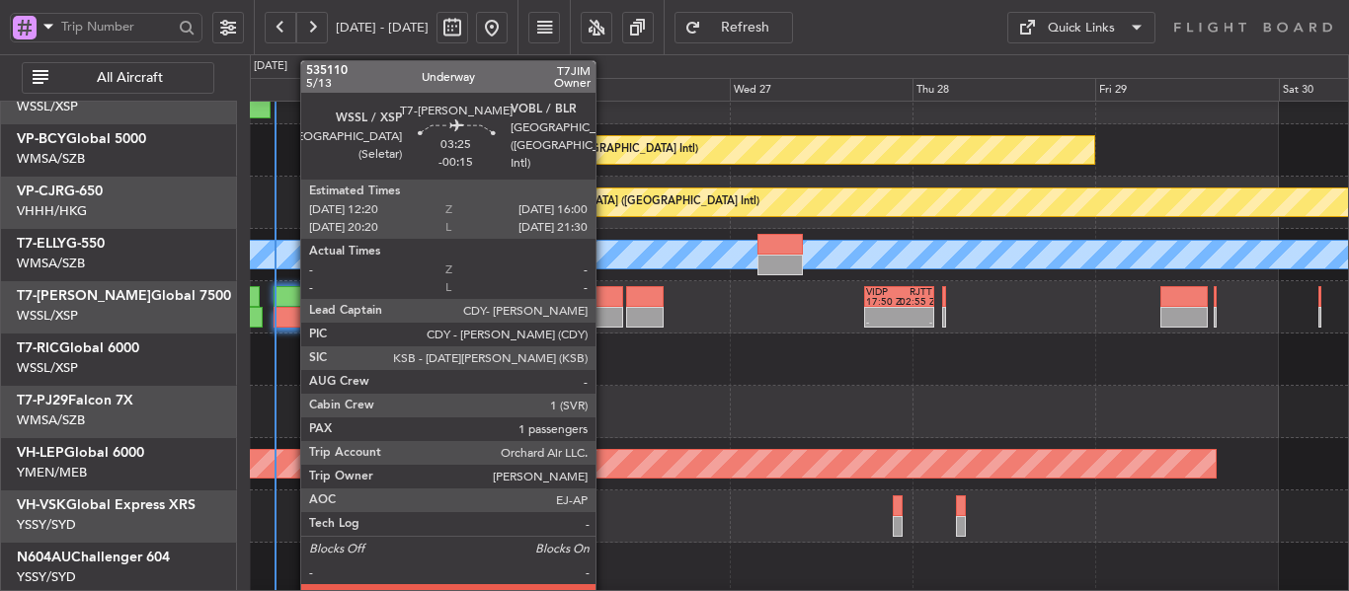
click at [290, 312] on div at bounding box center [288, 317] width 29 height 21
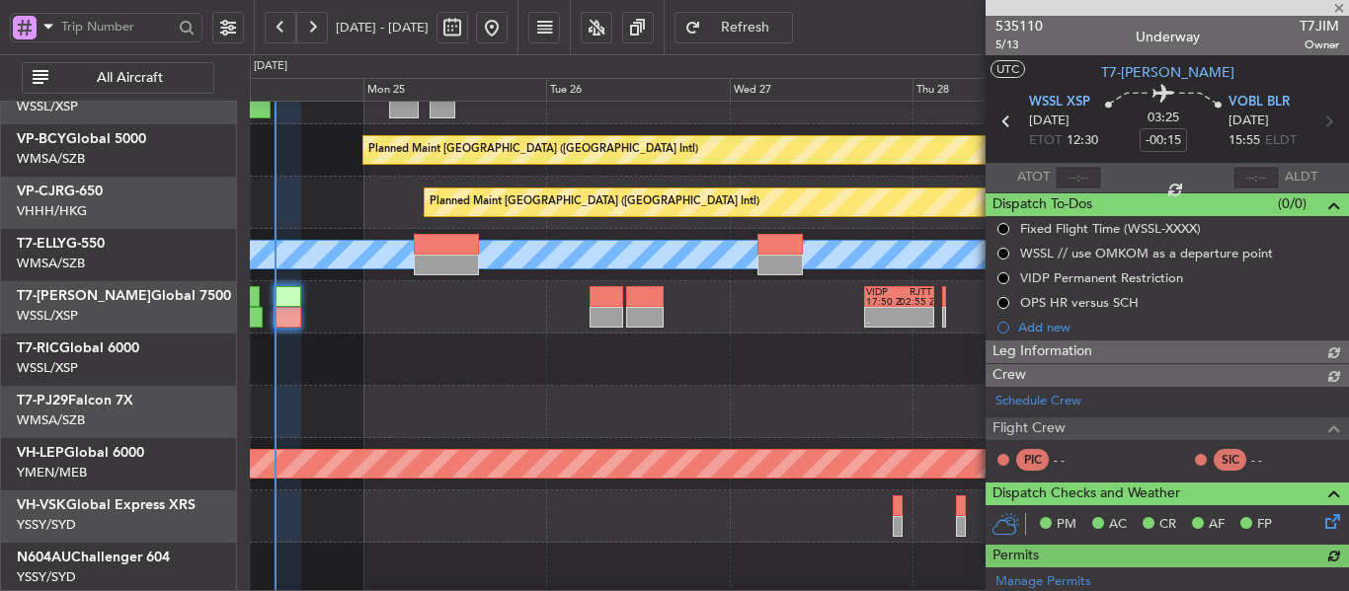
type input "[PERSON_NAME] (BTA)"
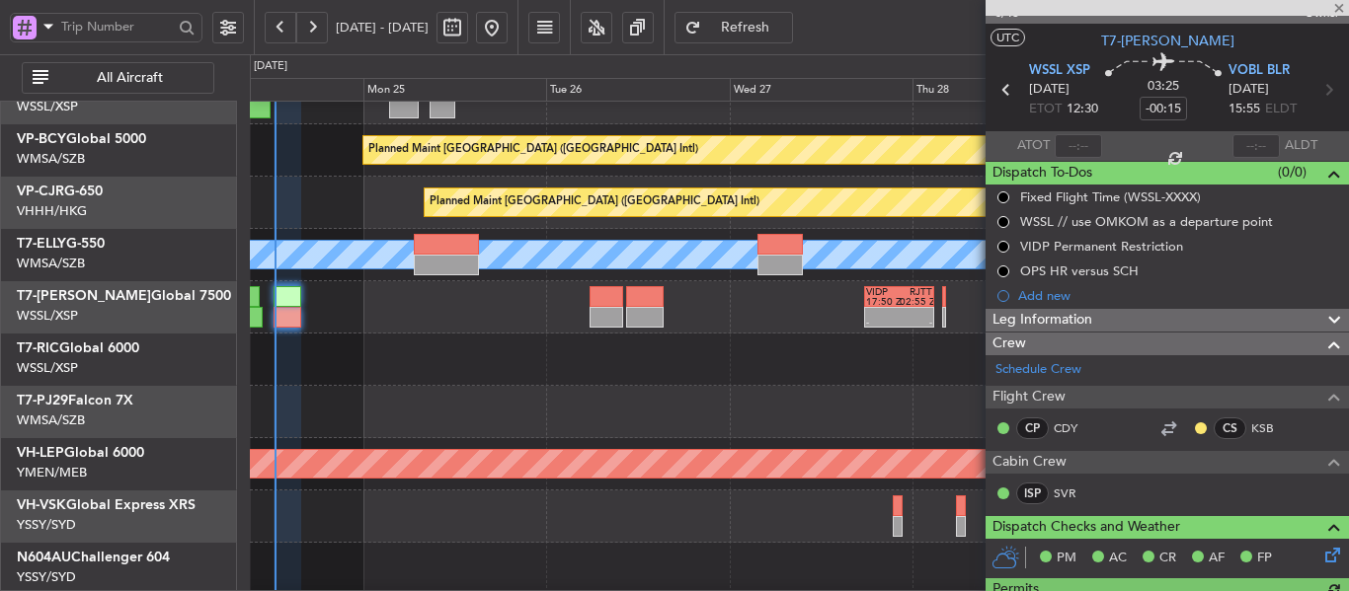
scroll to position [0, 0]
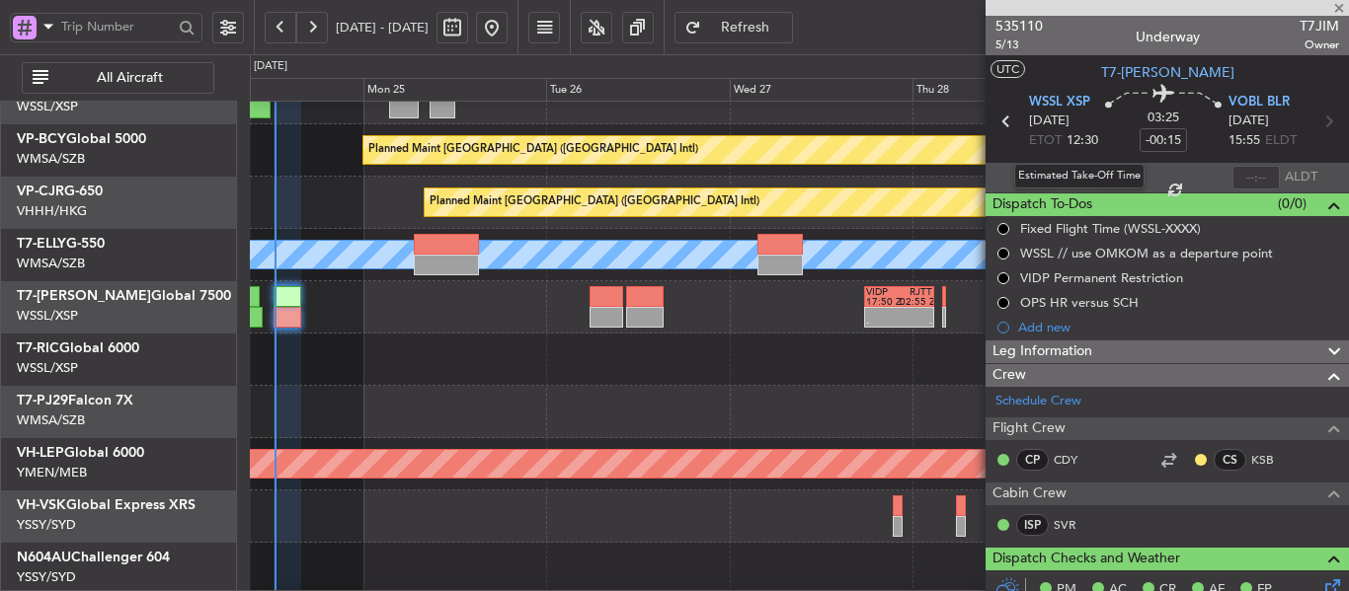
click at [1071, 174] on div "Estimated Take-Off Time" at bounding box center [1079, 176] width 130 height 25
click at [1079, 173] on input "text" at bounding box center [1078, 178] width 47 height 24
type input "12:10"
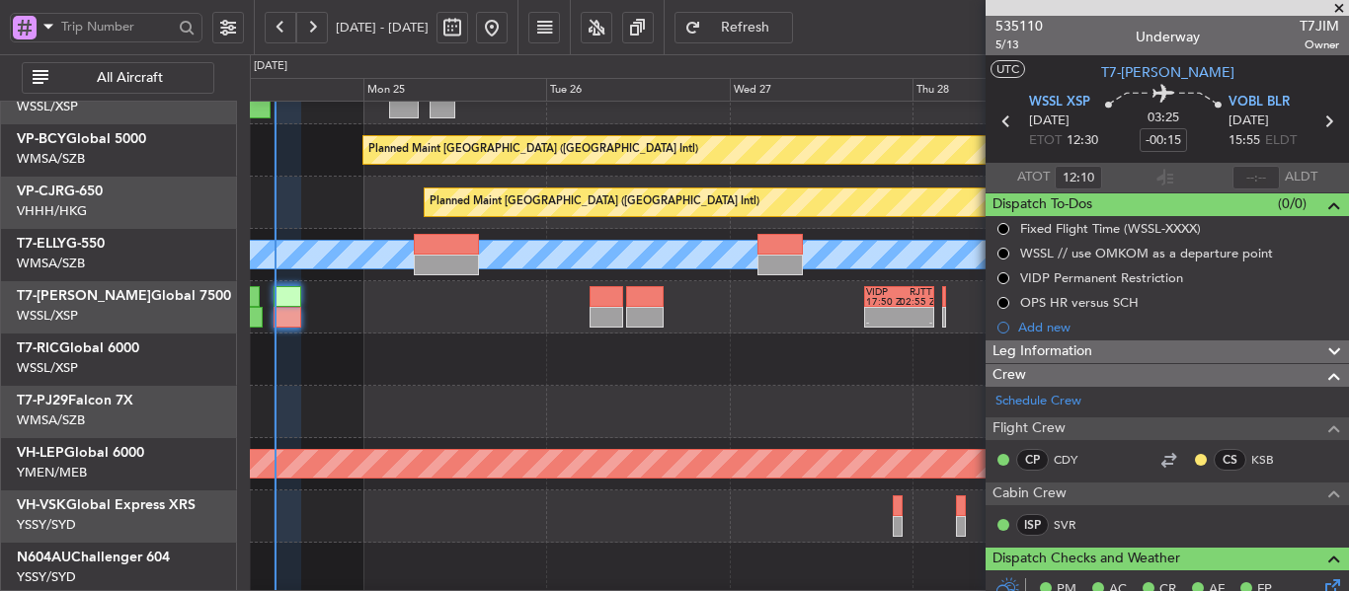
click at [1133, 172] on section "ATOT 12:10 ALDT" at bounding box center [1166, 178] width 363 height 30
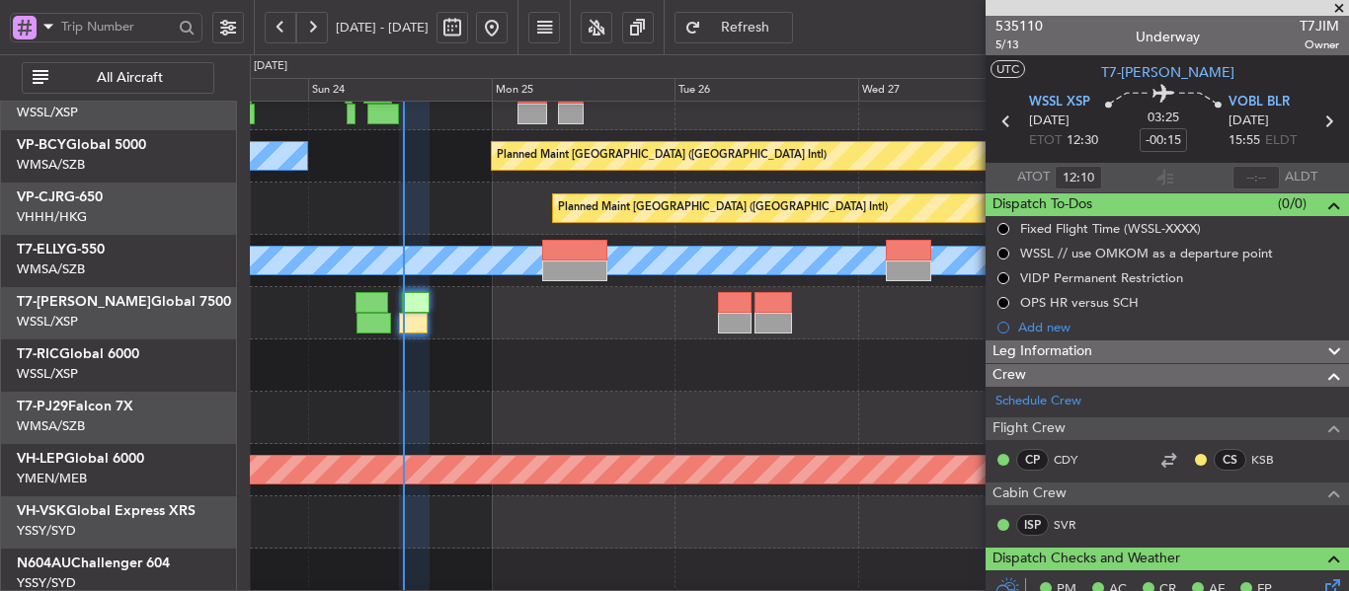
click at [562, 361] on div at bounding box center [799, 366] width 1098 height 52
click at [1333, 7] on span at bounding box center [1339, 9] width 20 height 18
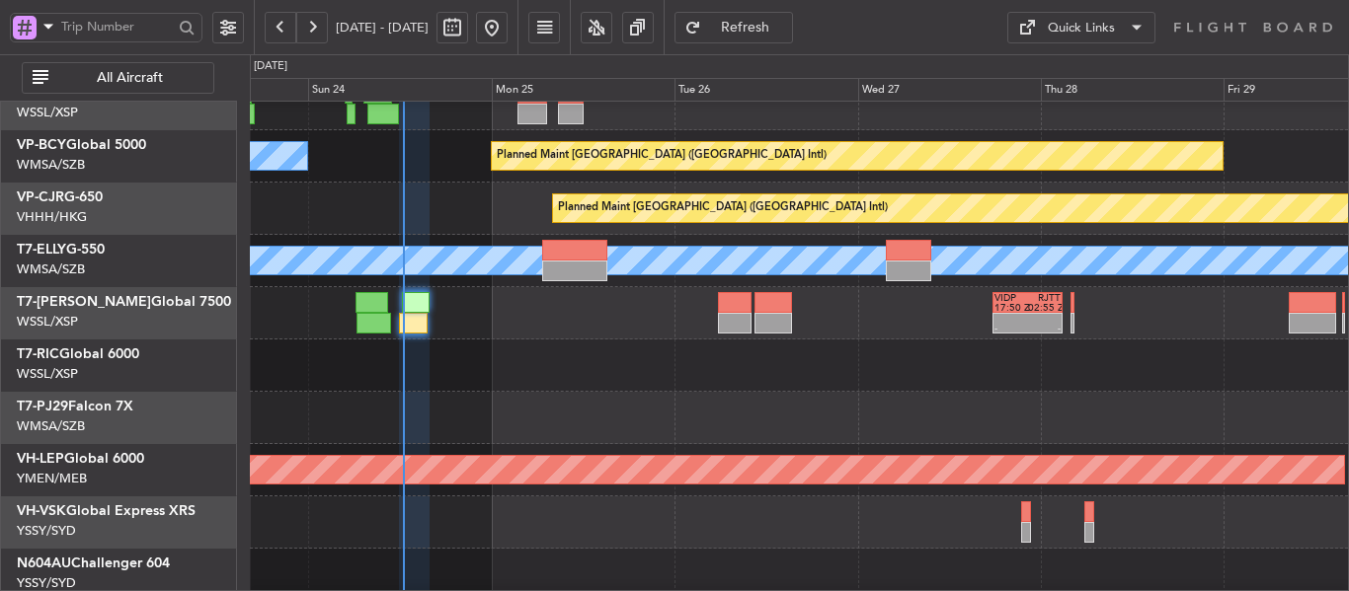
type input "0"
